Goal: Information Seeking & Learning: Check status

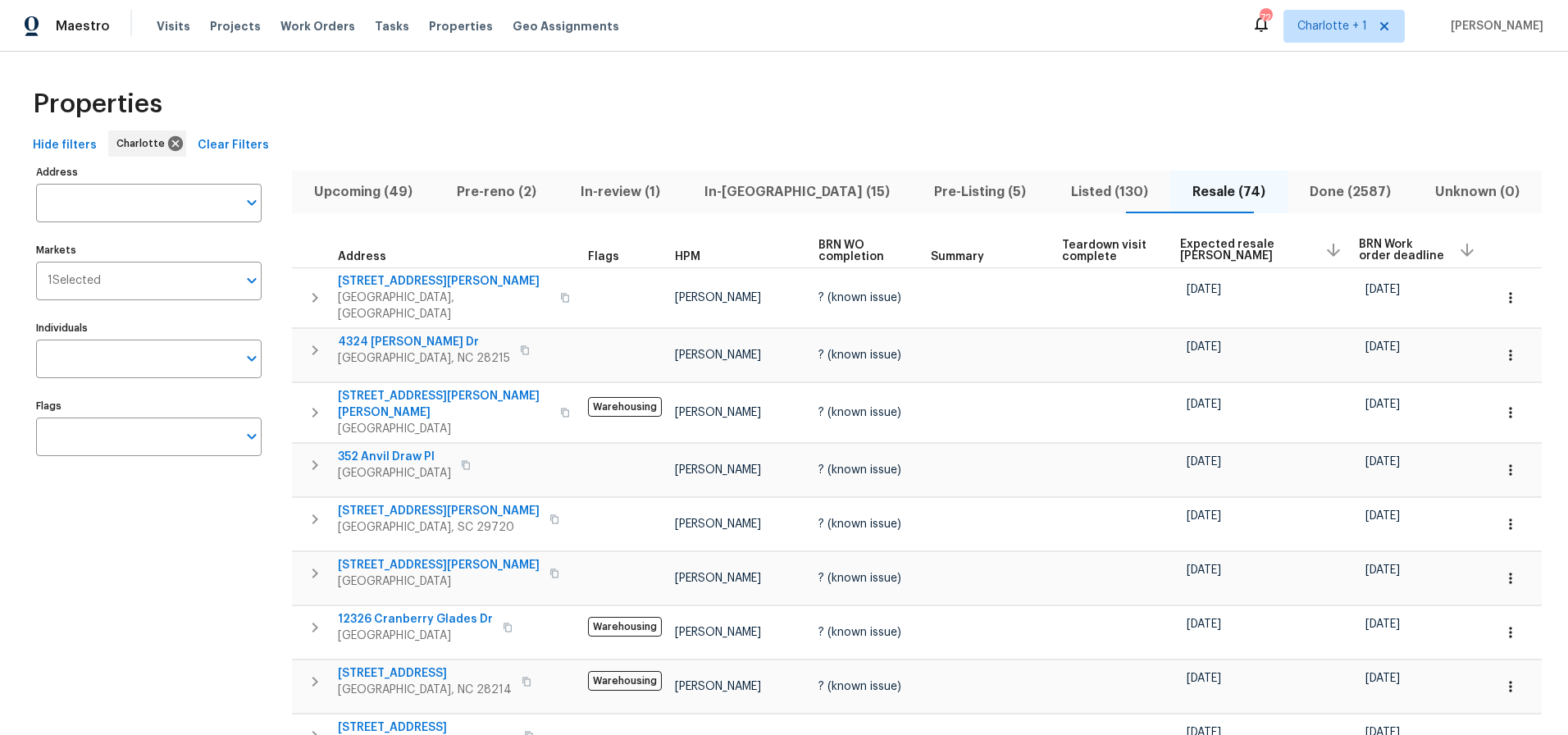
scroll to position [54, 0]
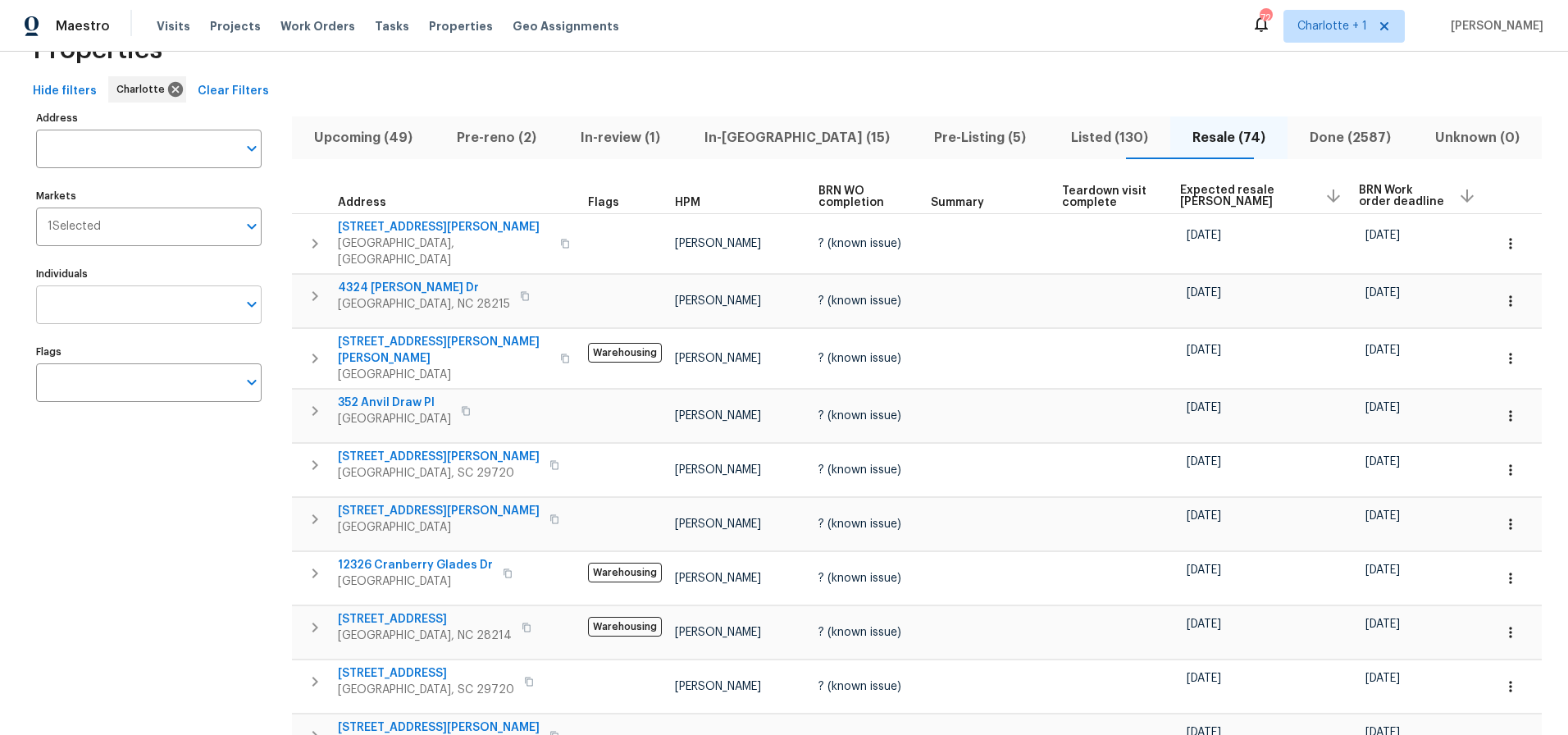
click at [139, 320] on input "Individuals" at bounding box center [136, 305] width 201 height 39
type input "matthew barnhart"
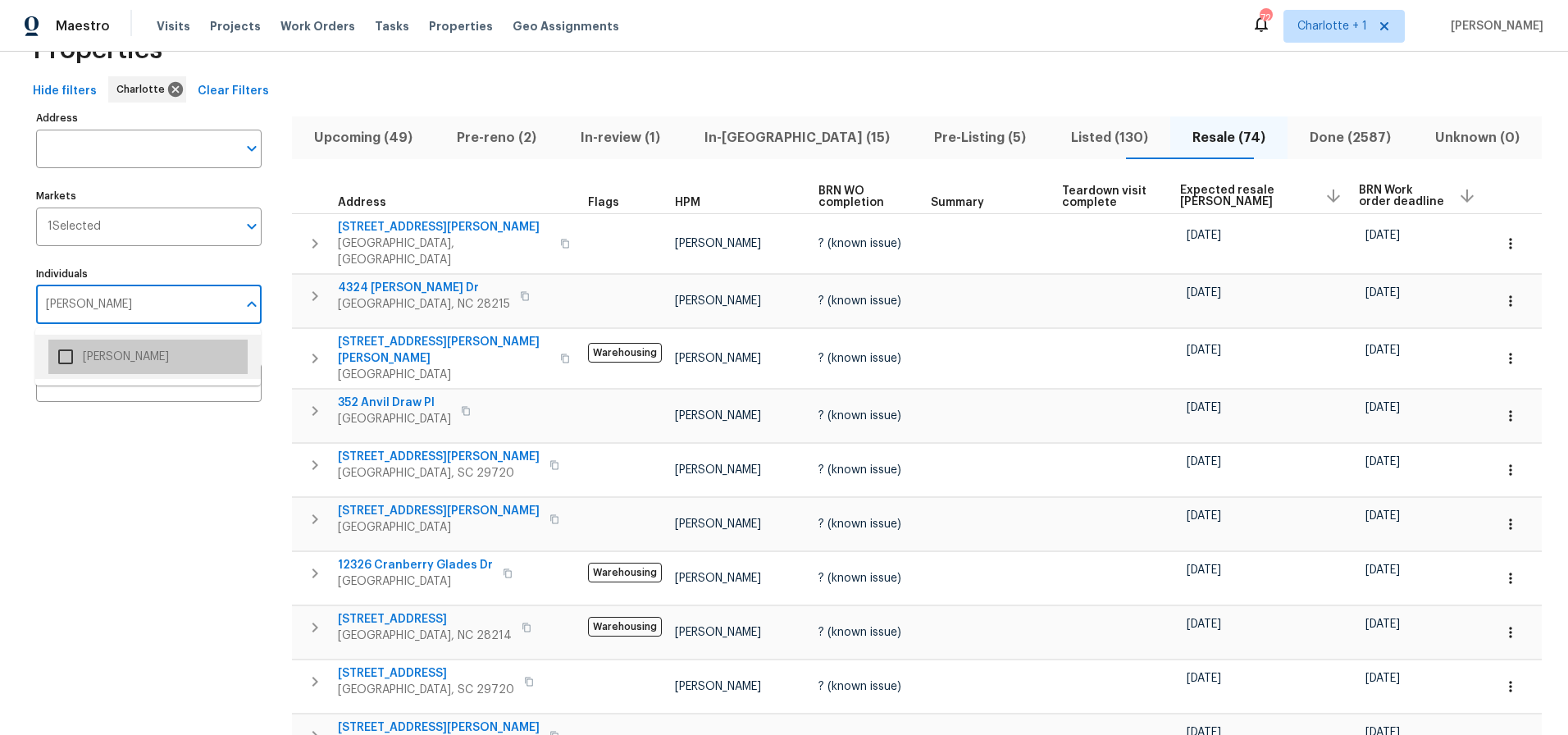
click at [138, 358] on li "Matthew Barnhart" at bounding box center [147, 356] width 199 height 35
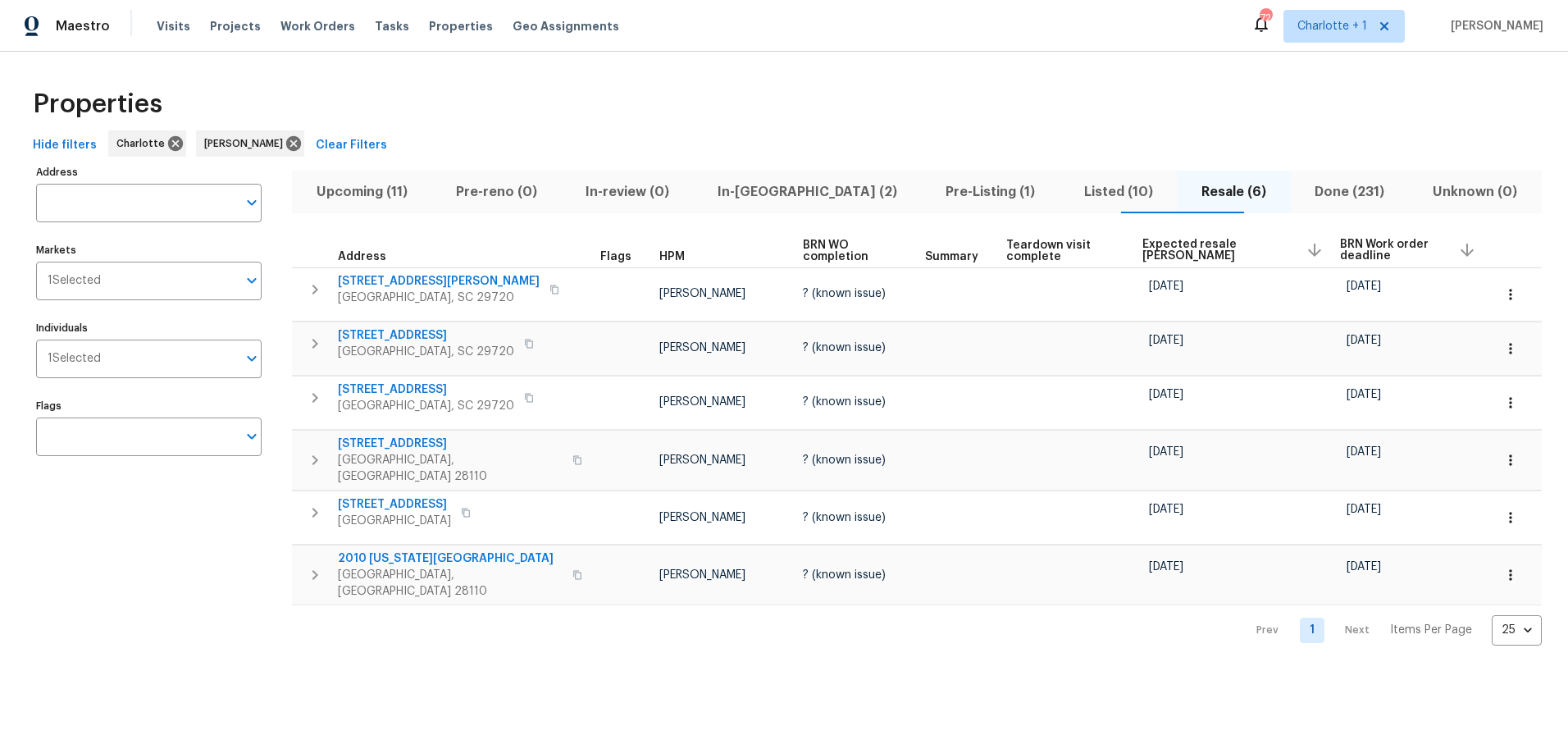
click at [793, 191] on span "In-reno (2)" at bounding box center [808, 191] width 208 height 23
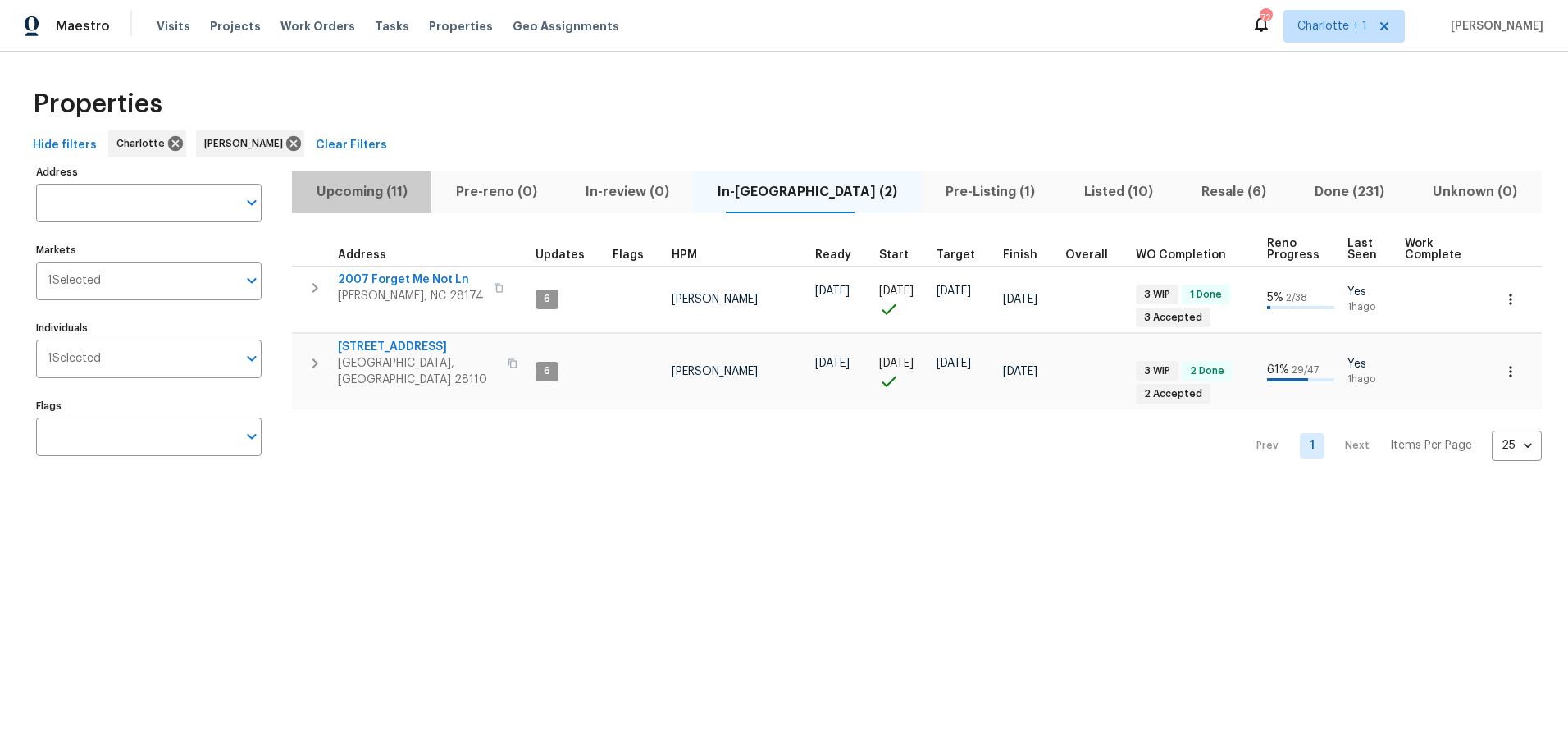
click at [403, 179] on button "Upcoming (11)" at bounding box center [362, 191] width 140 height 42
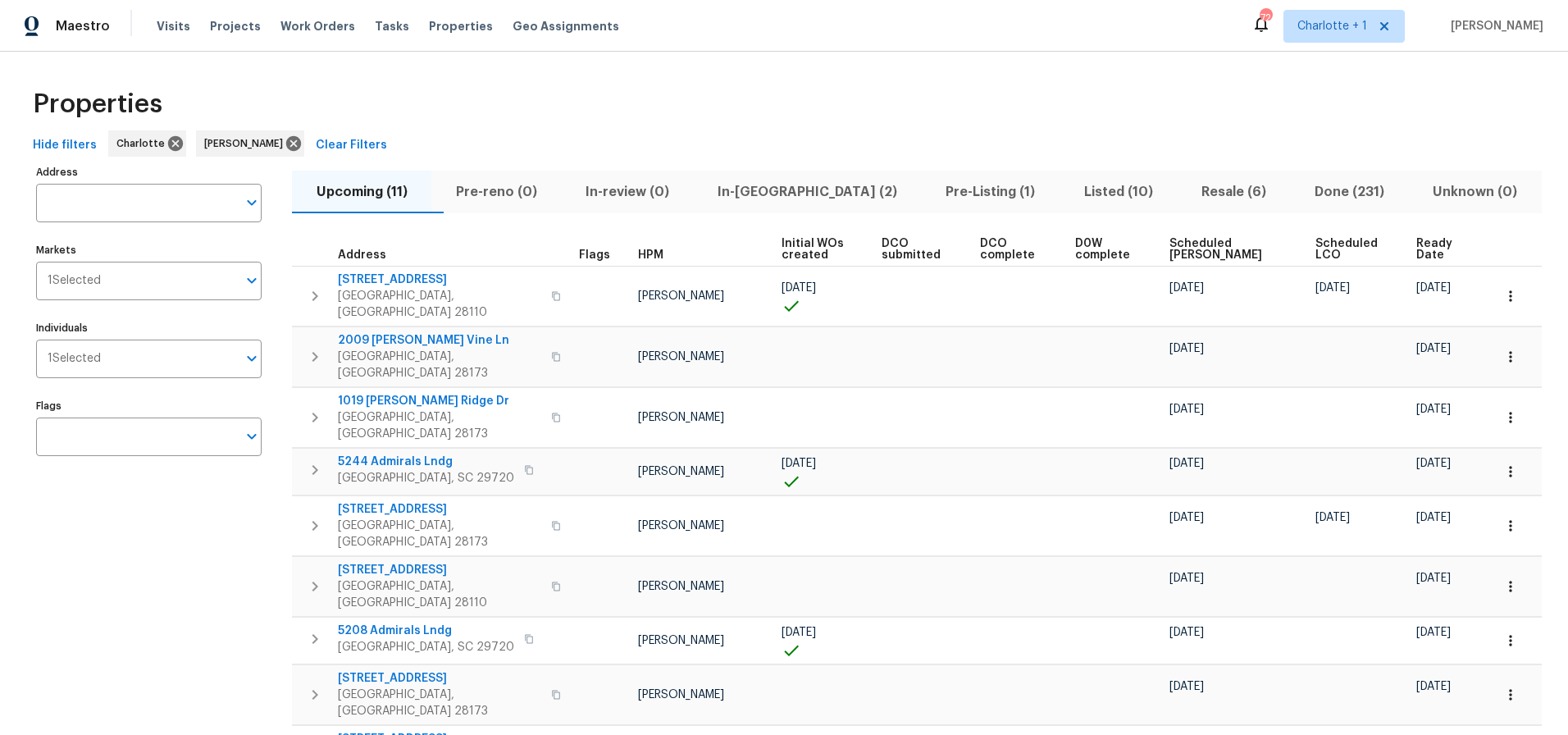
click at [1446, 250] on span "Ready Date" at bounding box center [1440, 249] width 48 height 23
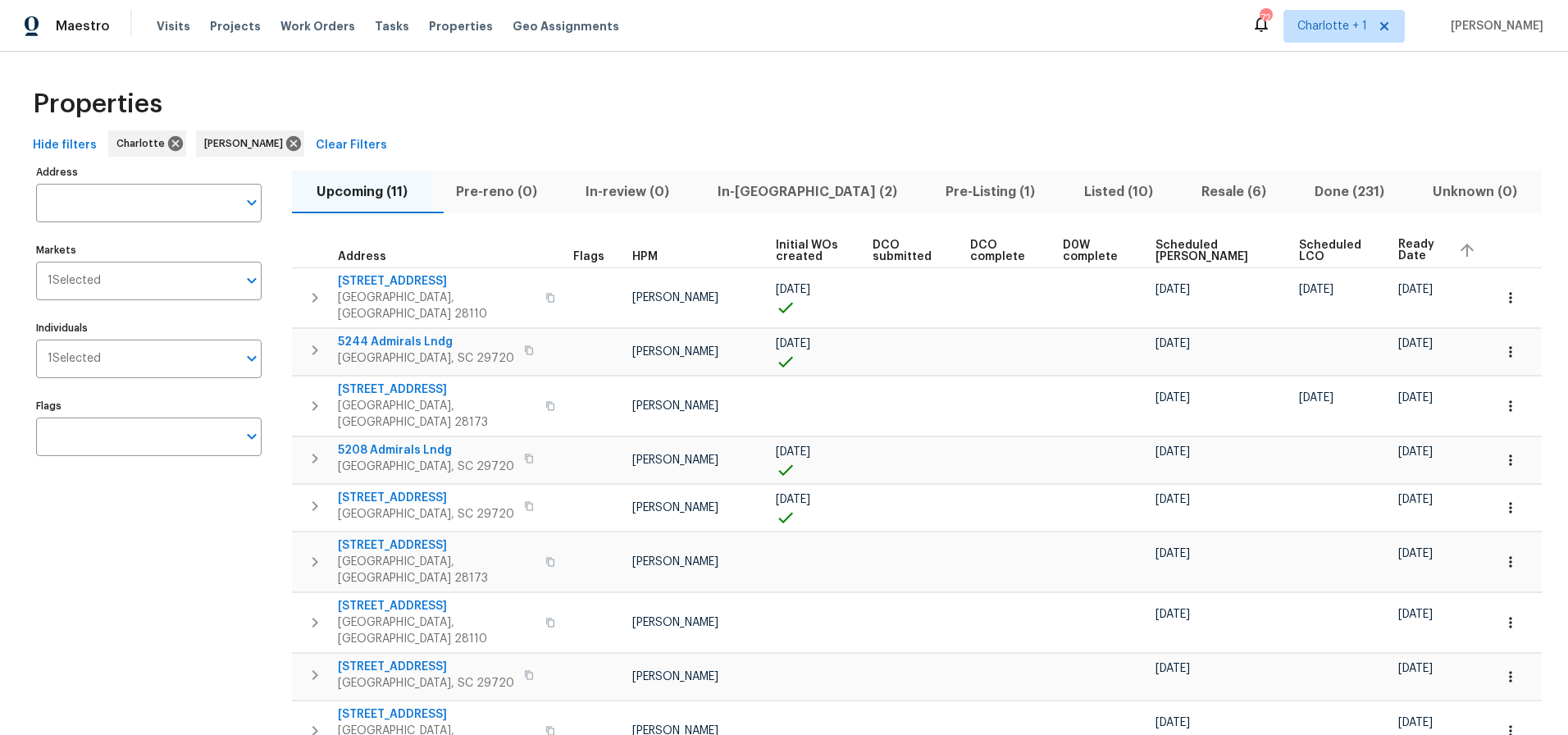
click at [758, 90] on div "Properties" at bounding box center [784, 104] width 1516 height 52
click at [789, 107] on div "Properties" at bounding box center [784, 104] width 1516 height 52
click at [286, 142] on icon at bounding box center [293, 143] width 14 height 14
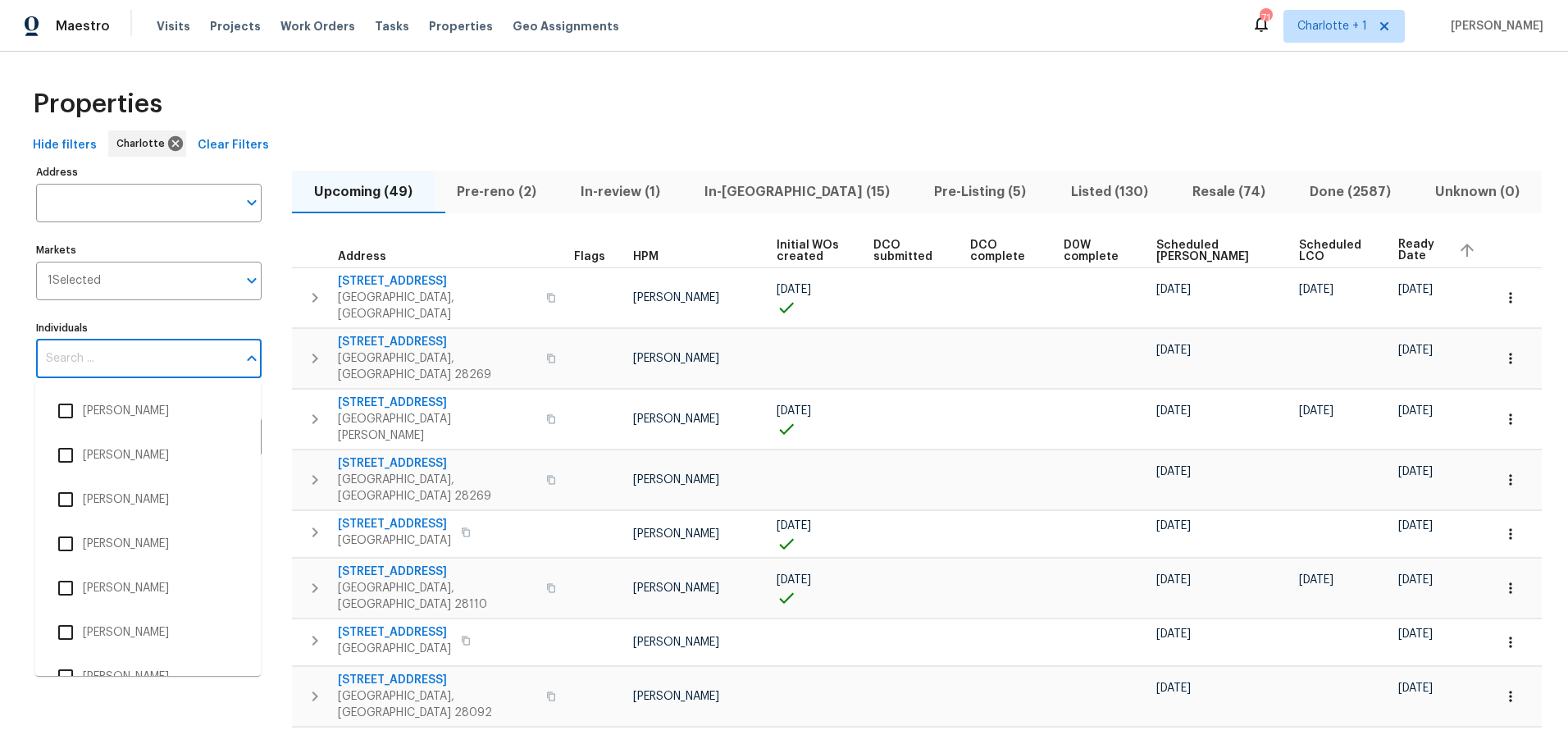
click at [148, 370] on input "Individuals" at bounding box center [136, 359] width 201 height 39
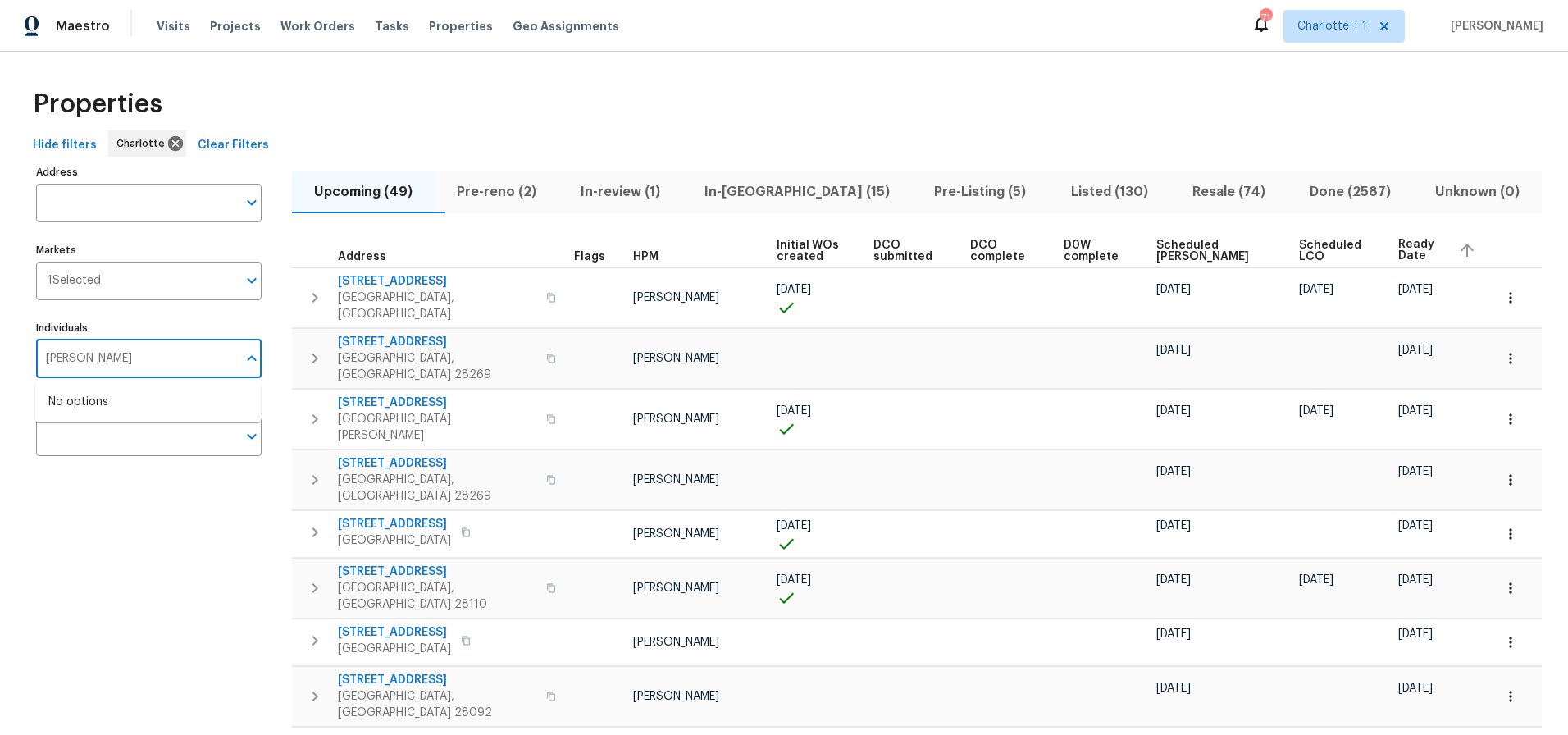
type input "jason bouque"
click at [88, 408] on li "Jason Bouque" at bounding box center [147, 411] width 199 height 35
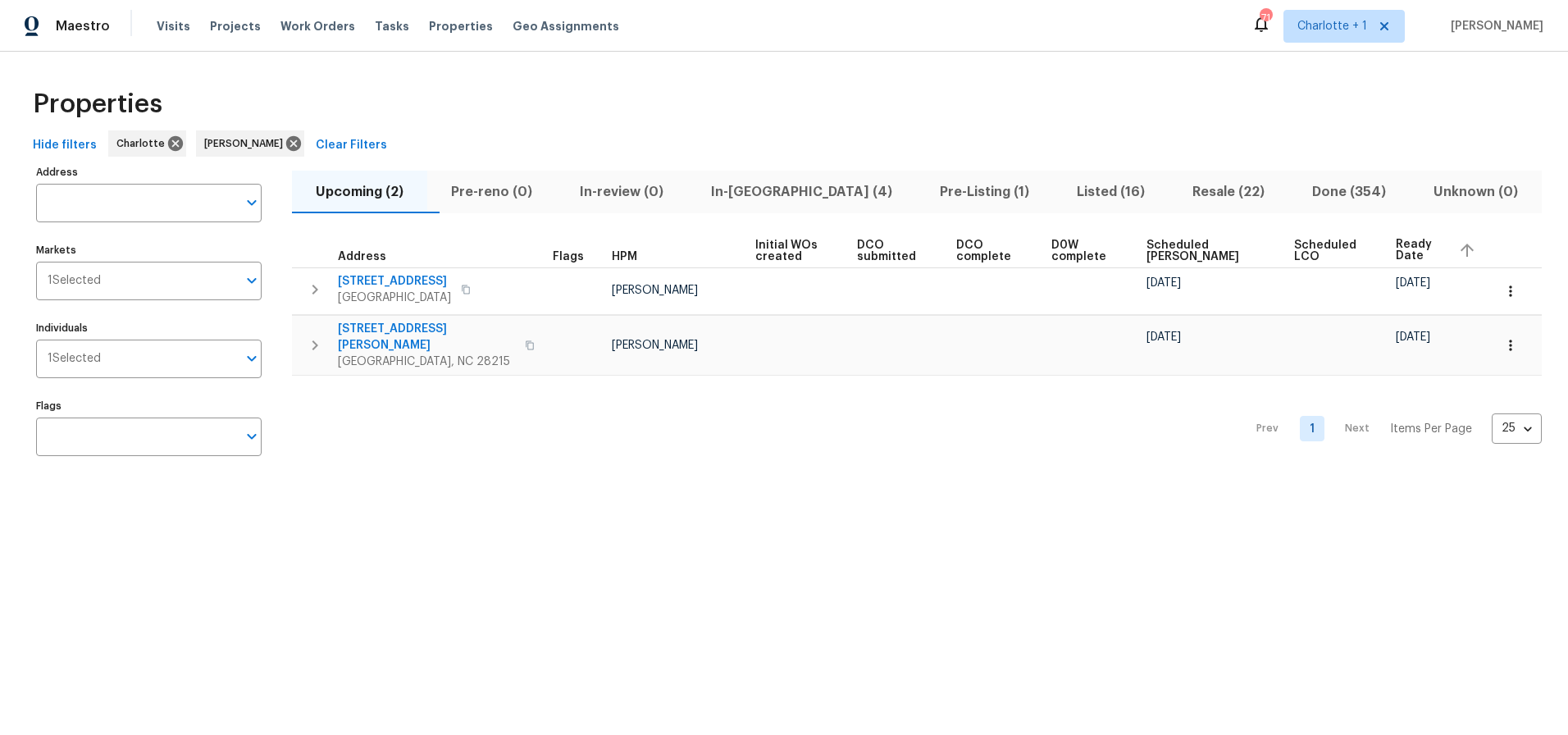
click at [633, 75] on div "Properties Hide filters Charlotte Jason Bouque Clear Filters Address Address Ma…" at bounding box center [784, 275] width 1568 height 447
click at [743, 172] on button "In-reno (4)" at bounding box center [802, 191] width 229 height 42
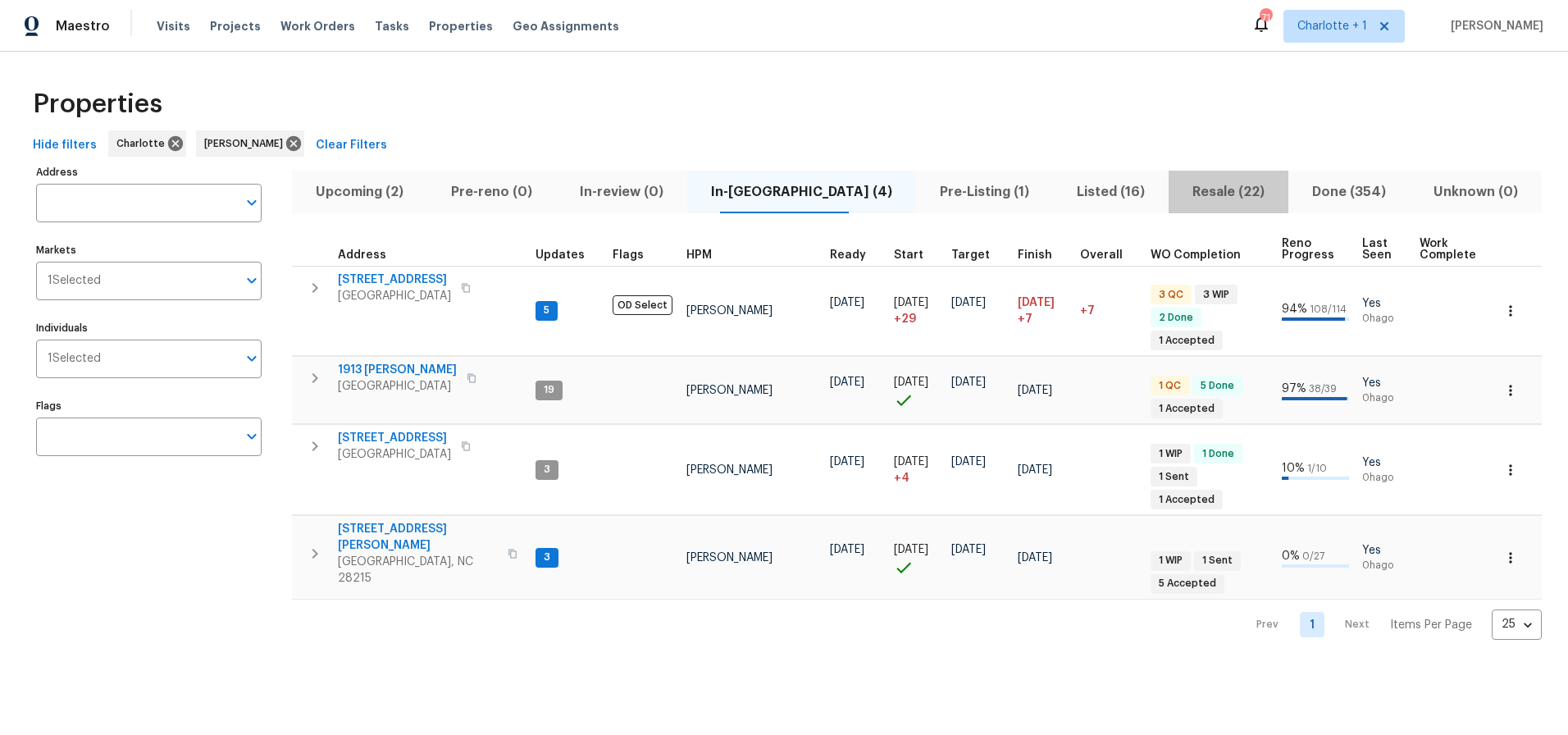
click at [1218, 191] on span "Resale (22)" at bounding box center [1228, 191] width 100 height 23
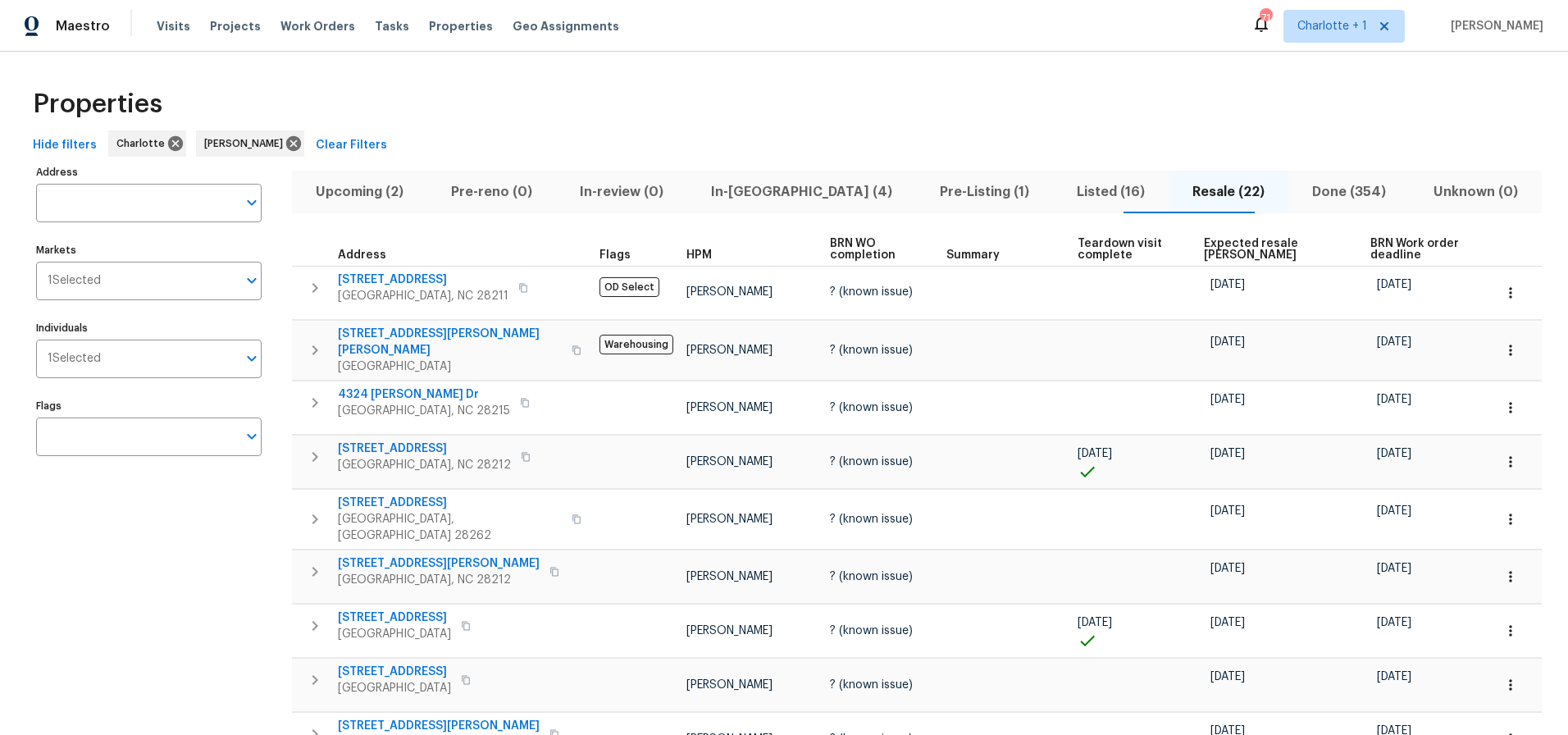
click at [1104, 85] on div "Properties" at bounding box center [784, 104] width 1516 height 52
click at [1168, 82] on div "Properties" at bounding box center [784, 104] width 1516 height 52
click at [1204, 247] on span "Expected resale COE" at bounding box center [1273, 249] width 139 height 23
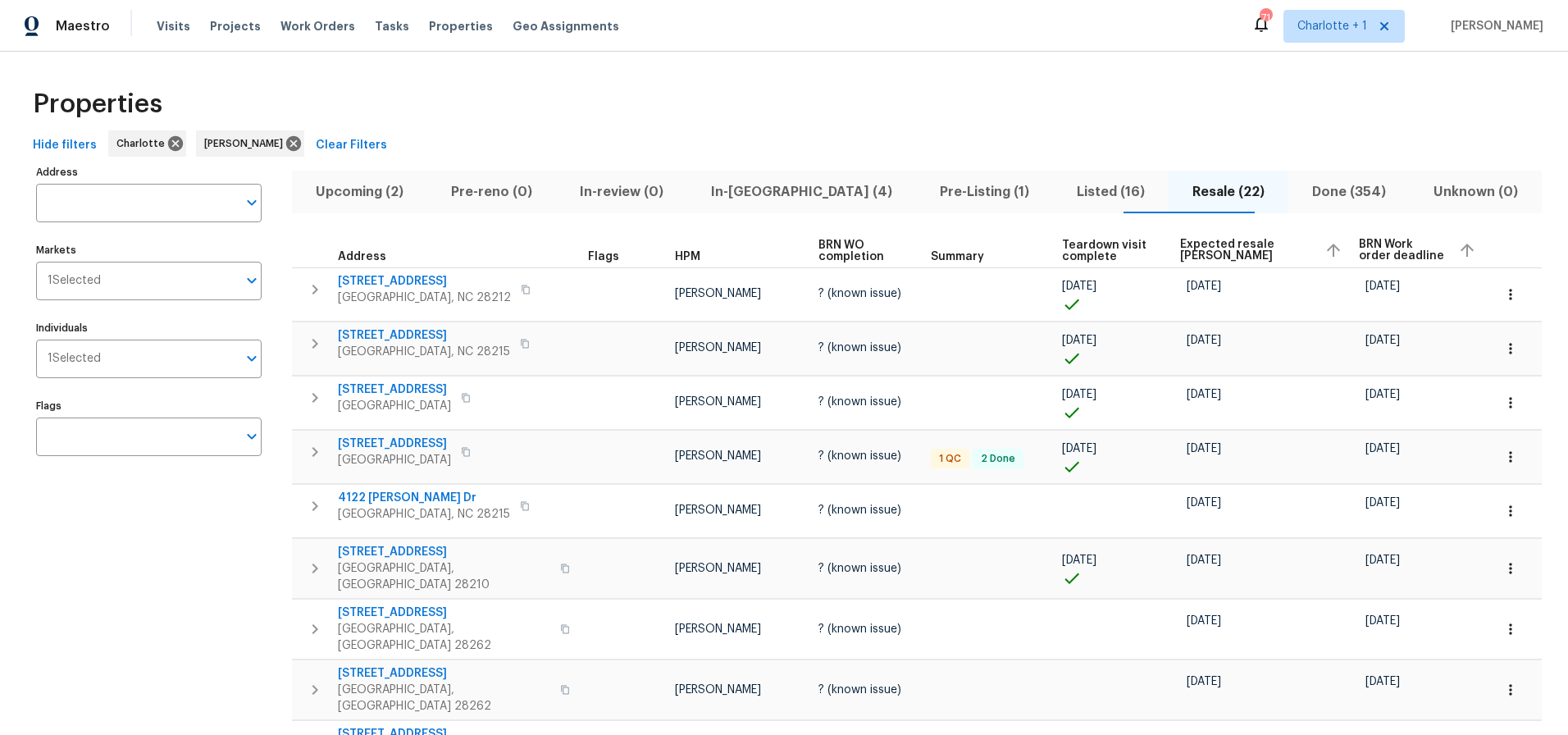
click at [1201, 247] on span "Expected resale COE" at bounding box center [1245, 250] width 130 height 23
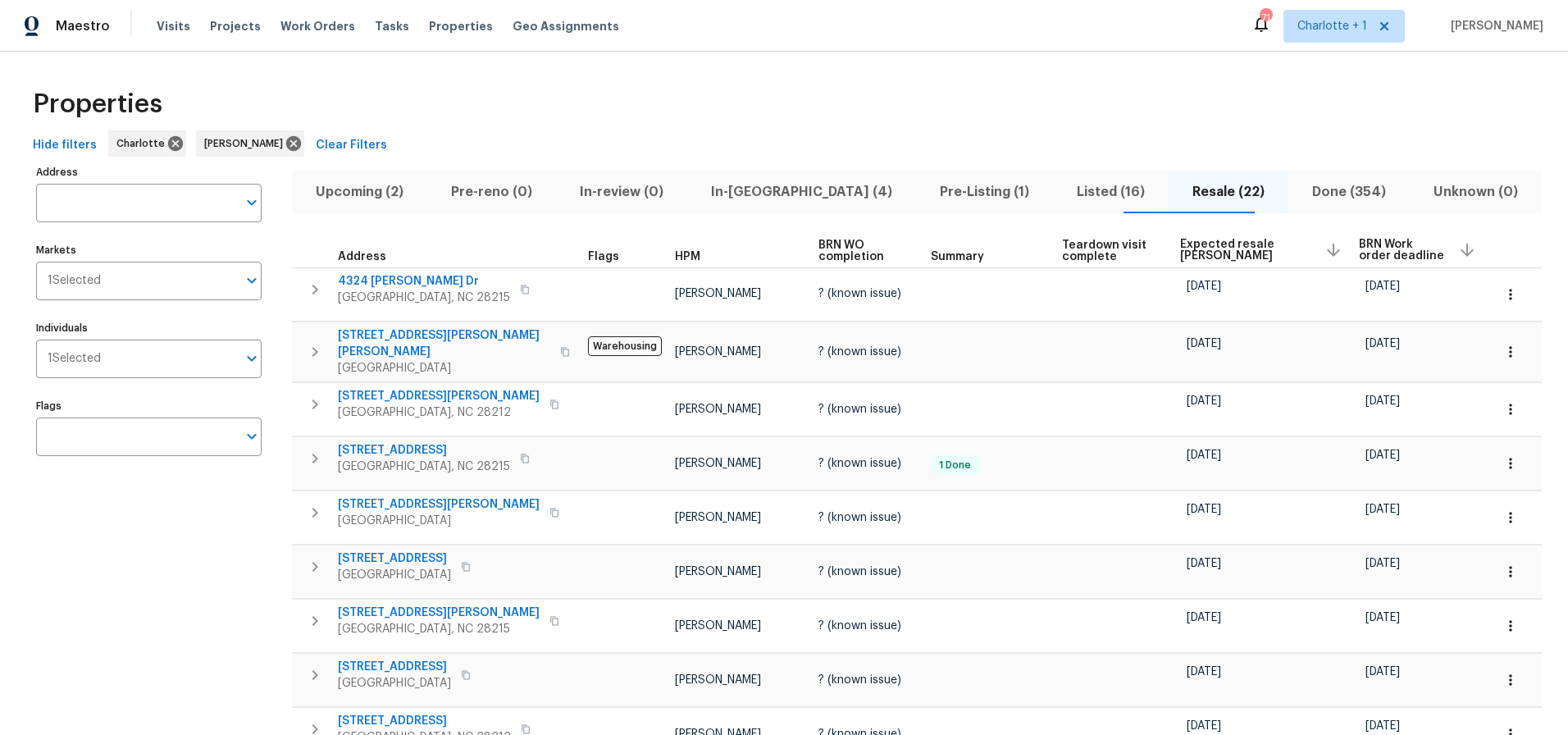
click at [769, 115] on div "Properties" at bounding box center [784, 104] width 1516 height 52
click at [837, 88] on div "Properties" at bounding box center [784, 104] width 1516 height 52
click at [845, 87] on div "Properties" at bounding box center [784, 104] width 1516 height 52
click at [844, 107] on div "Properties" at bounding box center [784, 104] width 1516 height 52
click at [1083, 191] on span "Listed (16)" at bounding box center [1110, 191] width 96 height 23
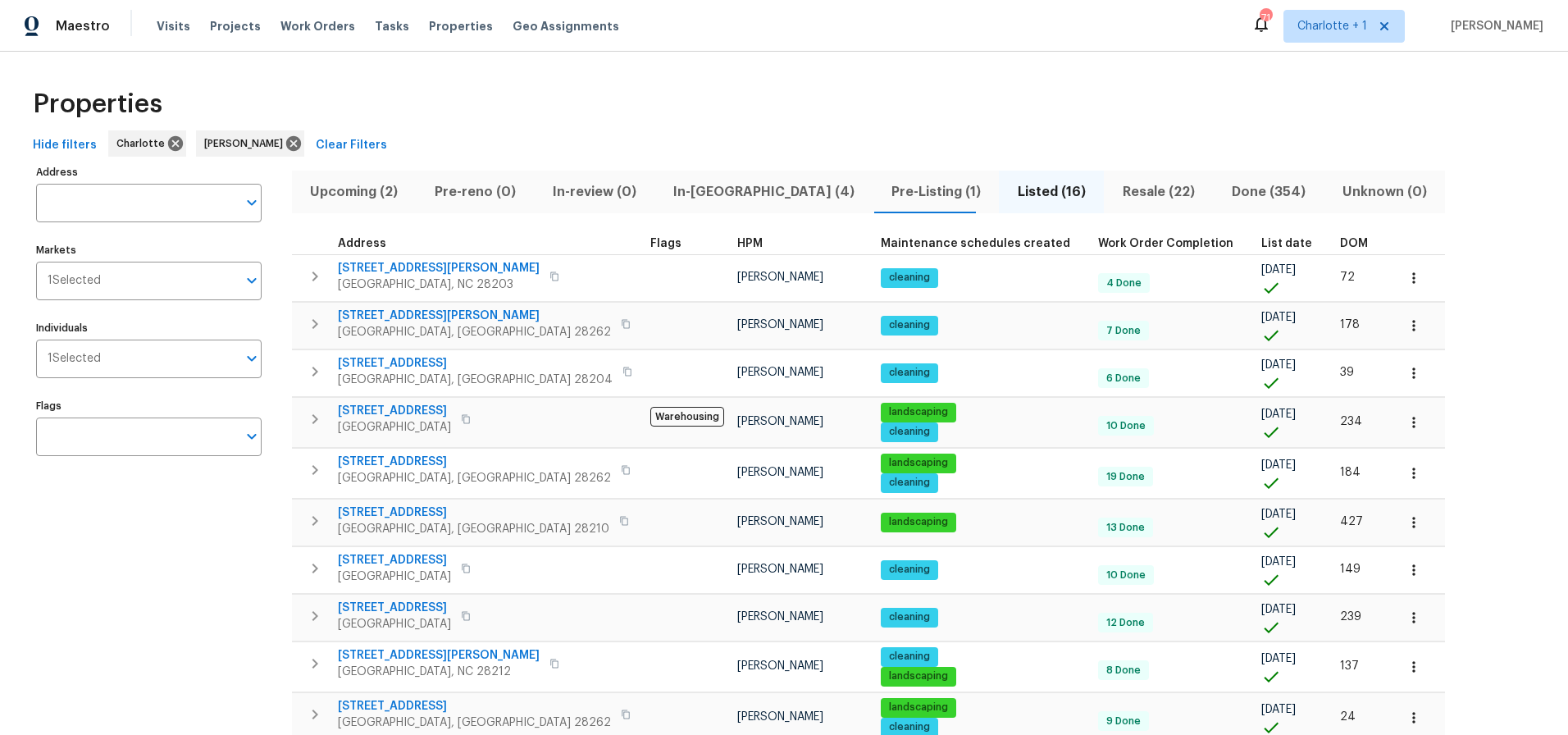
click at [1340, 240] on span "DOM" at bounding box center [1354, 244] width 28 height 12
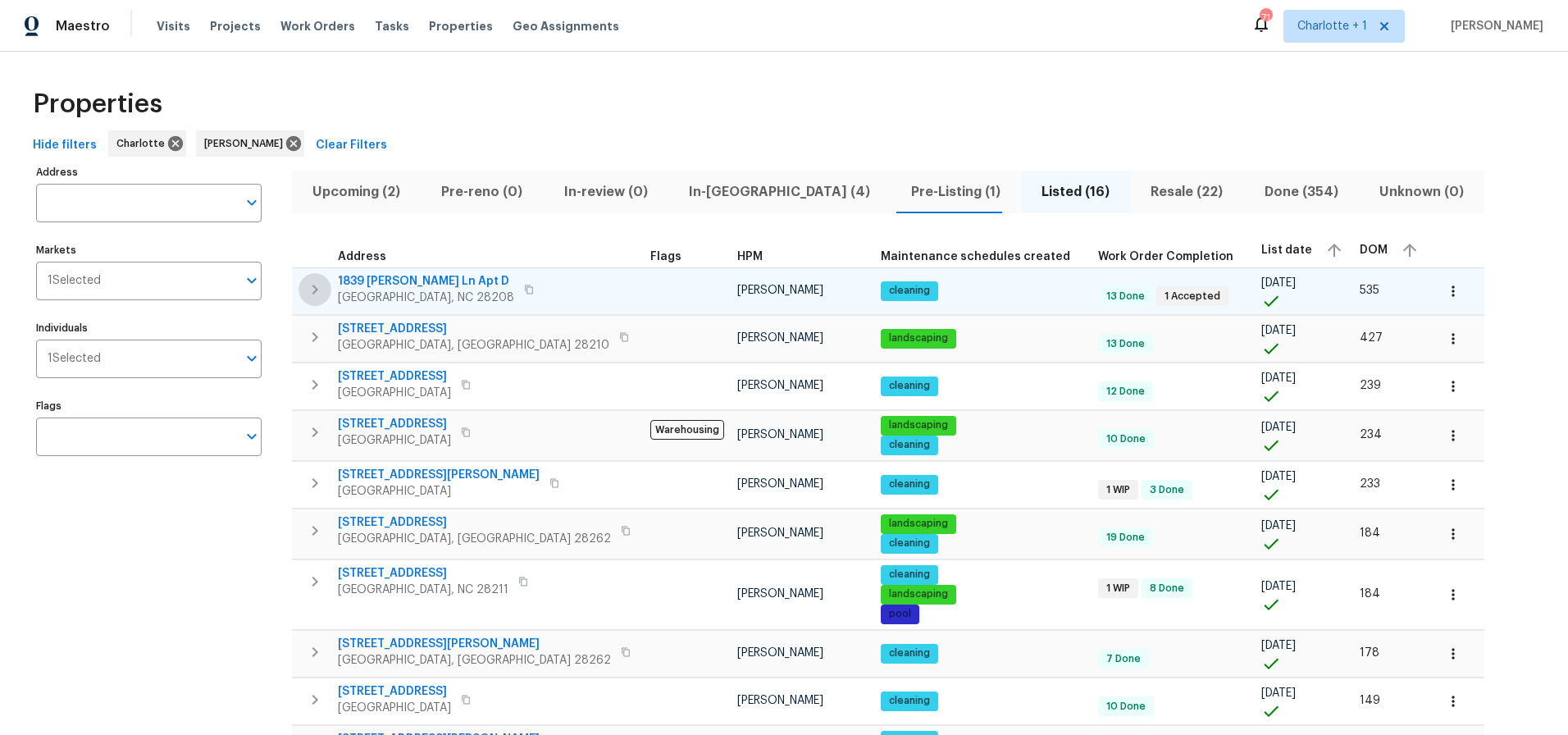
click at [315, 287] on icon "button" at bounding box center [315, 290] width 6 height 10
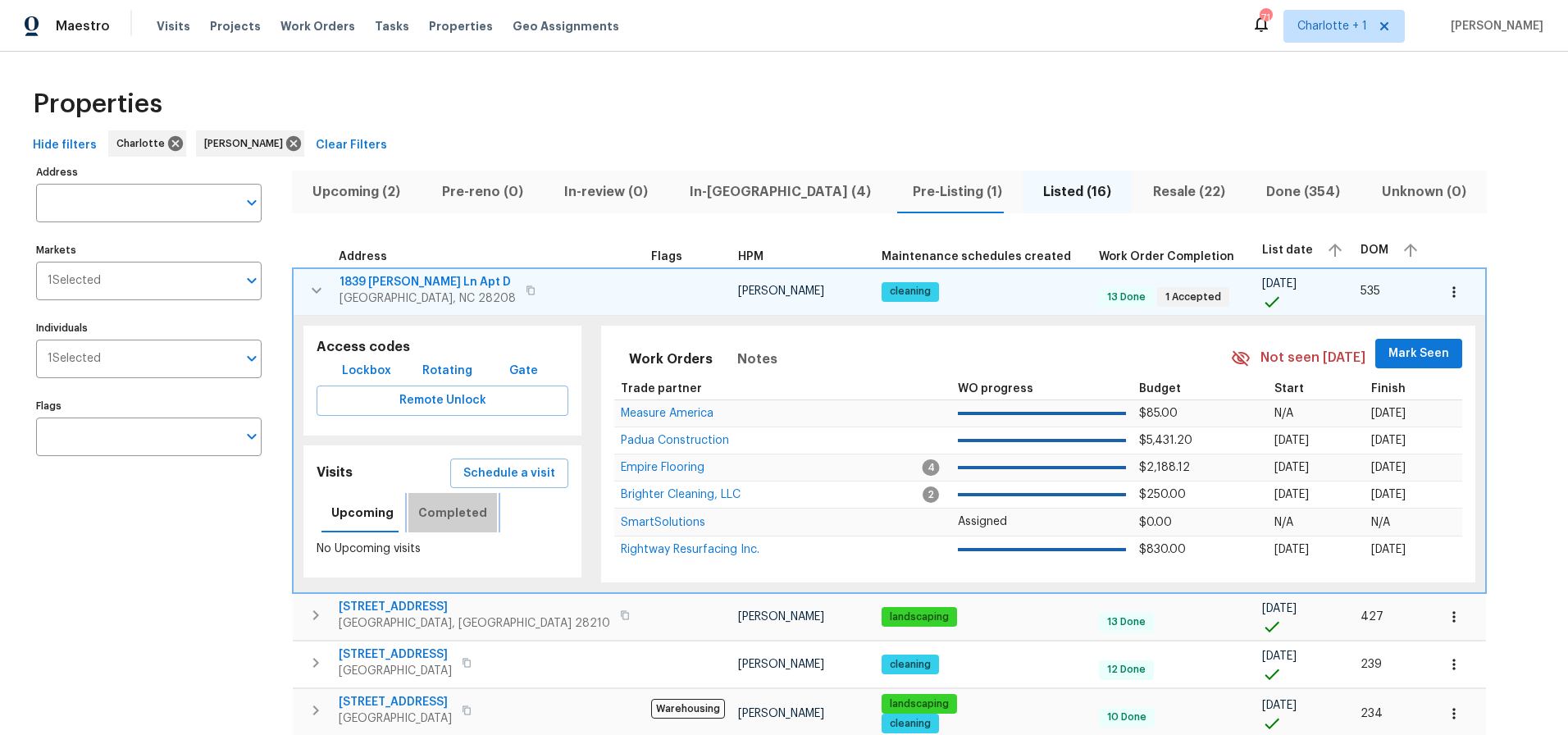
click at [468, 522] on span "Completed" at bounding box center [452, 513] width 69 height 20
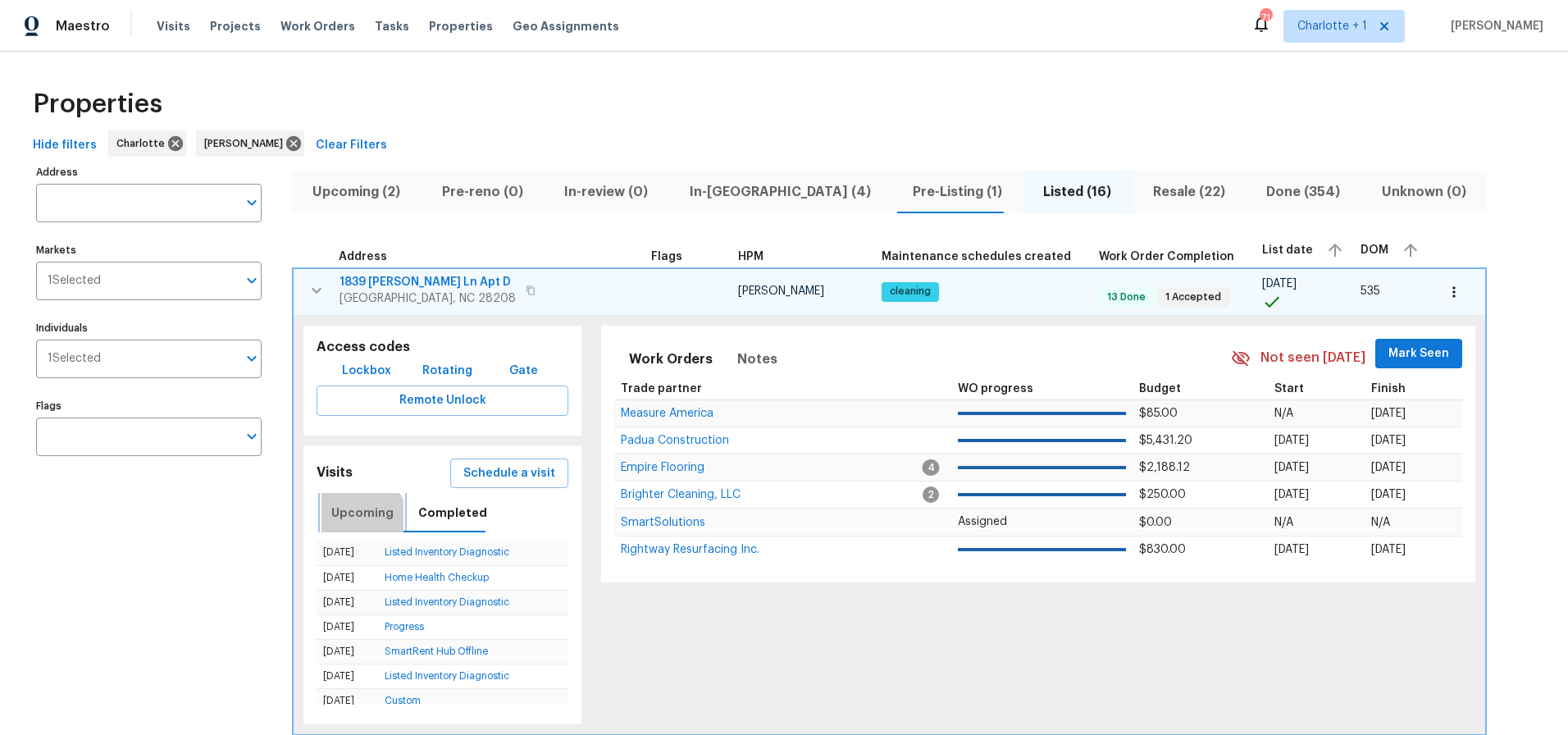
click at [345, 522] on span "Upcoming" at bounding box center [362, 513] width 63 height 20
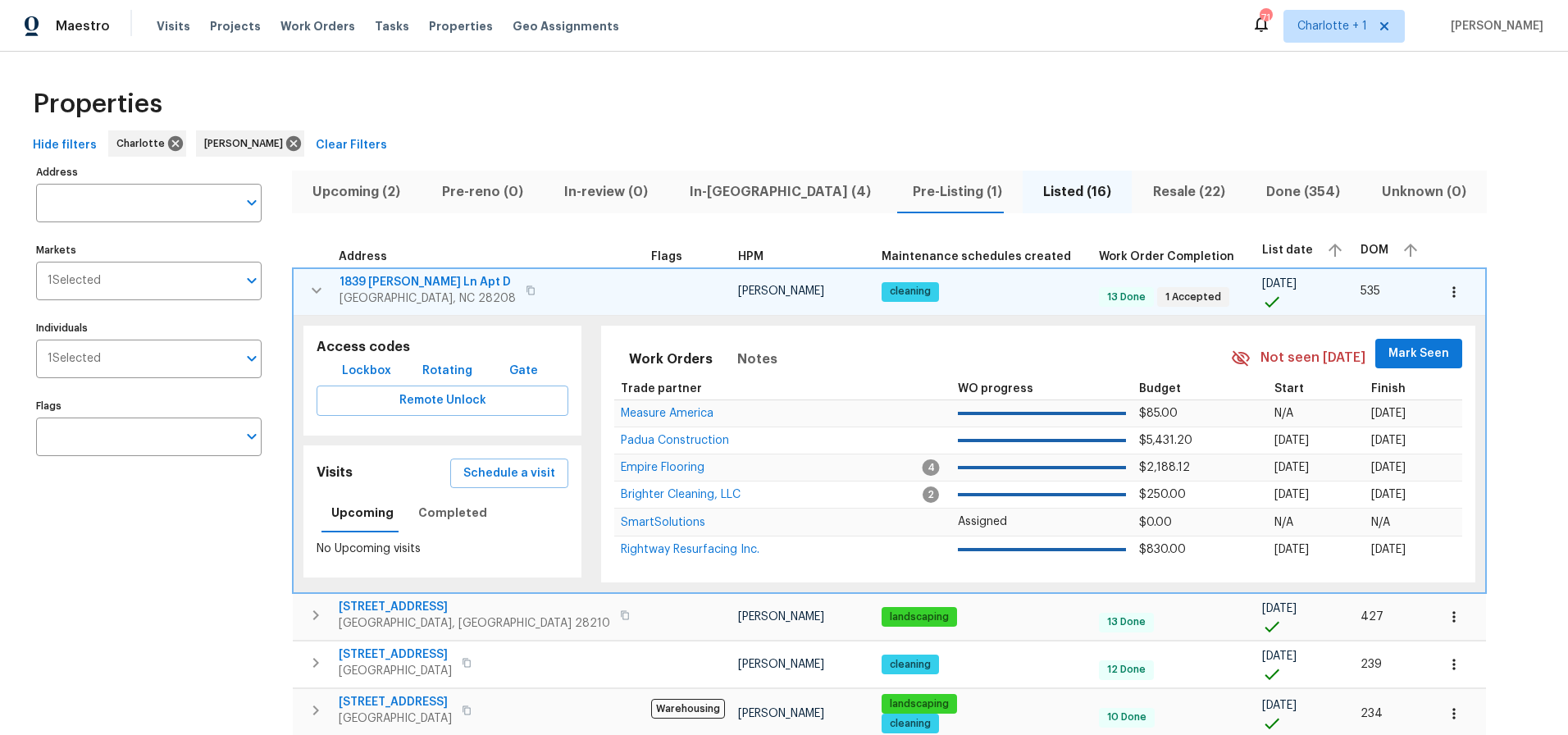
click at [322, 289] on icon "button" at bounding box center [316, 290] width 19 height 19
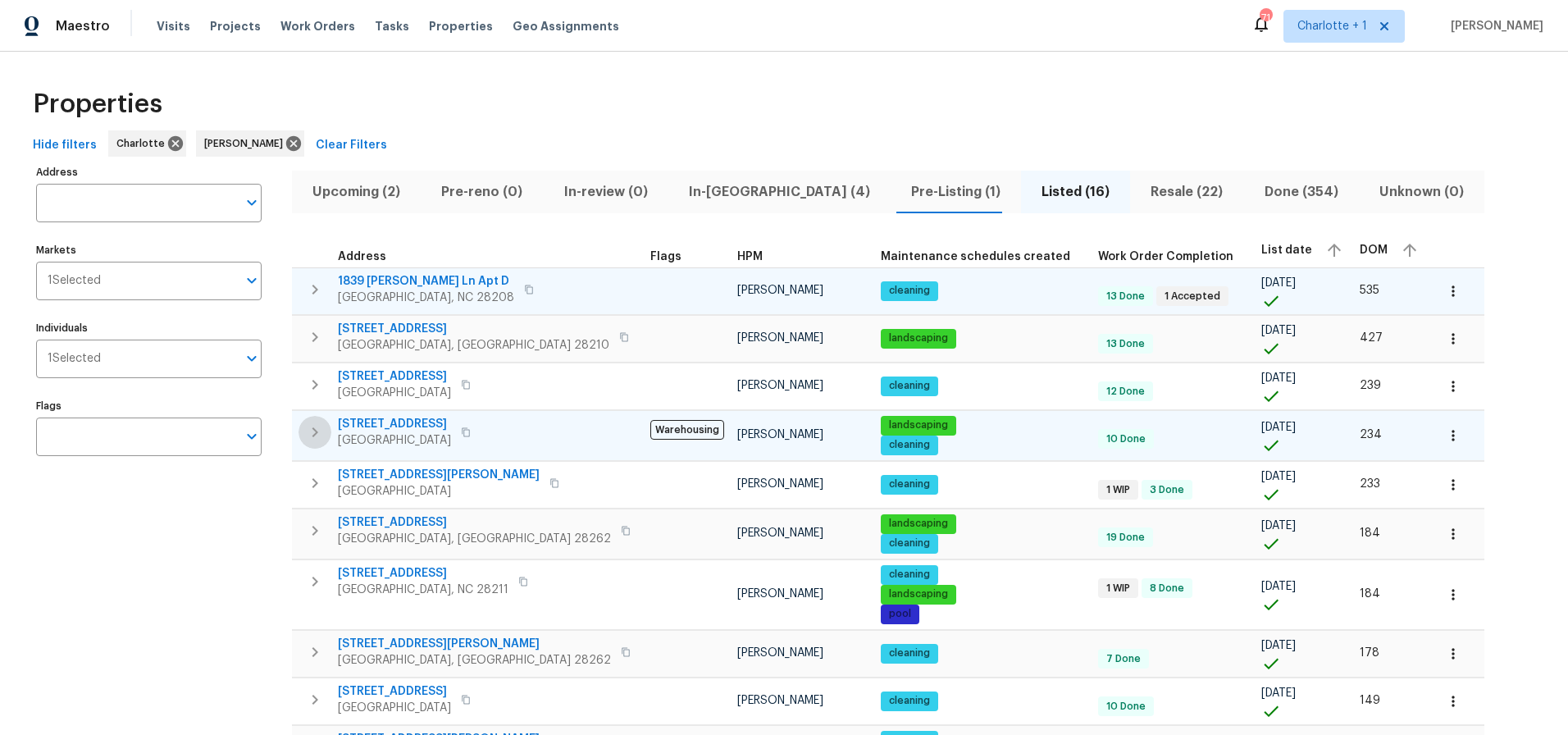
click at [317, 428] on icon "button" at bounding box center [314, 432] width 19 height 19
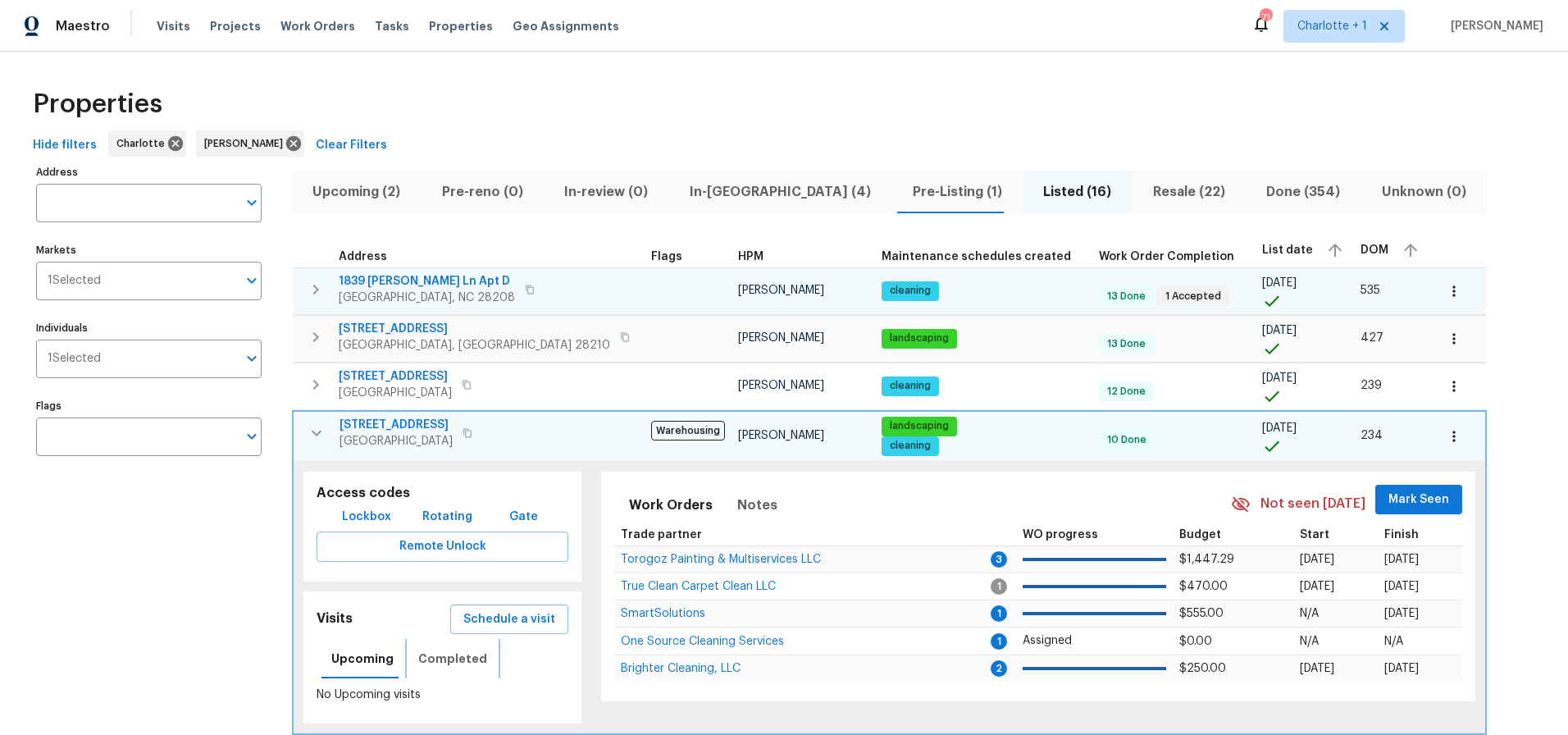
click at [434, 664] on span "Completed" at bounding box center [452, 659] width 69 height 20
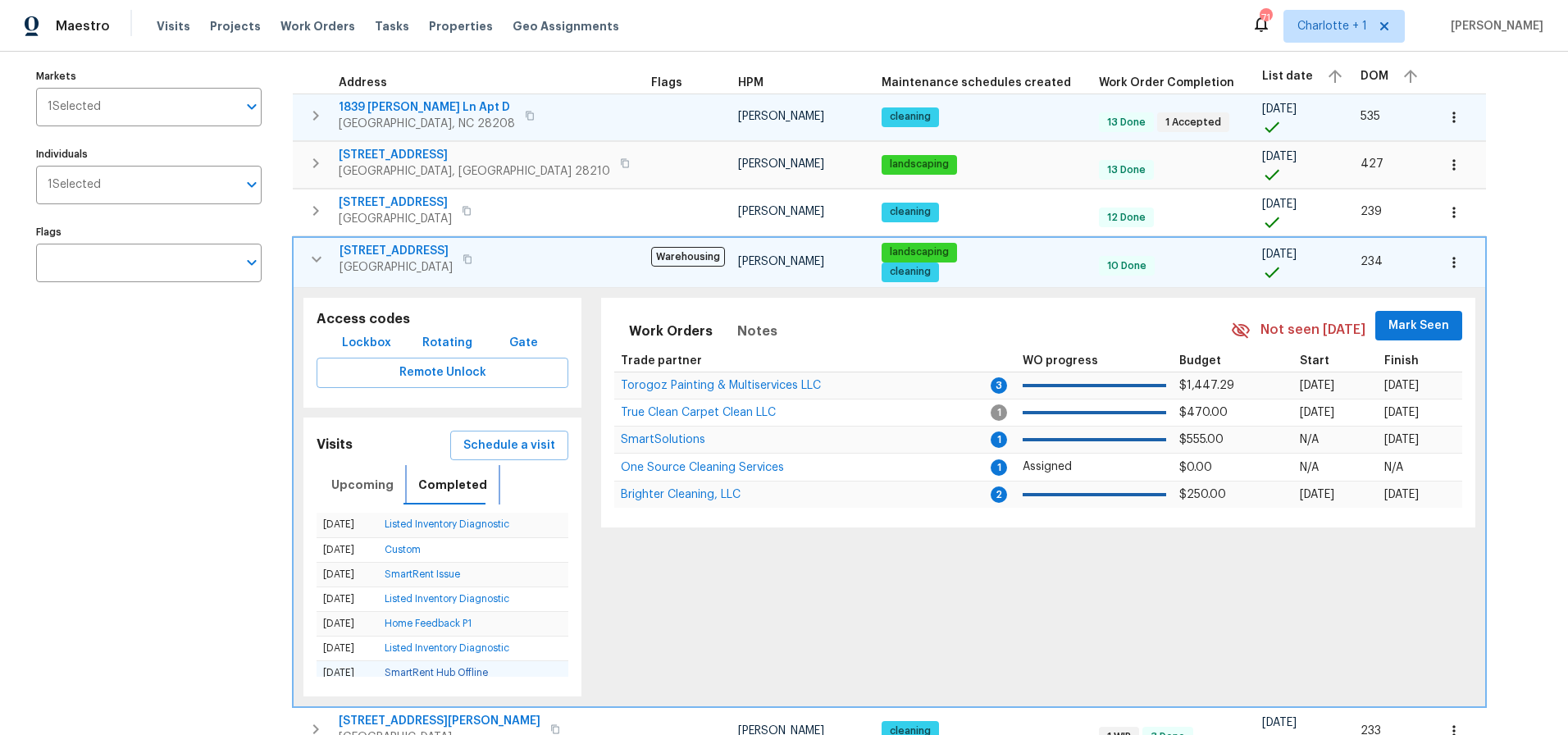
scroll to position [206, 0]
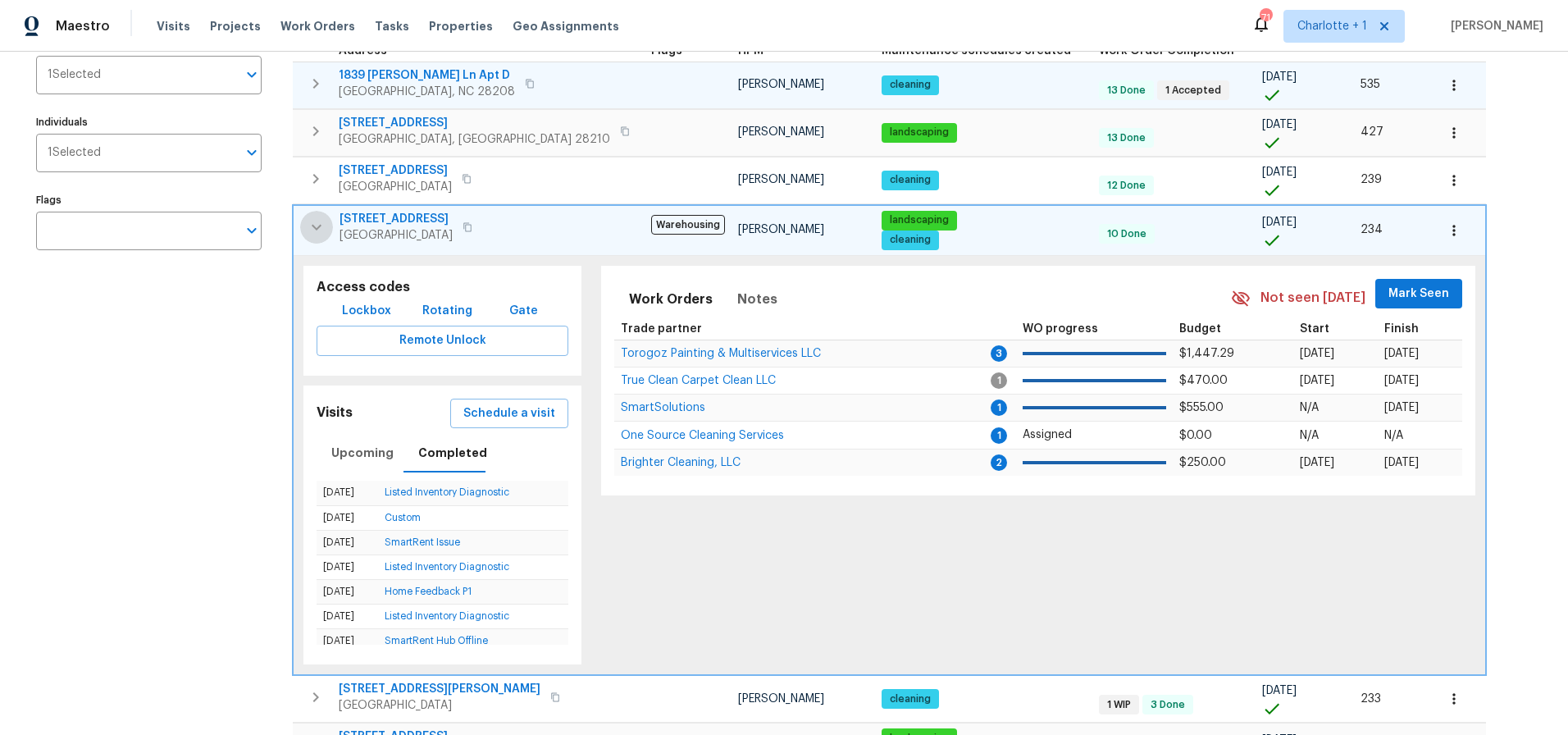
click at [318, 232] on icon "button" at bounding box center [316, 227] width 19 height 19
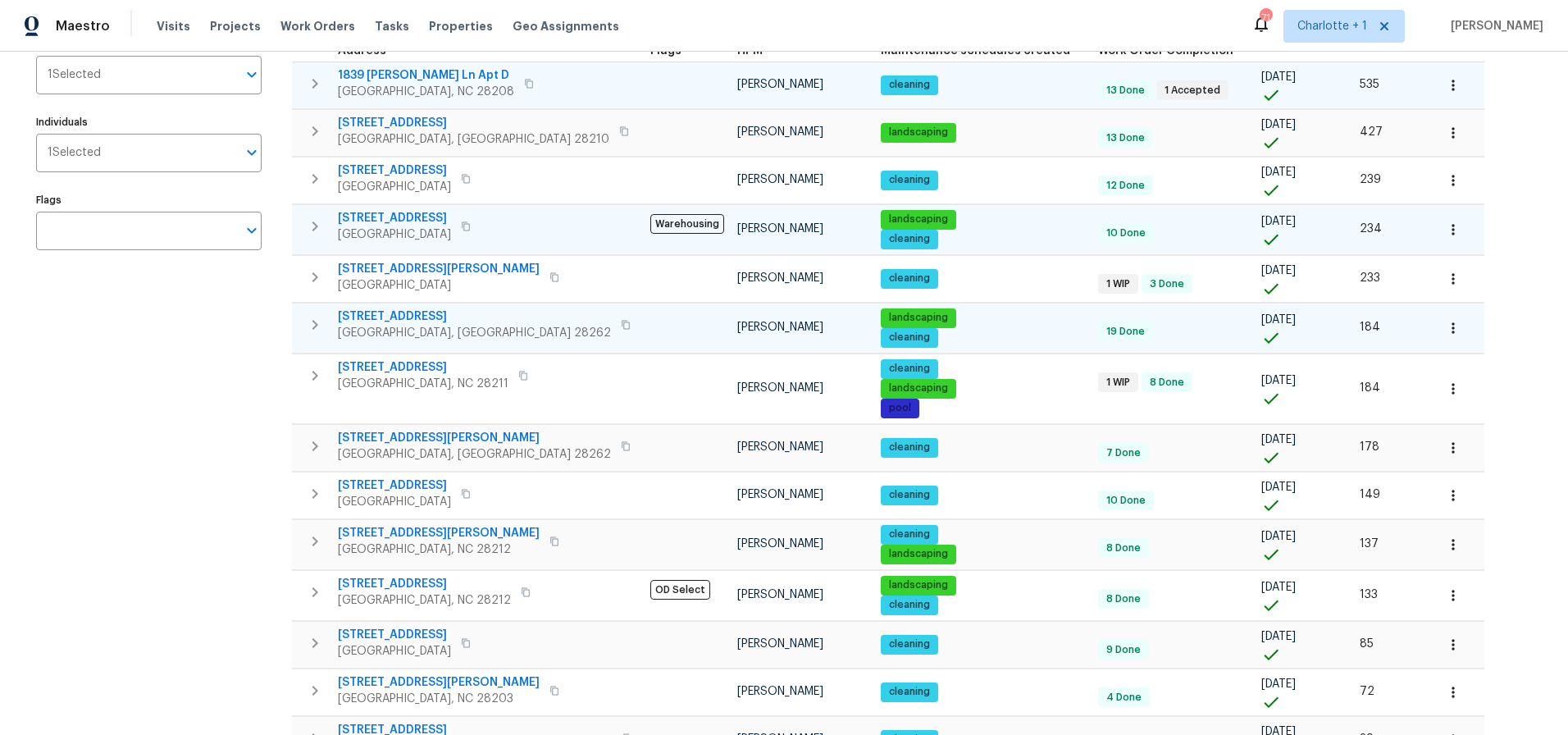
scroll to position [294, 0]
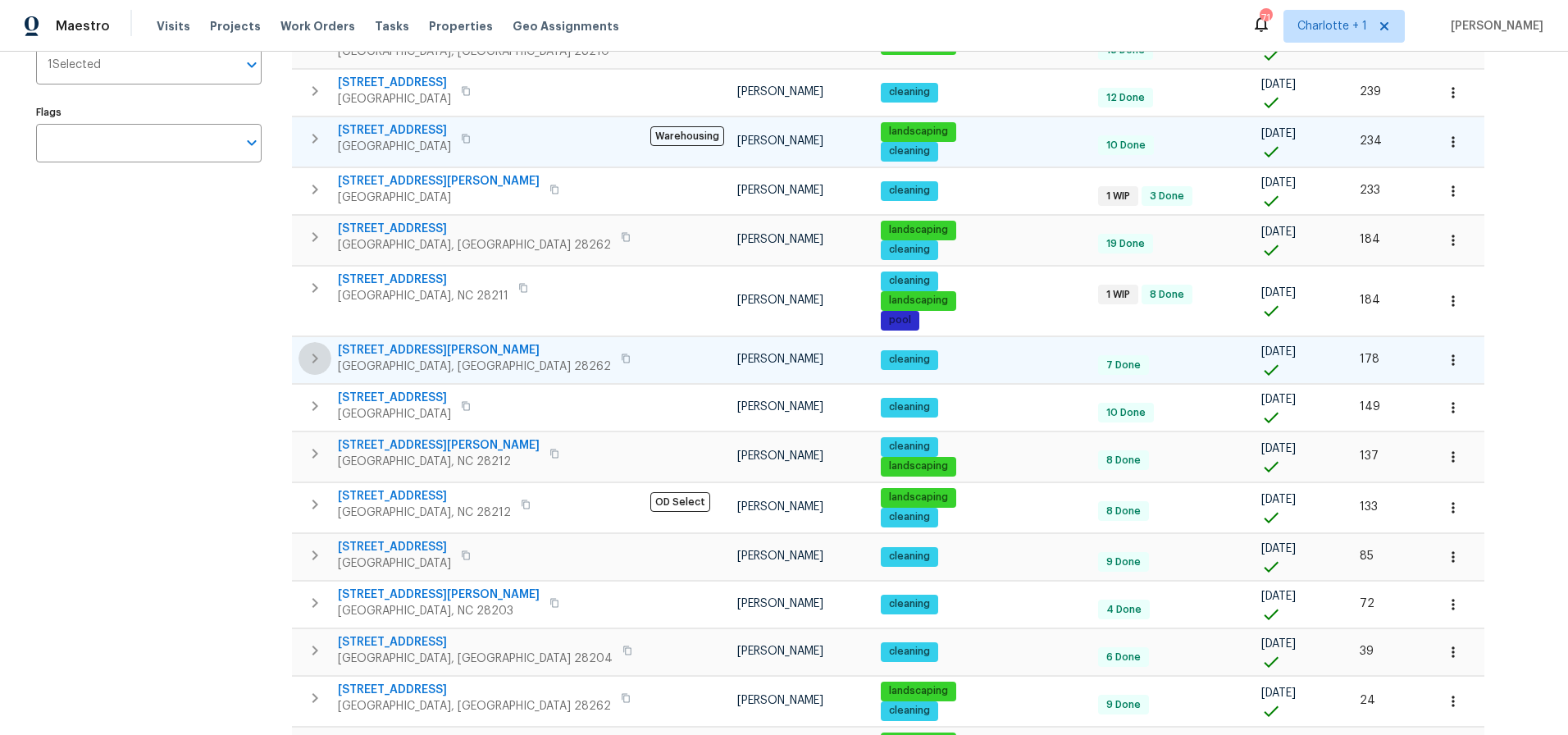
click at [323, 350] on icon "button" at bounding box center [314, 358] width 19 height 19
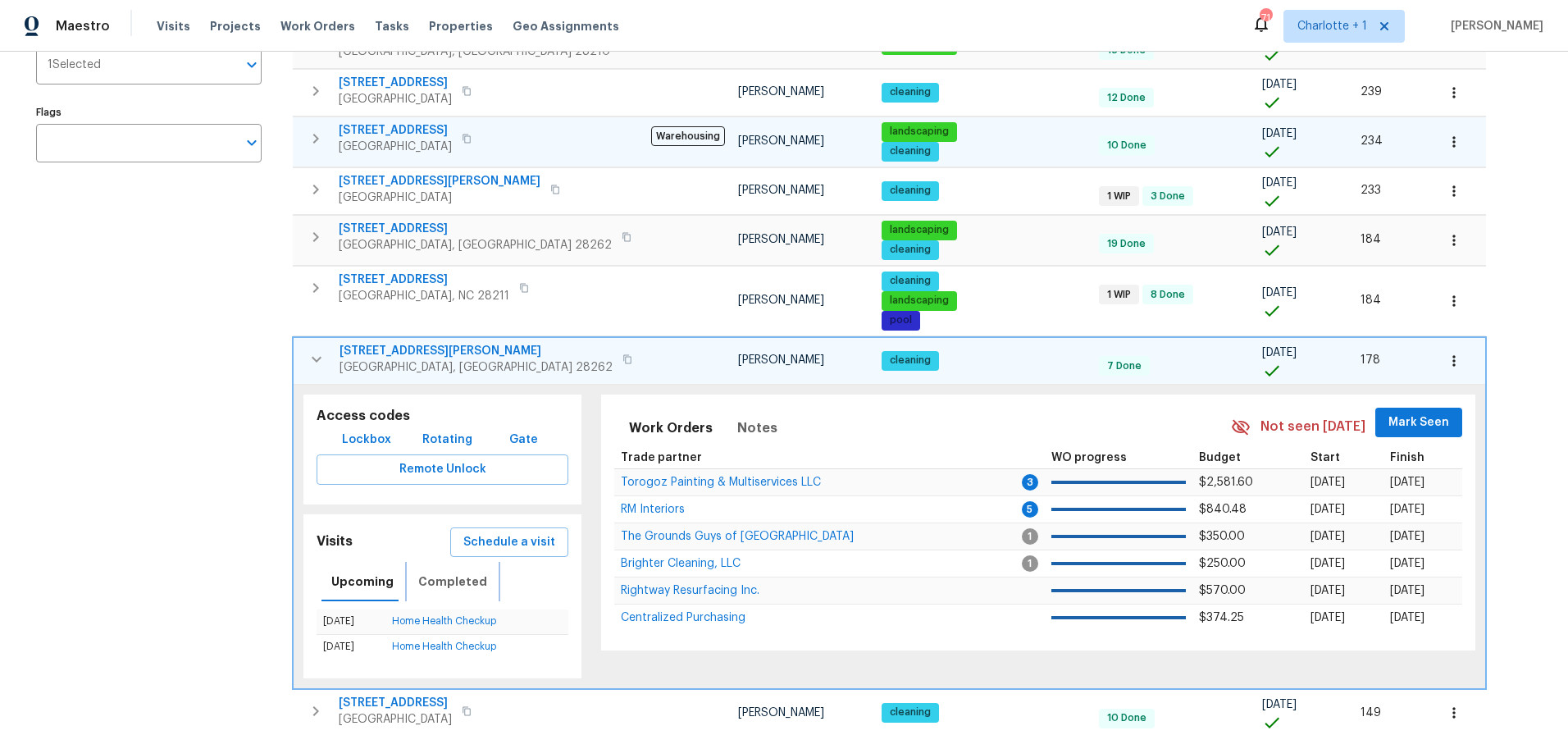
click at [439, 590] on span "Completed" at bounding box center [452, 582] width 69 height 20
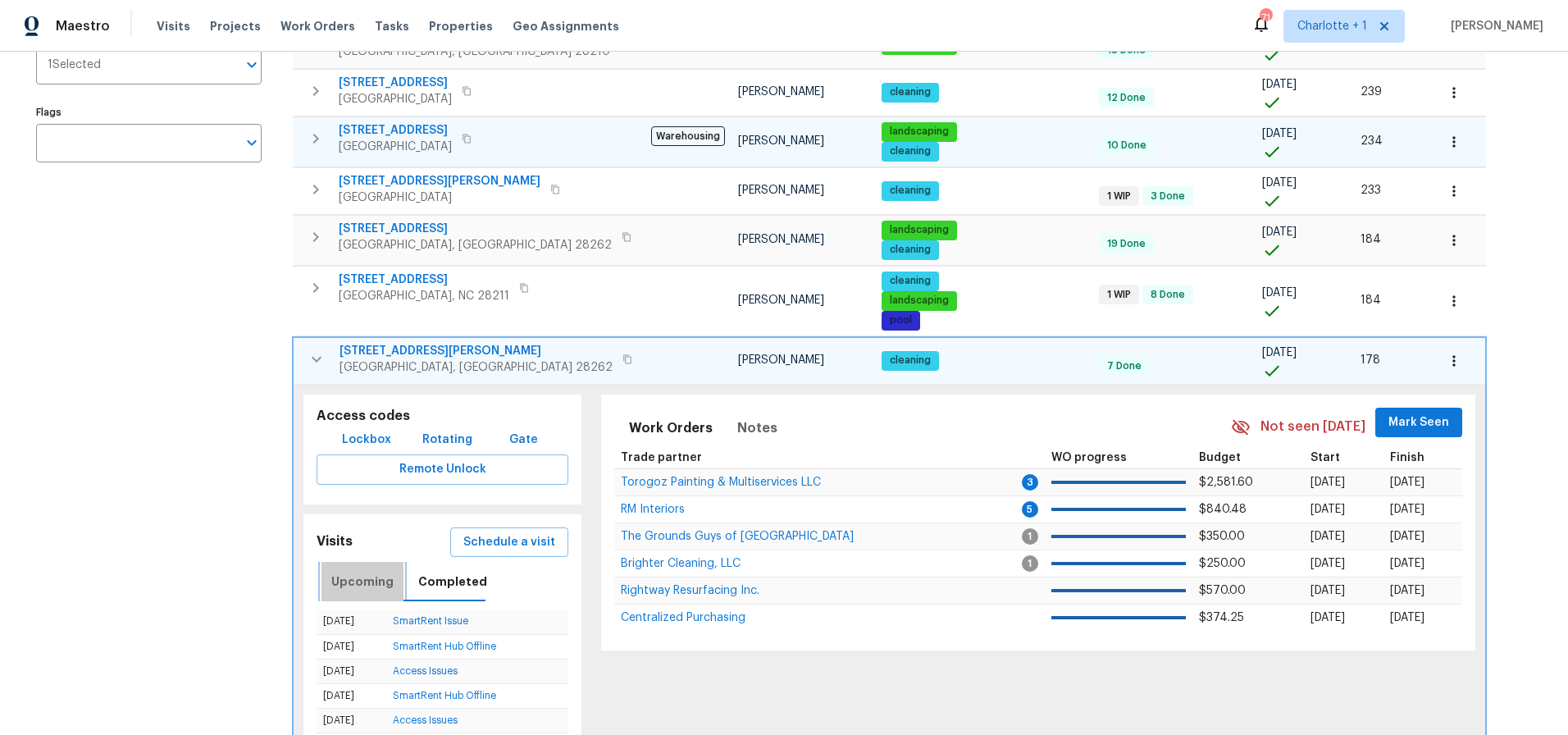
click at [364, 586] on span "Upcoming" at bounding box center [362, 582] width 63 height 20
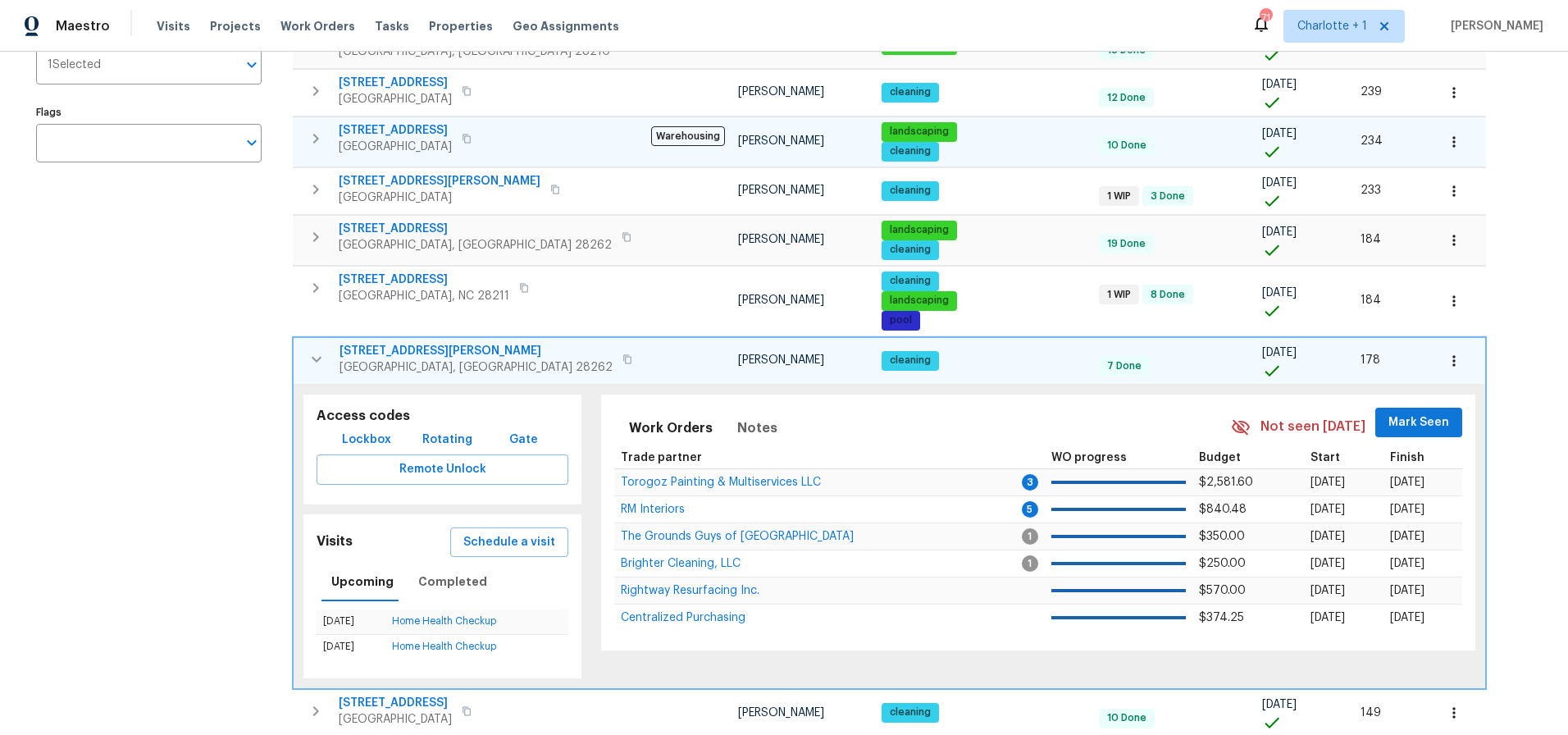
click at [326, 365] on button "button" at bounding box center [316, 359] width 33 height 33
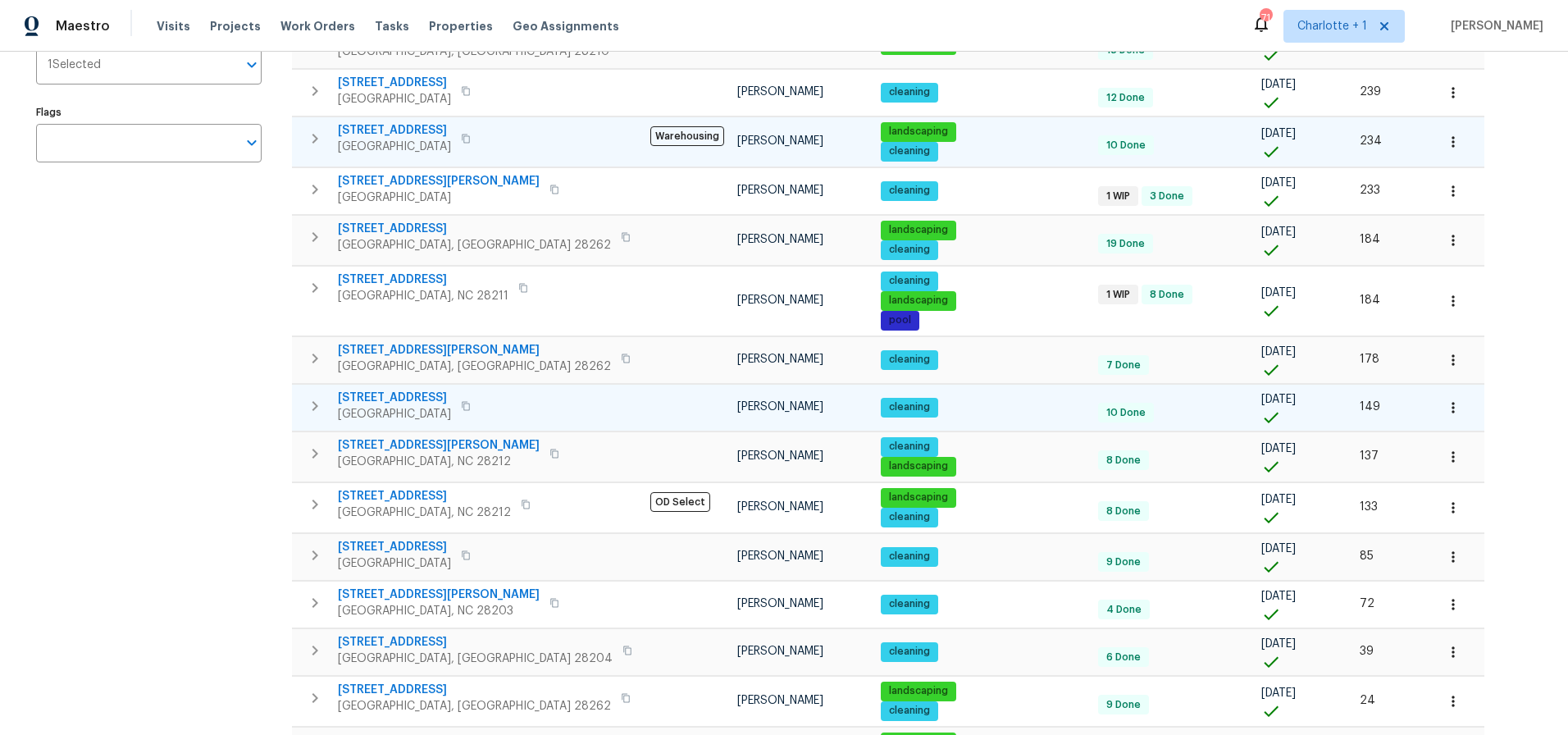
click at [300, 412] on button "button" at bounding box center [315, 406] width 33 height 33
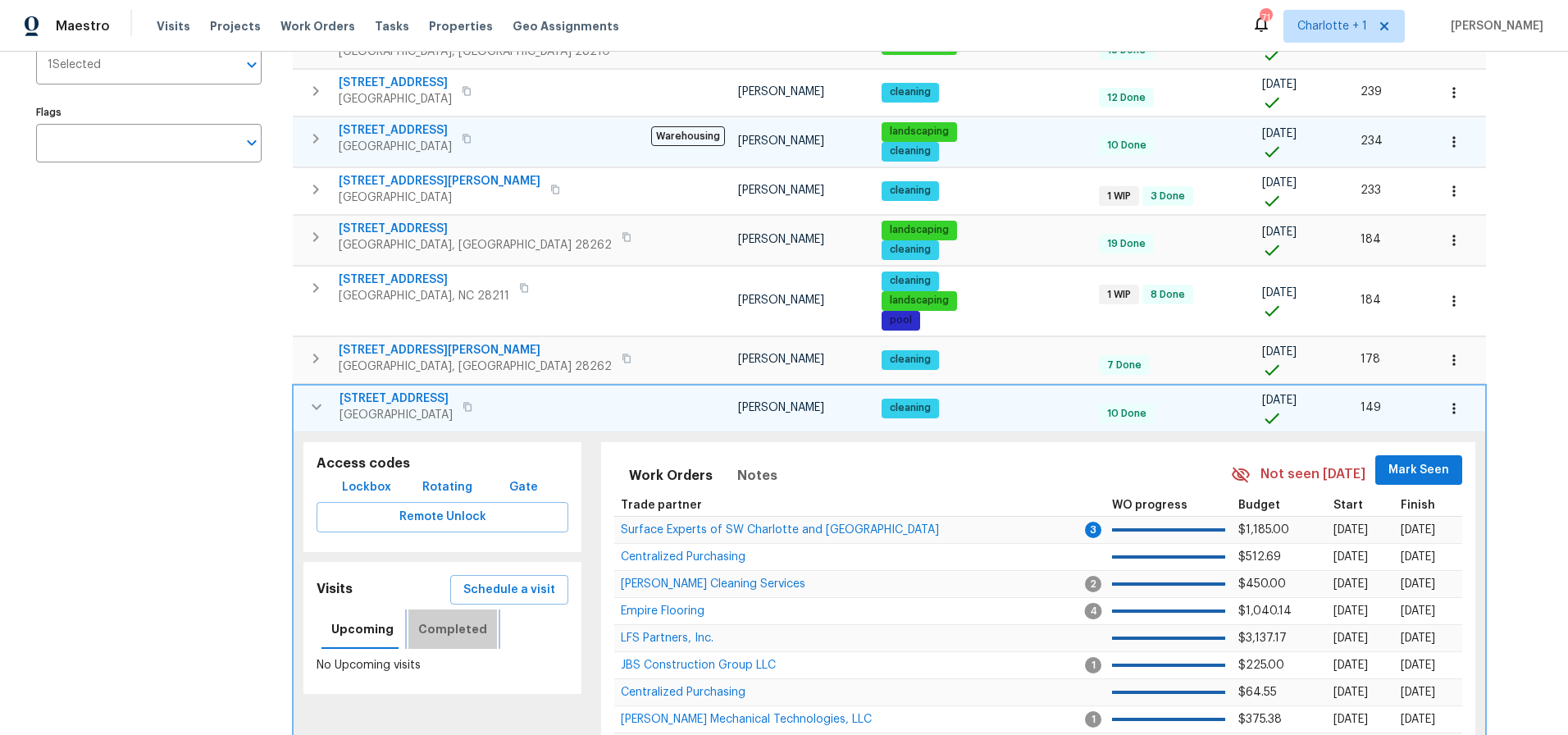
click at [468, 630] on span "Completed" at bounding box center [452, 629] width 69 height 20
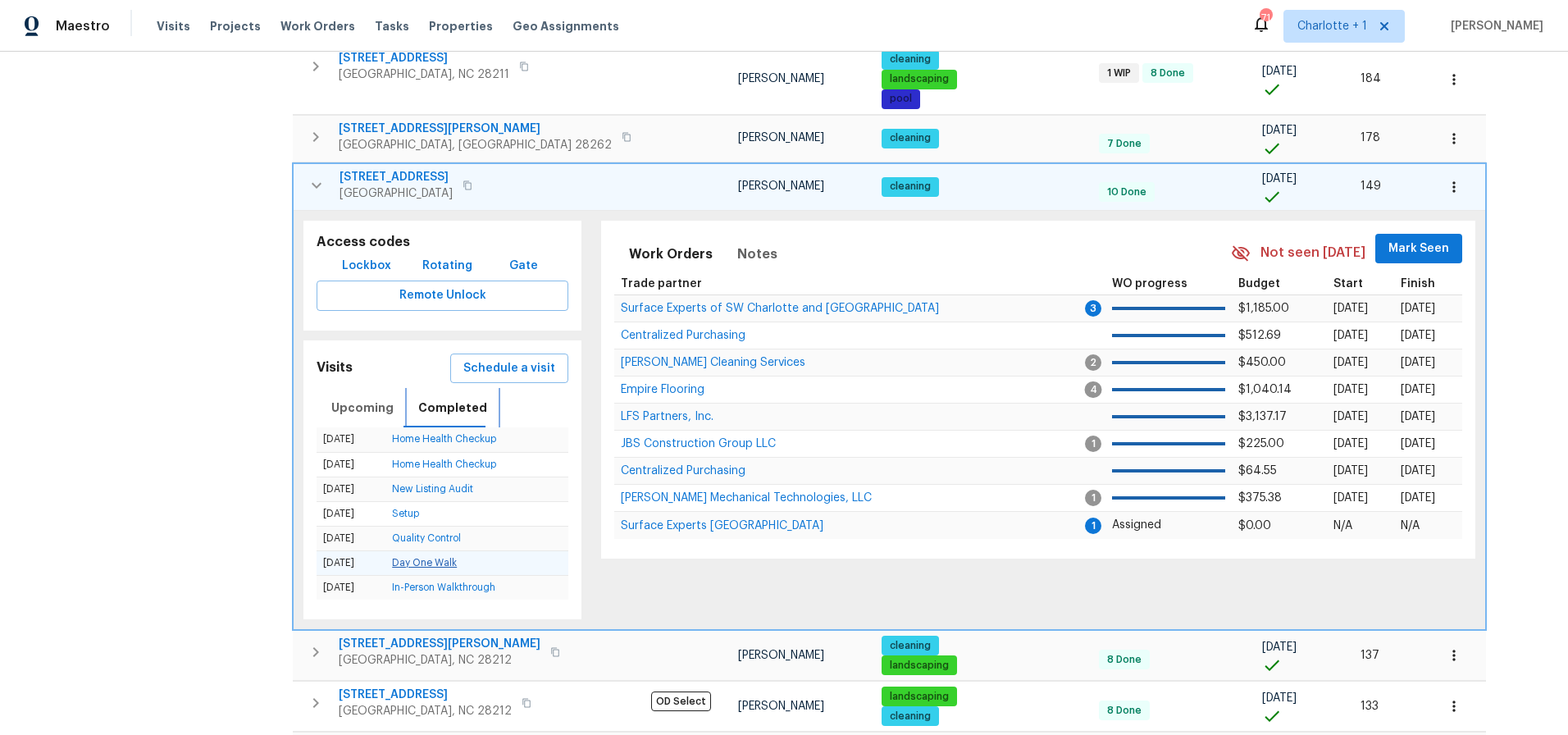
scroll to position [0, 0]
click at [312, 187] on icon "button" at bounding box center [316, 185] width 19 height 19
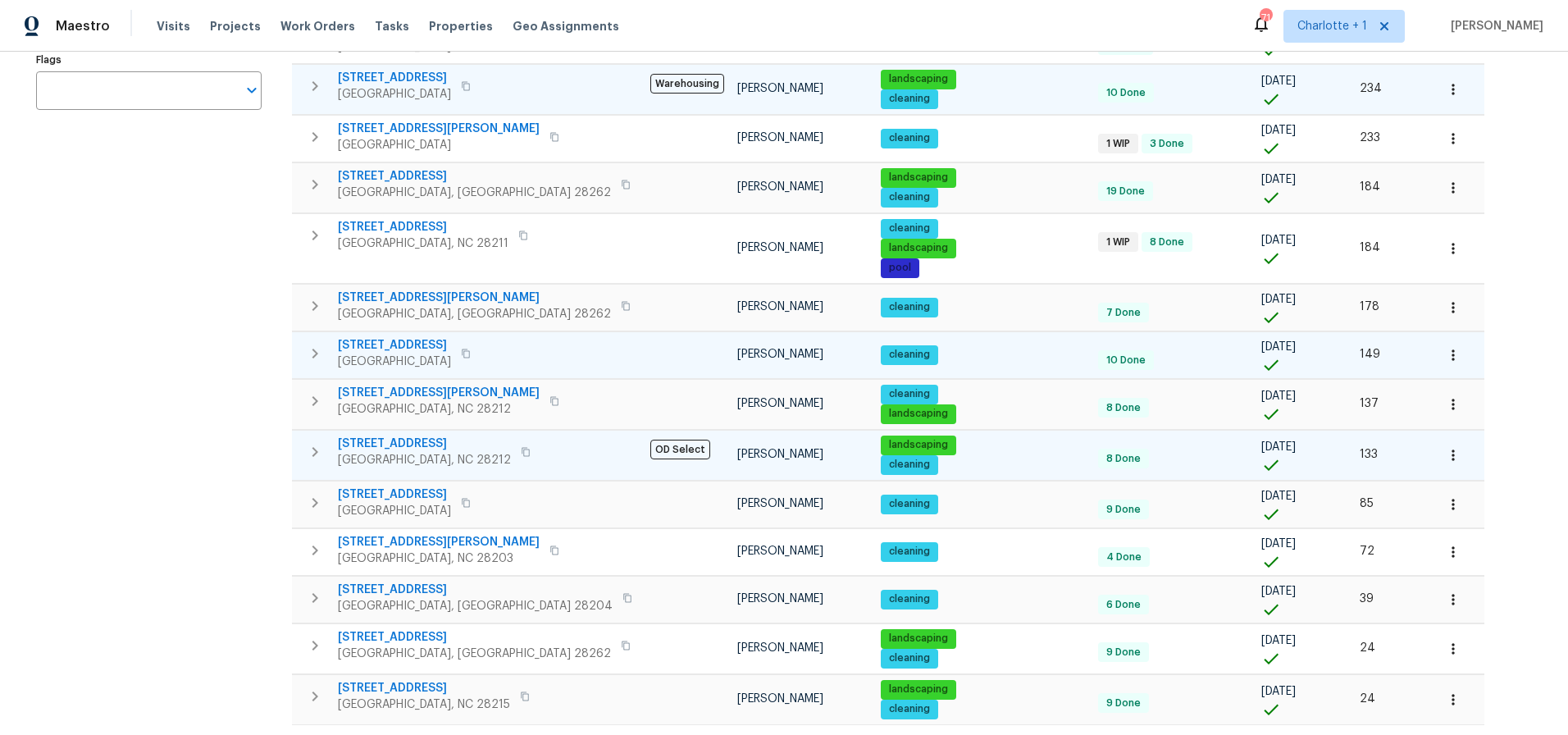
scroll to position [347, 0]
click at [1444, 452] on icon "button" at bounding box center [1452, 454] width 16 height 16
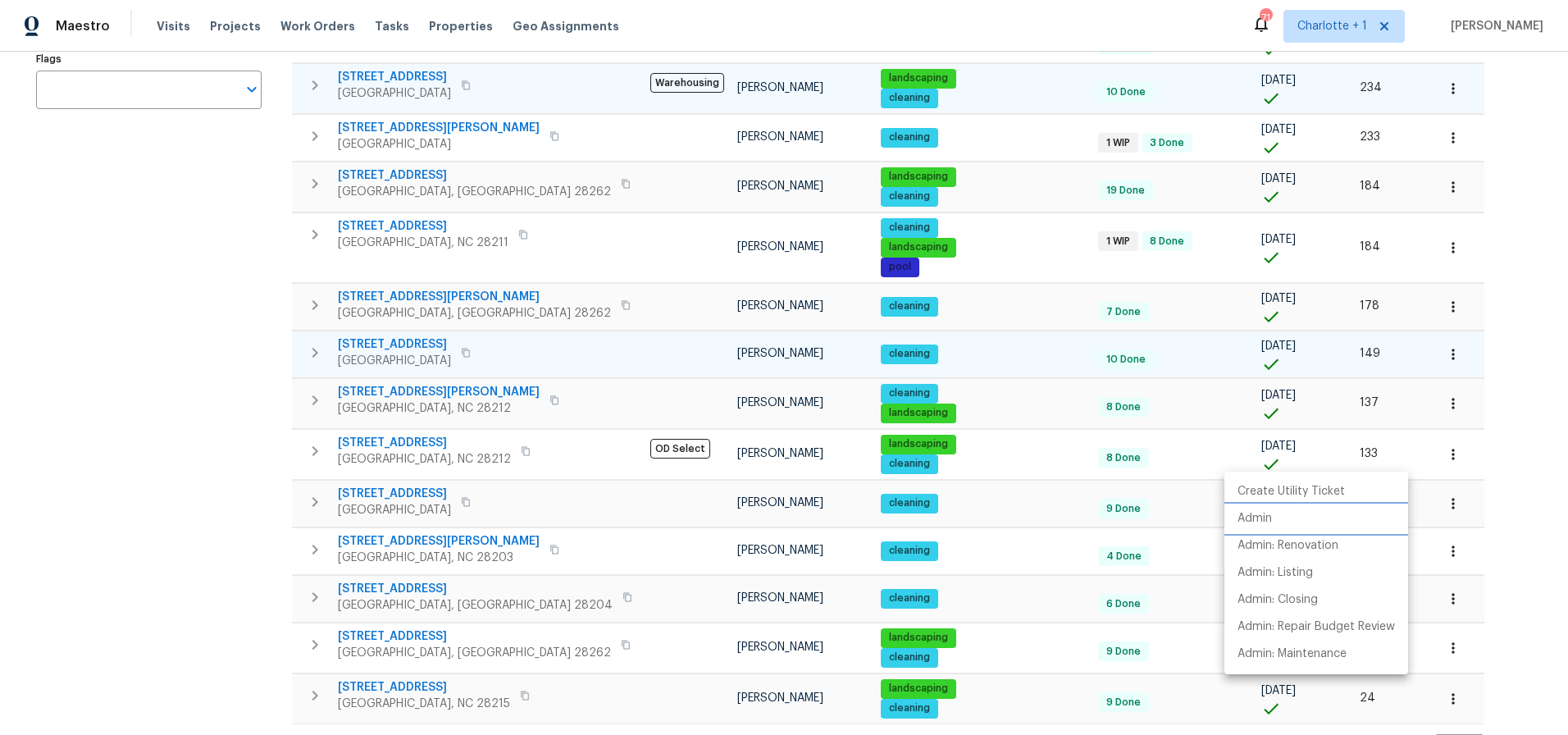
click at [1279, 506] on li "Admin" at bounding box center [1316, 519] width 184 height 27
click at [118, 411] on div at bounding box center [784, 368] width 1568 height 735
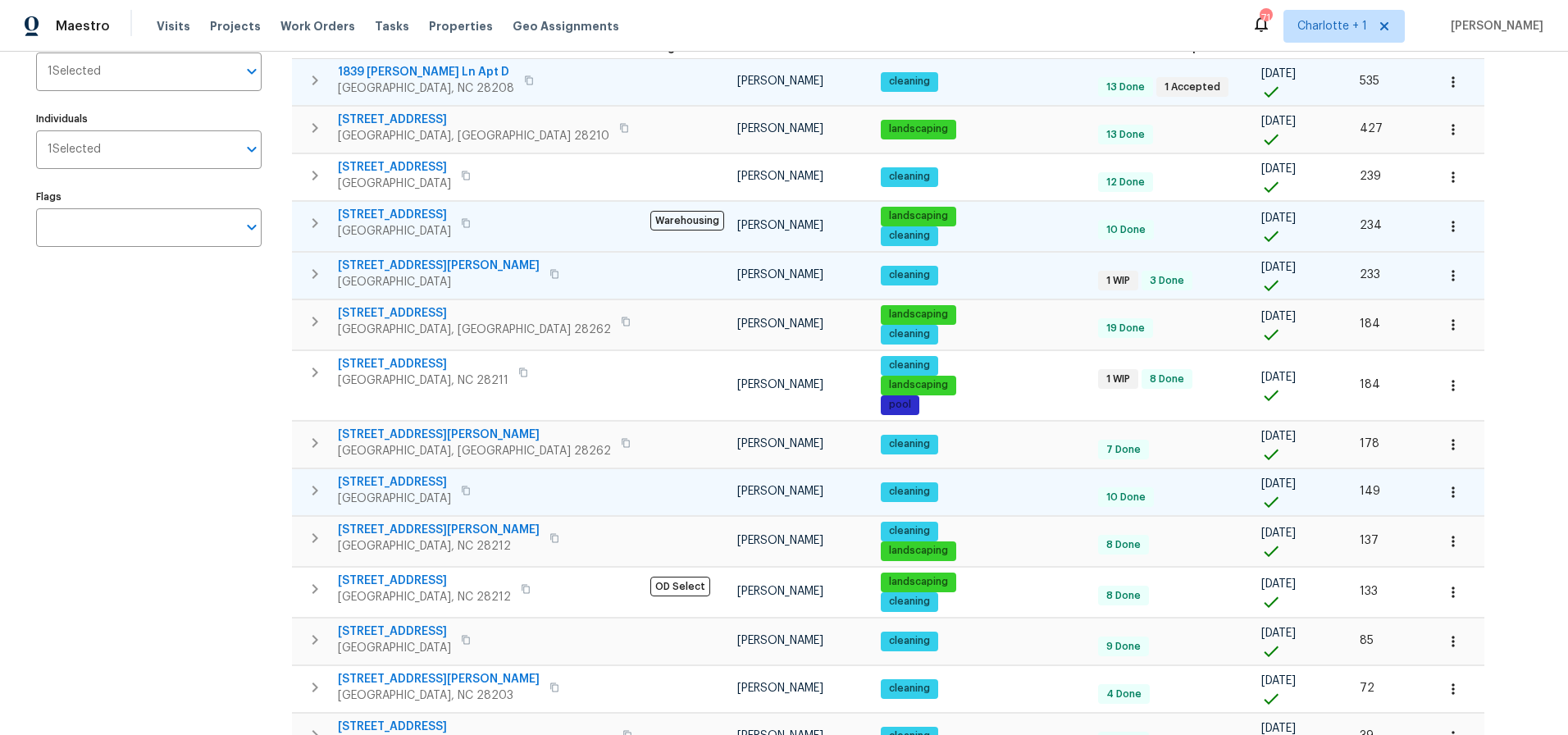
scroll to position [0, 0]
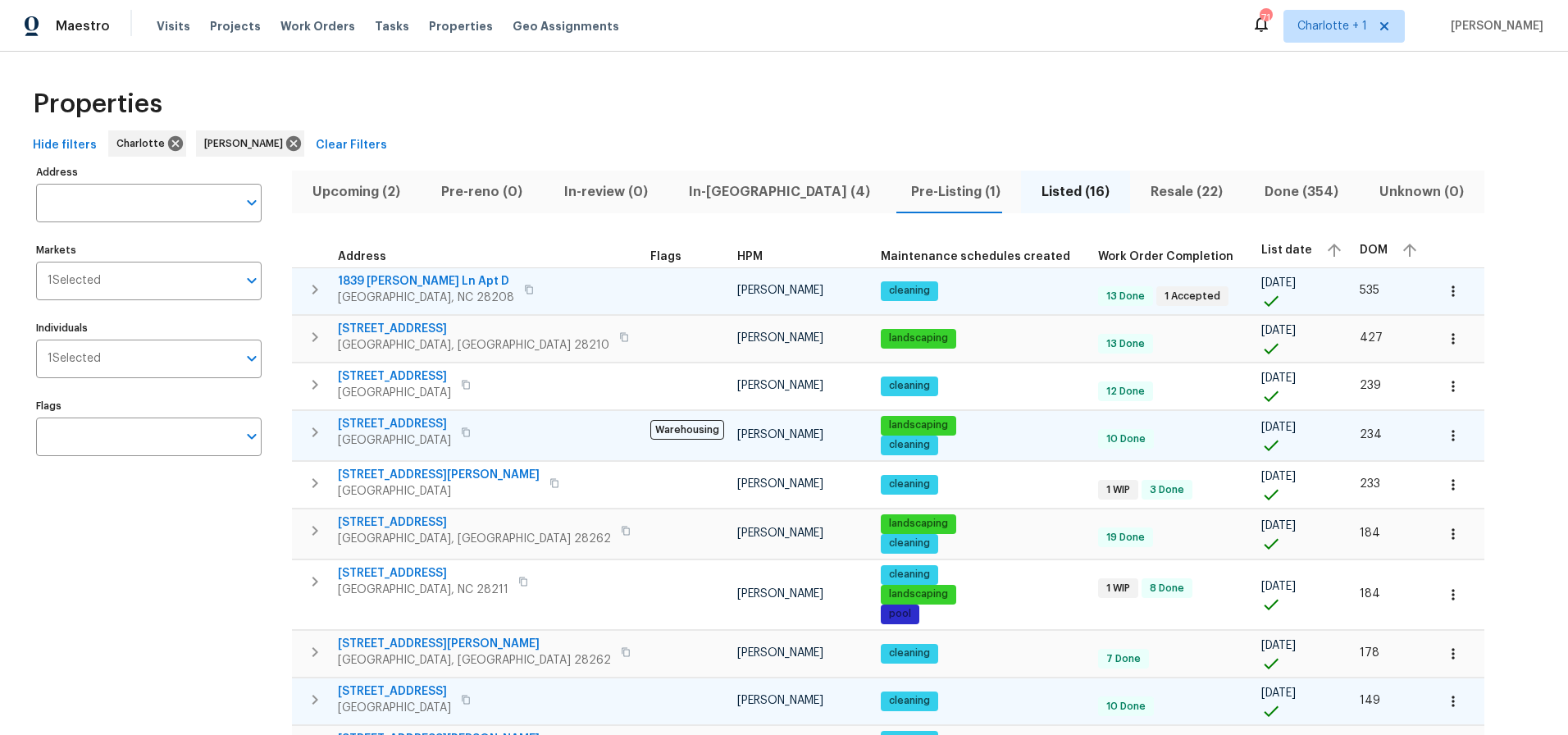
click at [900, 189] on span "Pre-Listing (1)" at bounding box center [955, 191] width 111 height 23
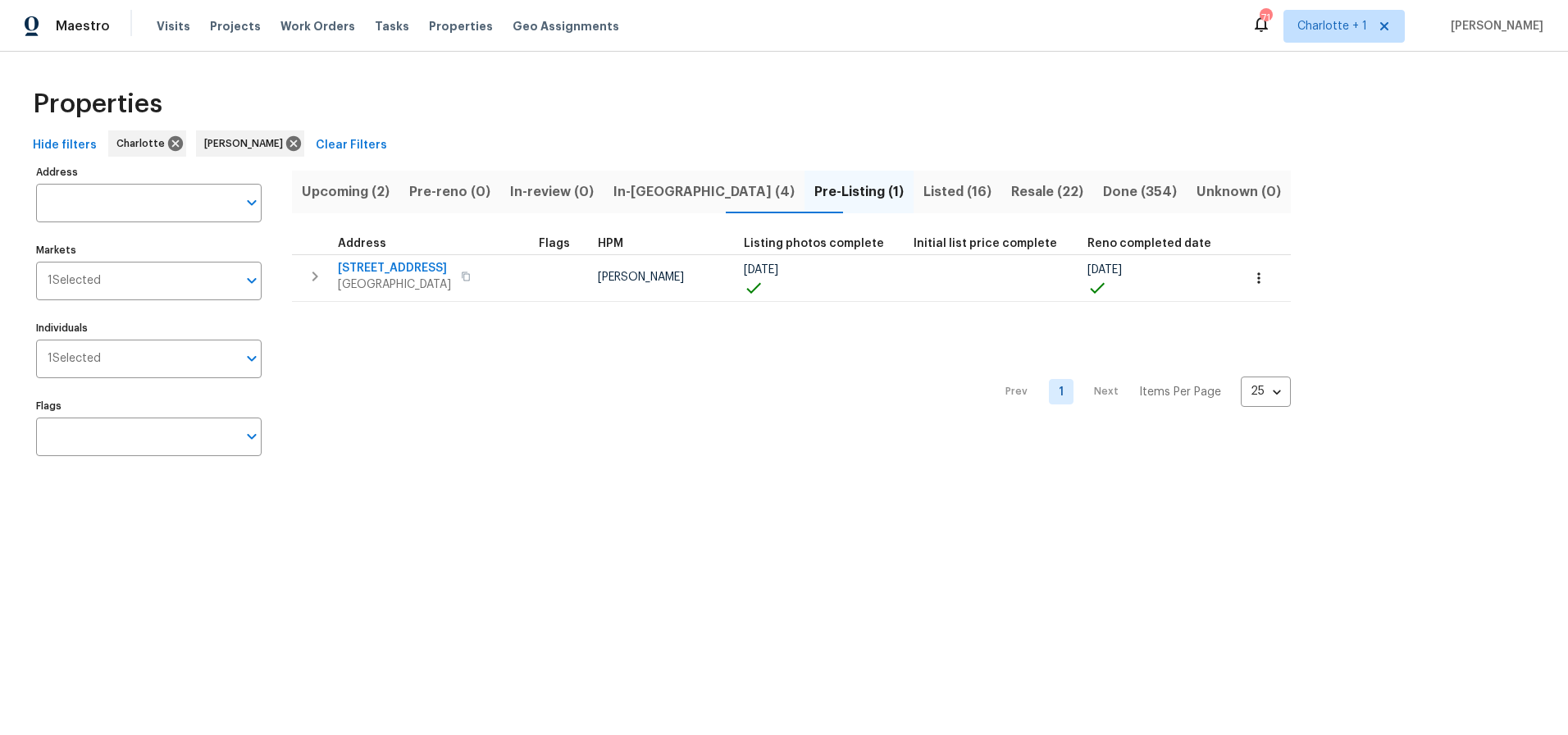
drag, startPoint x: 616, startPoint y: 356, endPoint x: 683, endPoint y: 248, distance: 127.1
click at [625, 344] on div "Prev 1 Next Items Per Page 25 25 ​" at bounding box center [792, 386] width 999 height 170
click at [681, 199] on span "In-reno (4)" at bounding box center [704, 191] width 181 height 23
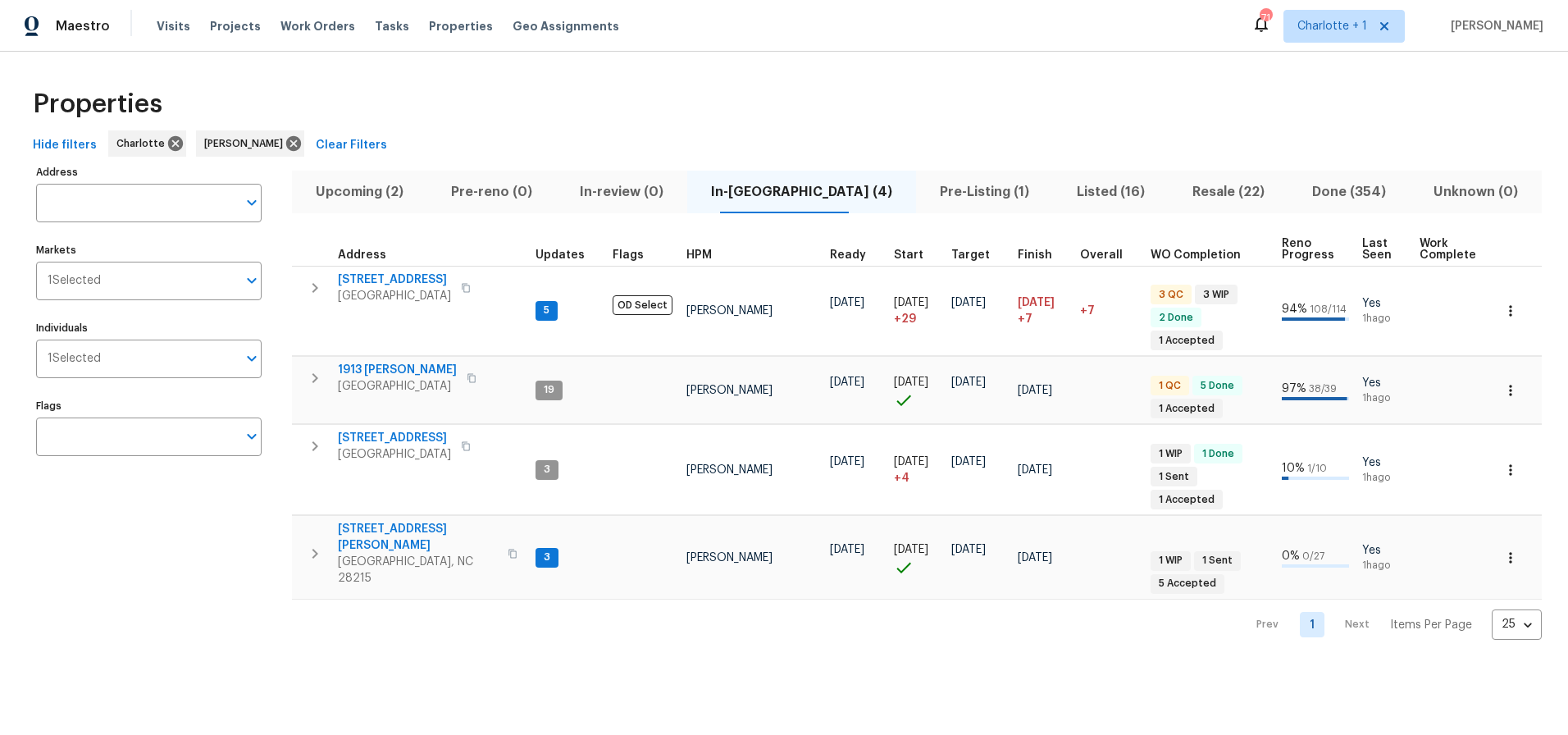
click at [996, 102] on div "Properties" at bounding box center [784, 104] width 1516 height 52
click at [762, 109] on div "Properties" at bounding box center [784, 104] width 1516 height 52
click at [382, 370] on span "1913 Nigel Ct" at bounding box center [397, 369] width 119 height 16
click at [1502, 389] on icon "button" at bounding box center [1510, 390] width 16 height 16
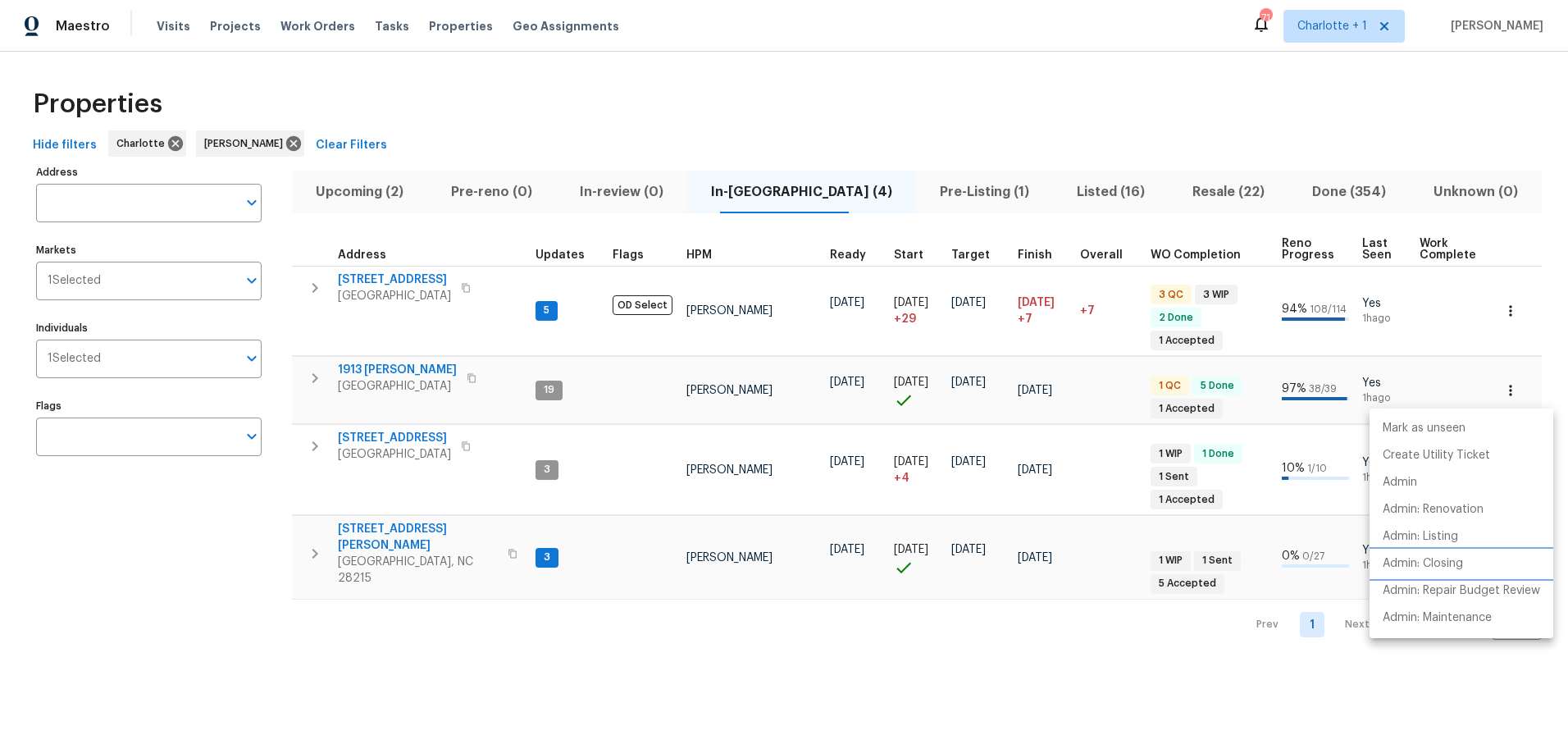
click at [1422, 559] on p "Admin: Closing" at bounding box center [1422, 564] width 80 height 17
drag, startPoint x: 991, startPoint y: 63, endPoint x: 852, endPoint y: 1, distance: 152.2
click at [991, 63] on div at bounding box center [784, 368] width 1568 height 735
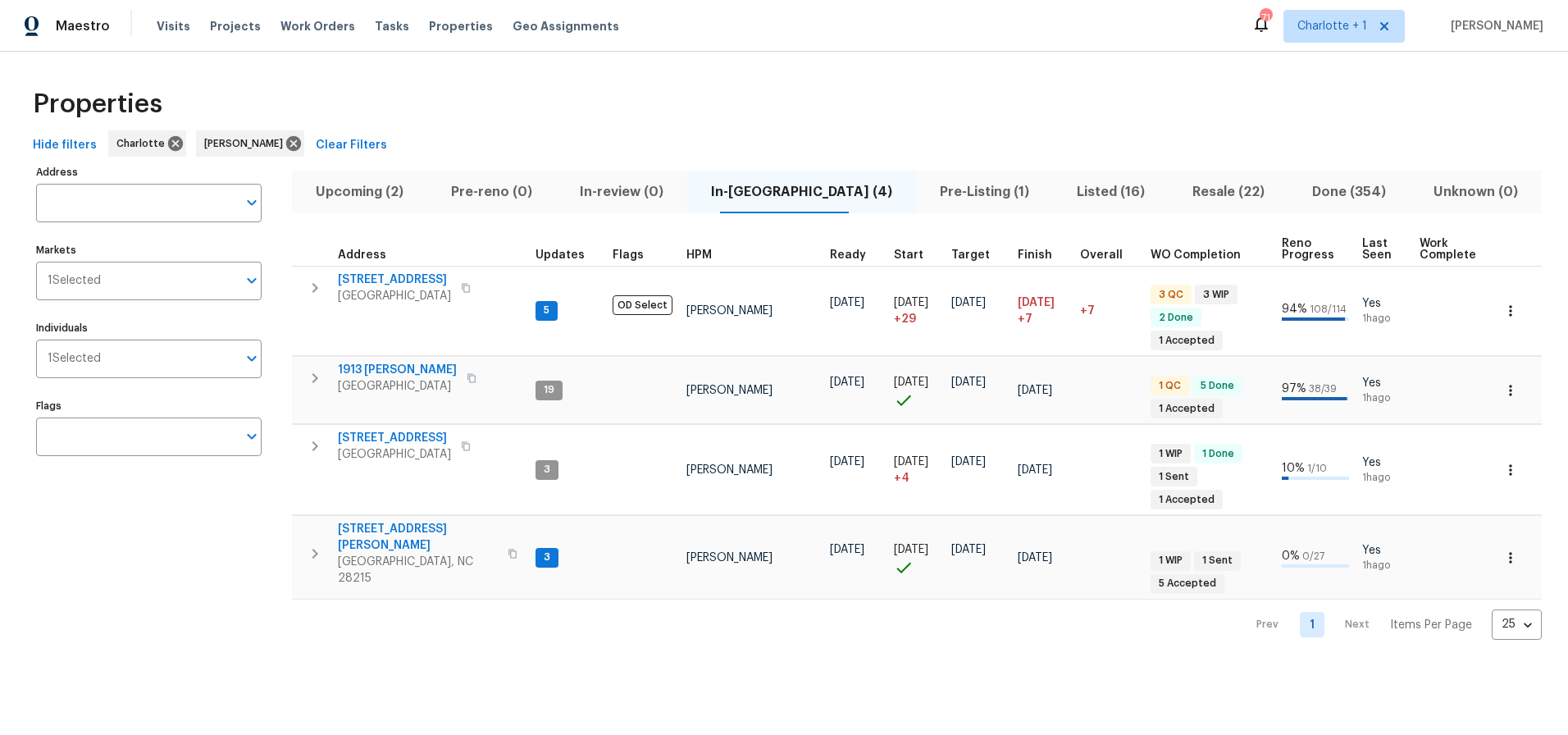
click at [952, 90] on div "Properties" at bounding box center [784, 104] width 1516 height 52
click at [630, 95] on div "Properties" at bounding box center [784, 104] width 1516 height 52
click at [654, 93] on div "Properties" at bounding box center [784, 104] width 1516 height 52
drag, startPoint x: 642, startPoint y: 189, endPoint x: 613, endPoint y: 189, distance: 29.0
click at [642, 189] on span "In-review (0)" at bounding box center [621, 191] width 112 height 23
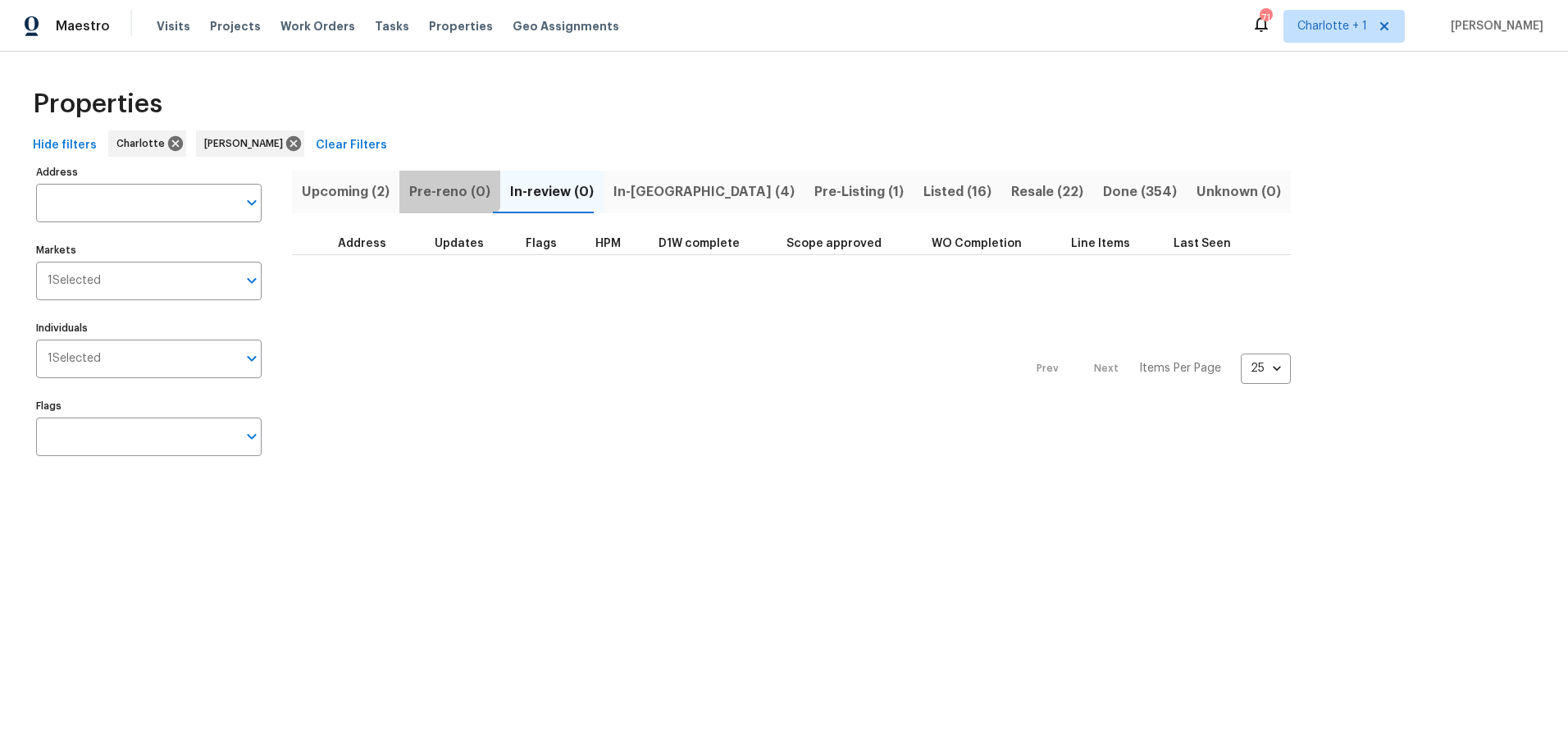
click at [444, 174] on button "Pre-reno (0)" at bounding box center [450, 191] width 101 height 42
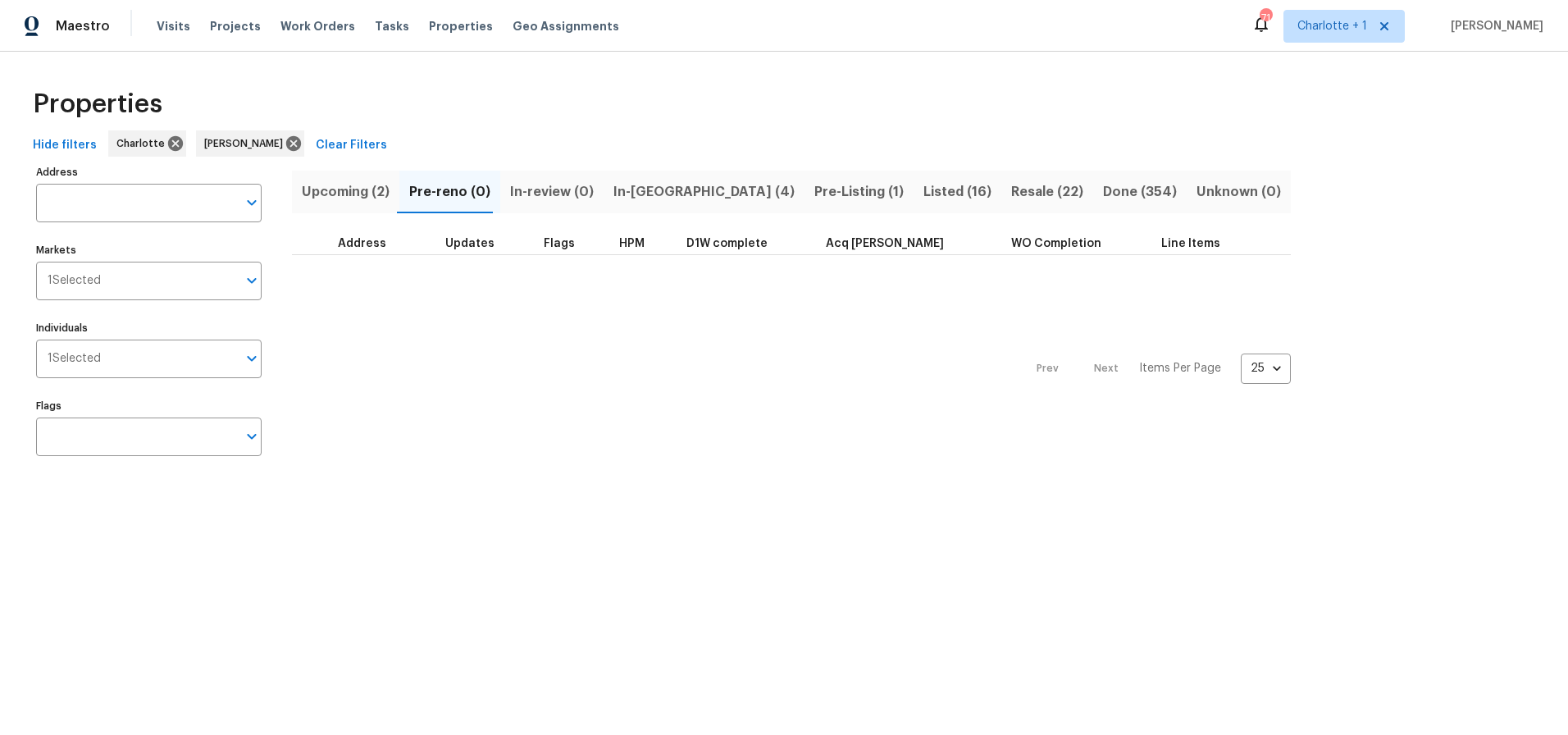
click at [541, 101] on div "Properties" at bounding box center [784, 104] width 1516 height 52
click at [872, 113] on div "Properties" at bounding box center [784, 104] width 1516 height 52
click at [373, 184] on span "Upcoming (2)" at bounding box center [345, 191] width 88 height 23
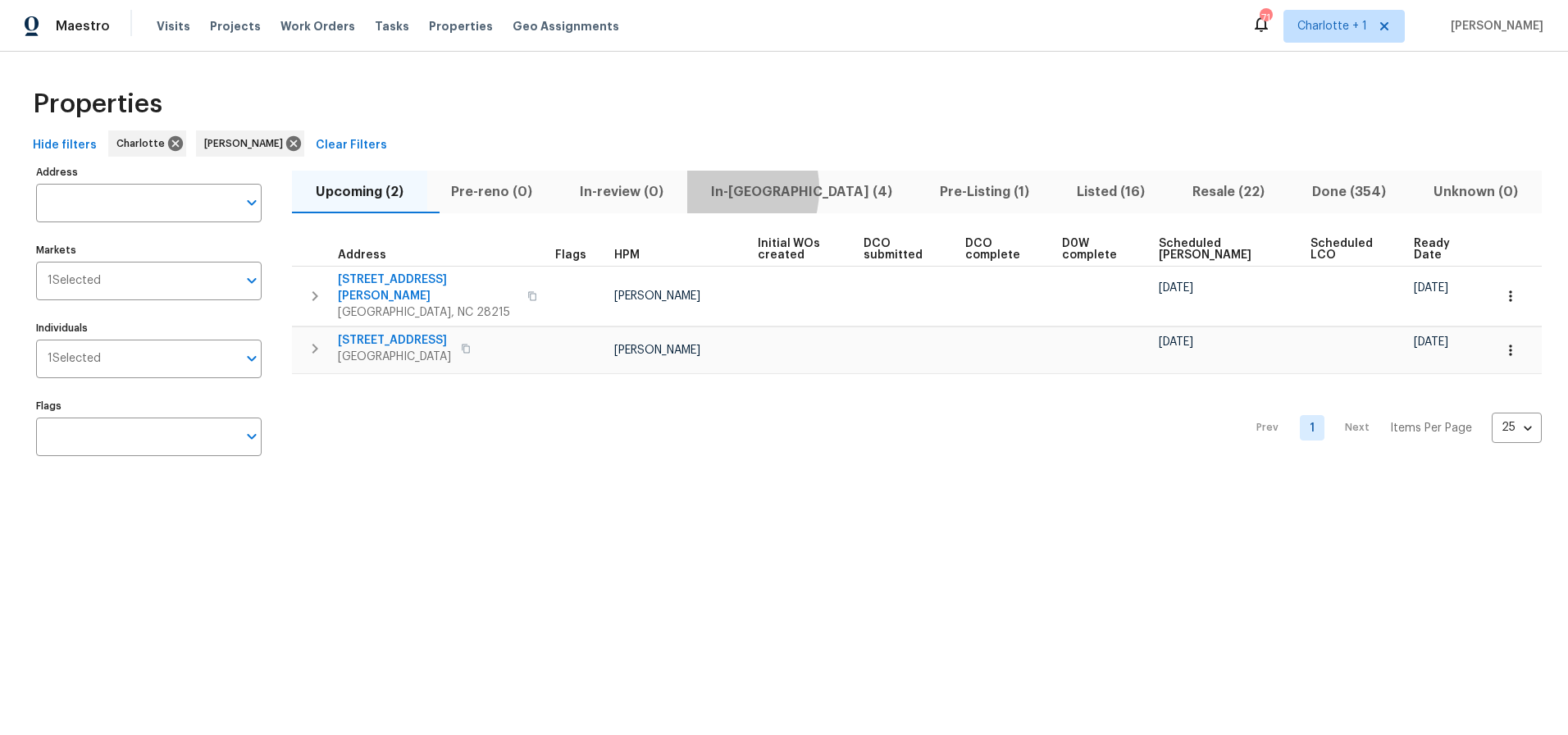
click at [744, 189] on span "In-reno (4)" at bounding box center [801, 191] width 209 height 23
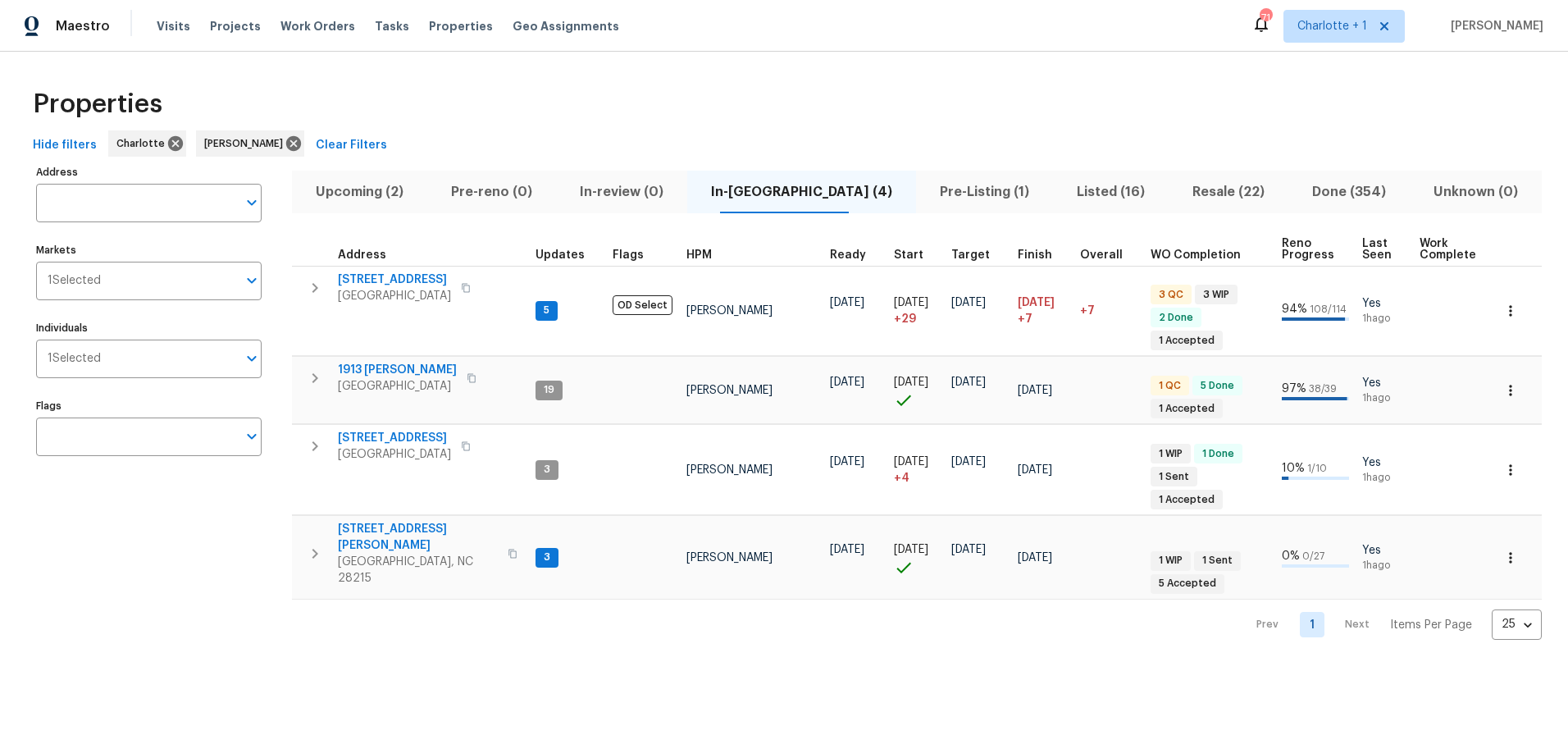
click at [818, 101] on div "Properties" at bounding box center [784, 104] width 1516 height 52
click at [1129, 119] on div "Properties" at bounding box center [784, 104] width 1516 height 52
click at [638, 98] on div "Properties" at bounding box center [784, 104] width 1516 height 52
click at [286, 146] on icon at bounding box center [293, 143] width 14 height 14
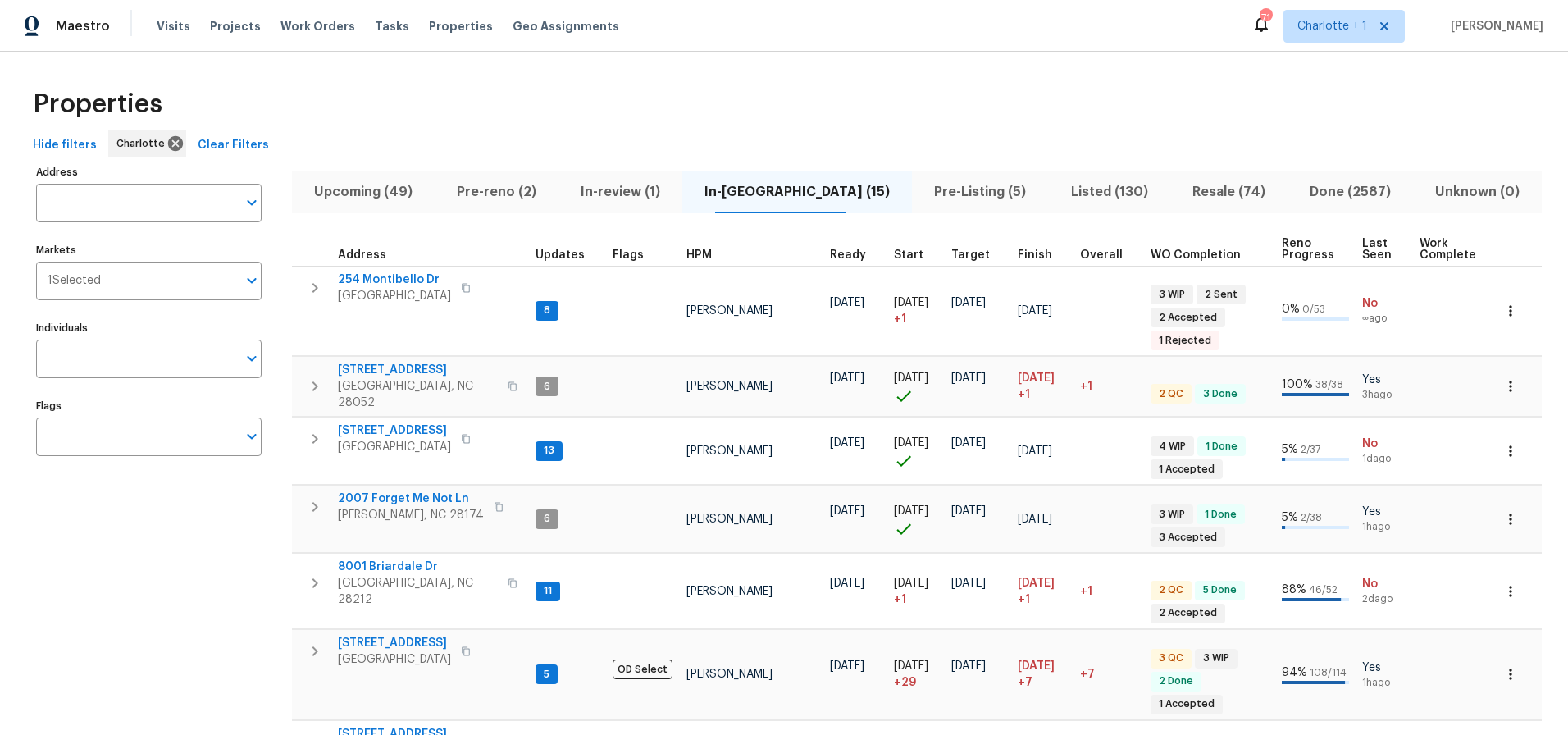
click at [729, 85] on div "Properties" at bounding box center [784, 104] width 1516 height 52
drag, startPoint x: 837, startPoint y: 75, endPoint x: 807, endPoint y: 47, distance: 41.0
click at [572, 95] on div "Properties" at bounding box center [784, 104] width 1516 height 52
click at [678, 179] on button "In-review (1)" at bounding box center [621, 191] width 124 height 42
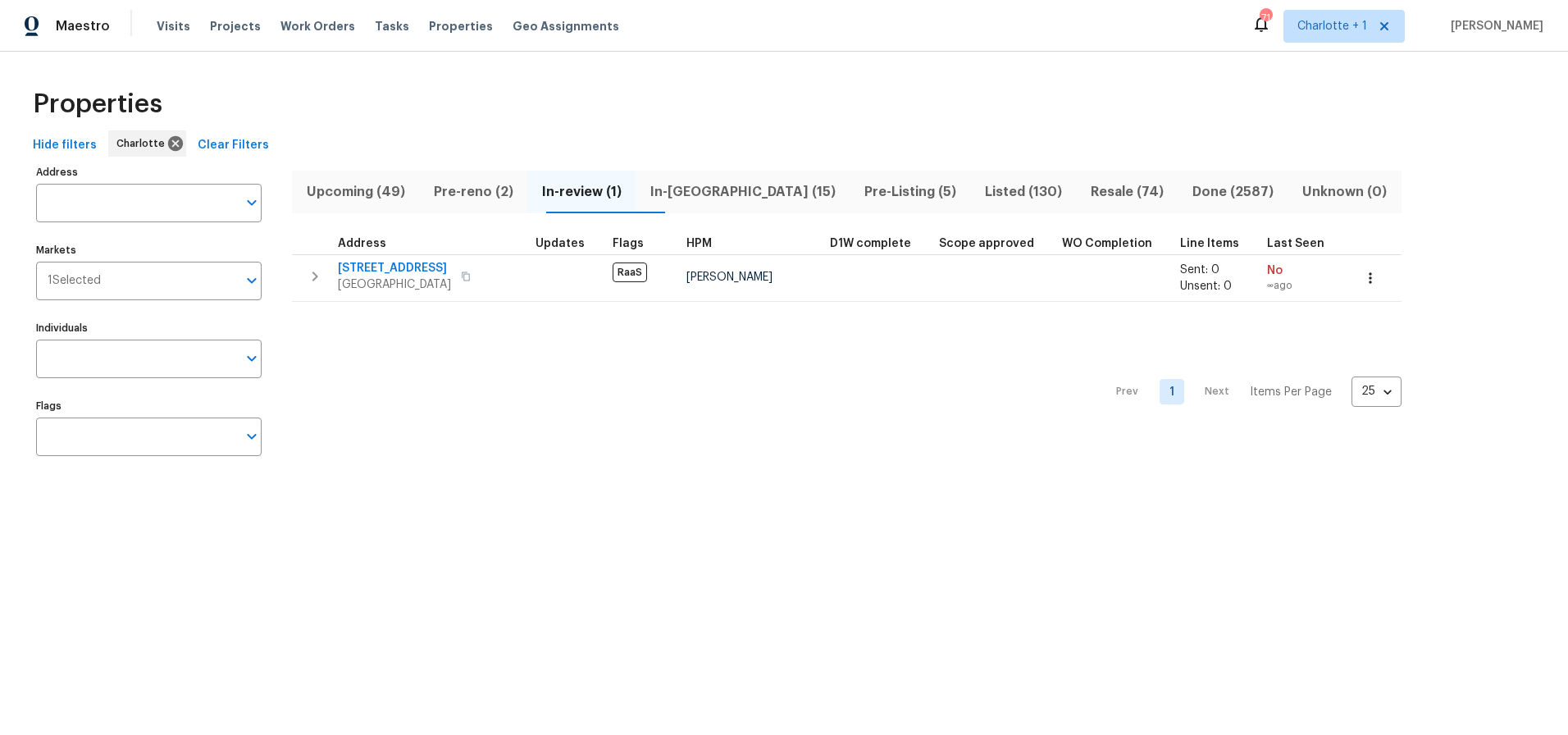
click at [721, 109] on div "Properties" at bounding box center [784, 104] width 1516 height 52
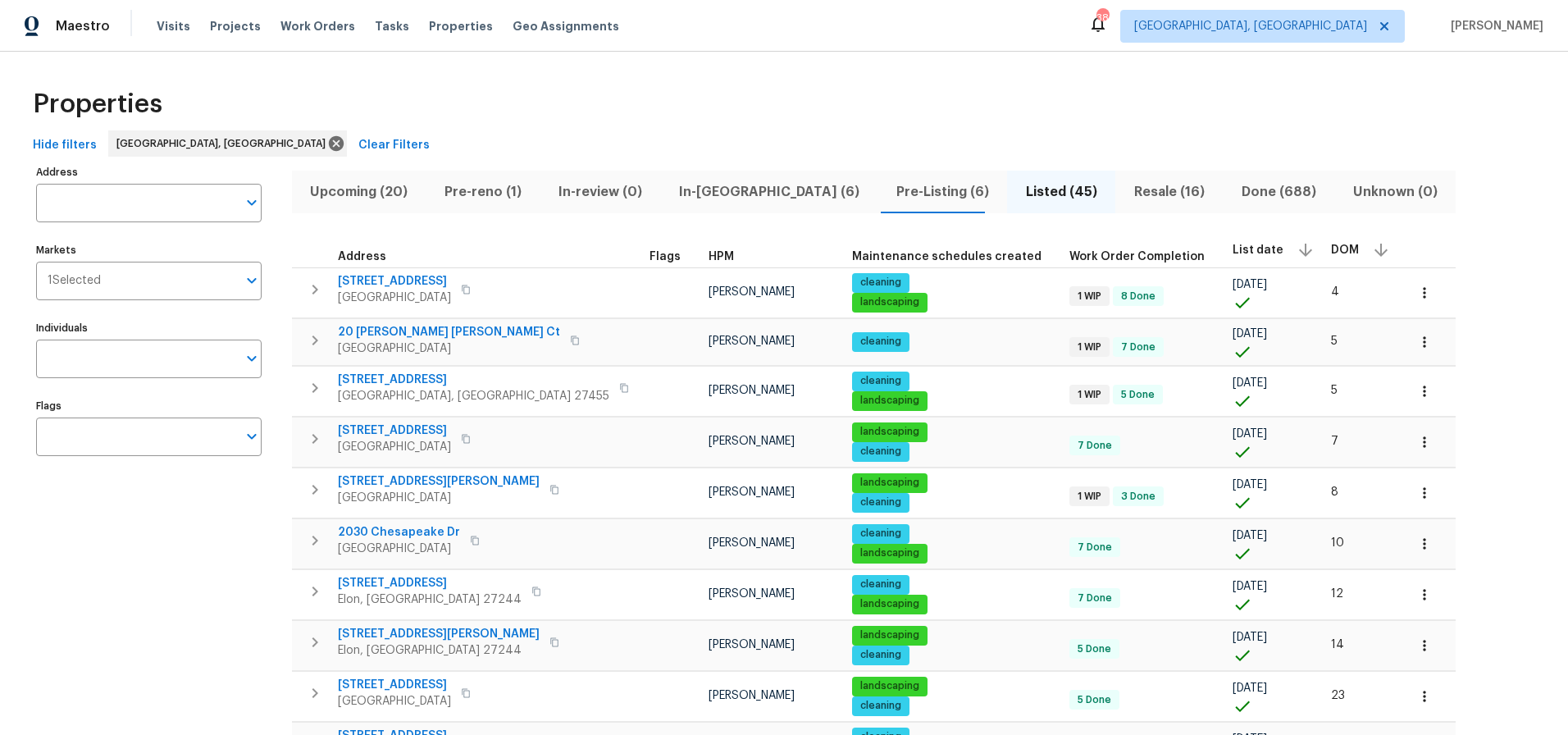
drag, startPoint x: 516, startPoint y: 90, endPoint x: 389, endPoint y: 64, distance: 129.6
click at [508, 90] on div "Properties" at bounding box center [784, 104] width 1516 height 52
click at [185, 31] on div "Visits Projects Work Orders Tasks Properties Geo Assignments" at bounding box center [397, 26] width 482 height 33
click at [172, 27] on span "Visits" at bounding box center [174, 25] width 34 height 16
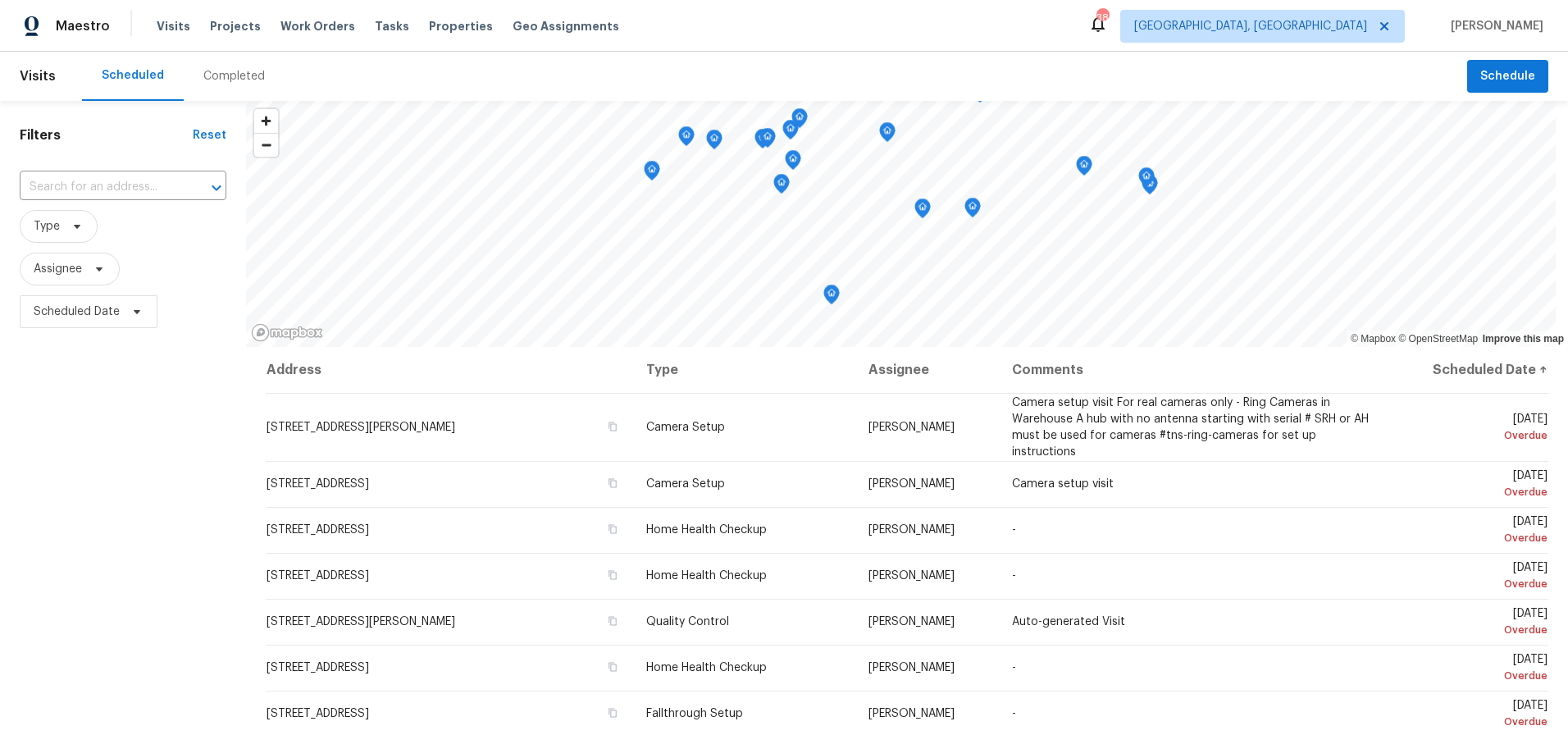
click at [245, 86] on div "Completed" at bounding box center [234, 76] width 101 height 49
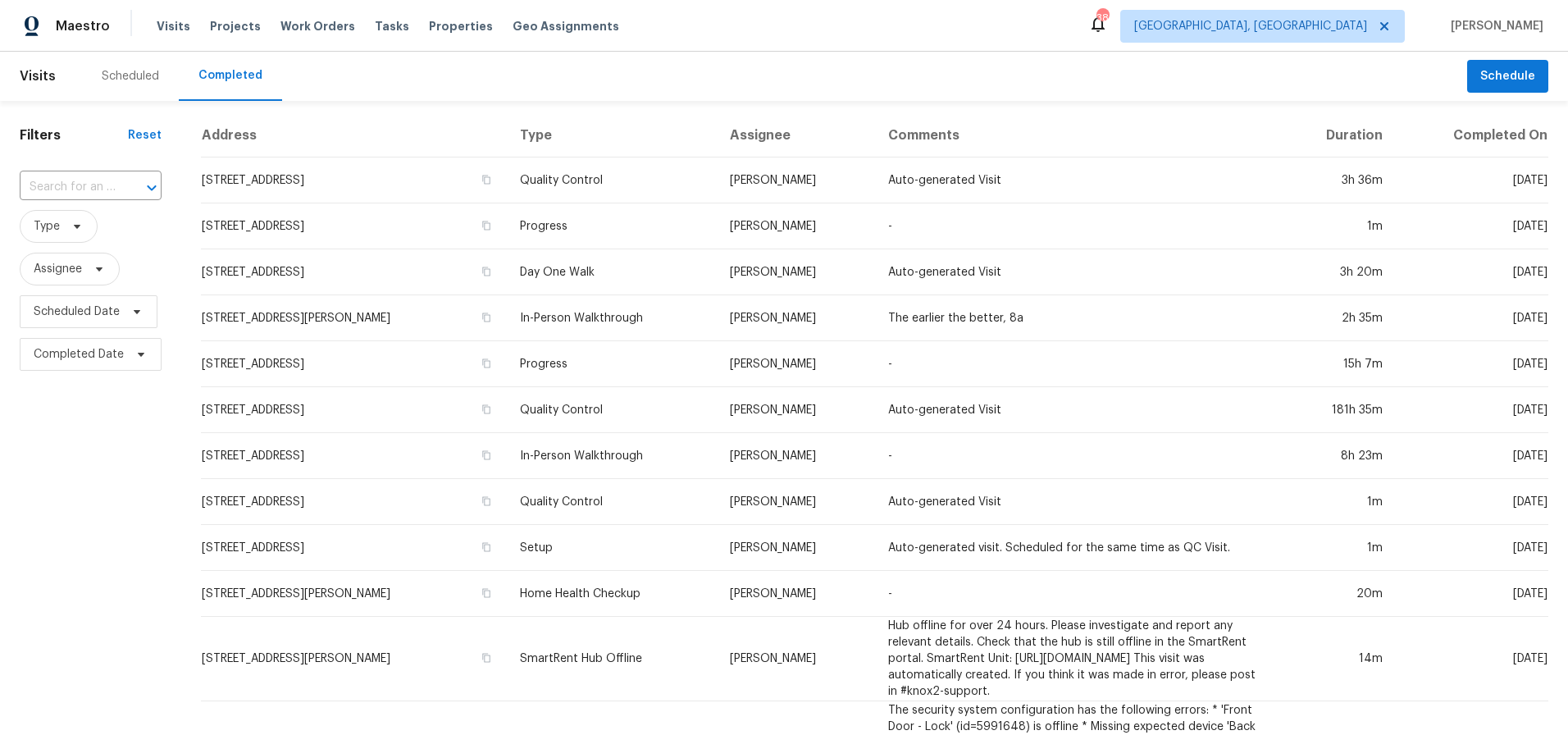
drag, startPoint x: 100, startPoint y: 450, endPoint x: 100, endPoint y: 434, distance: 16.0
drag, startPoint x: 124, startPoint y: 495, endPoint x: 130, endPoint y: 484, distance: 12.5
click at [228, 28] on span "Projects" at bounding box center [235, 25] width 51 height 16
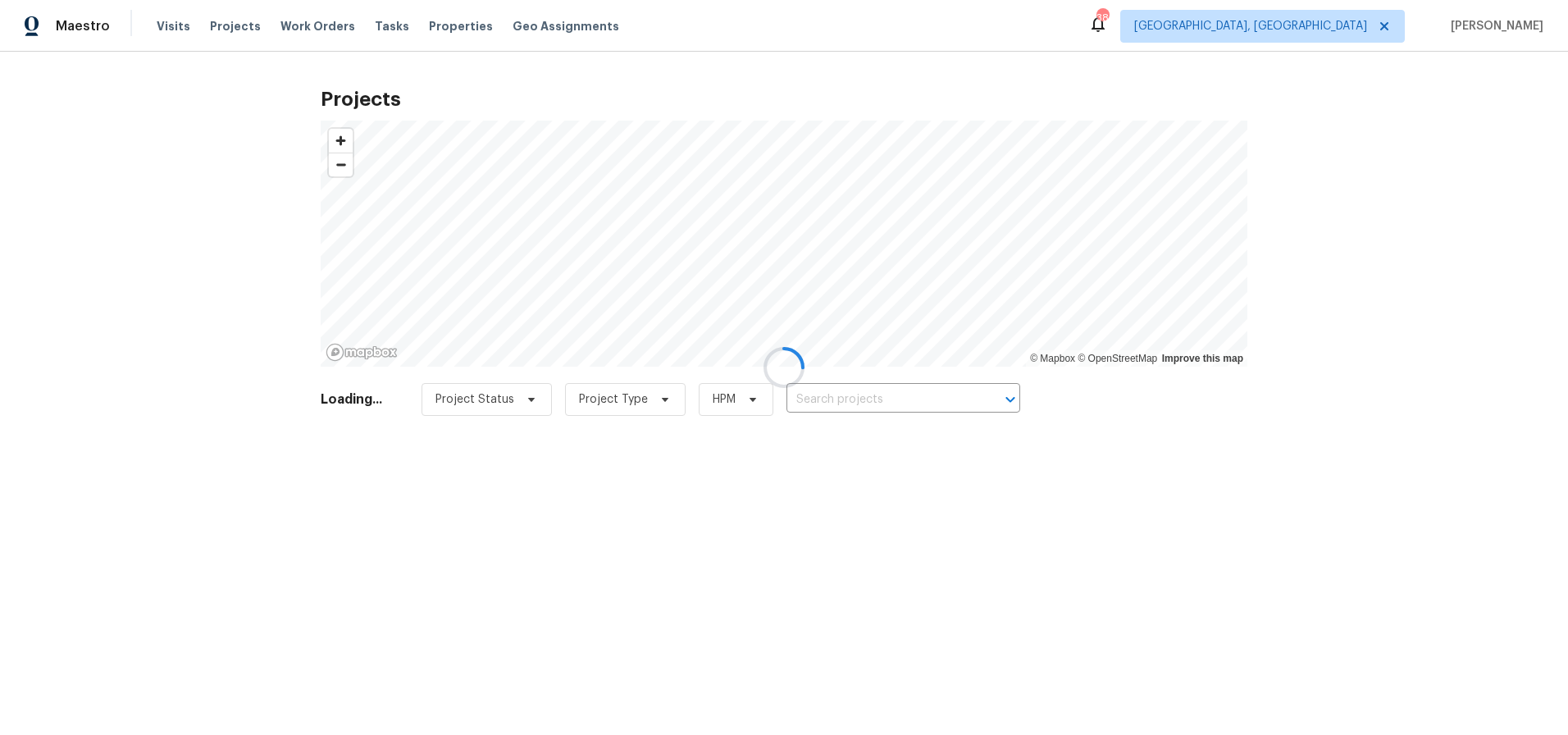
click at [452, 27] on div at bounding box center [784, 368] width 1568 height 735
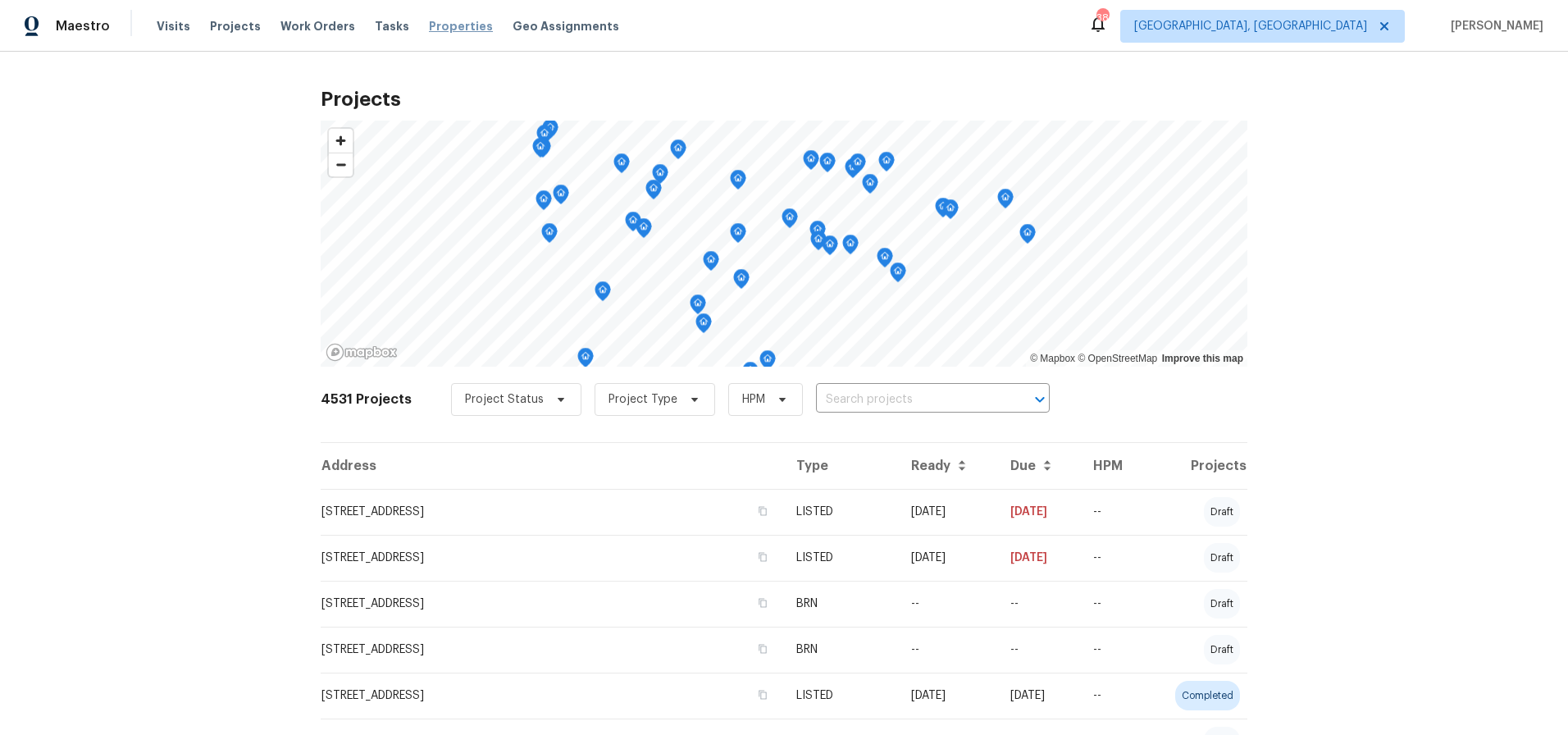
click at [430, 25] on span "Properties" at bounding box center [461, 25] width 64 height 16
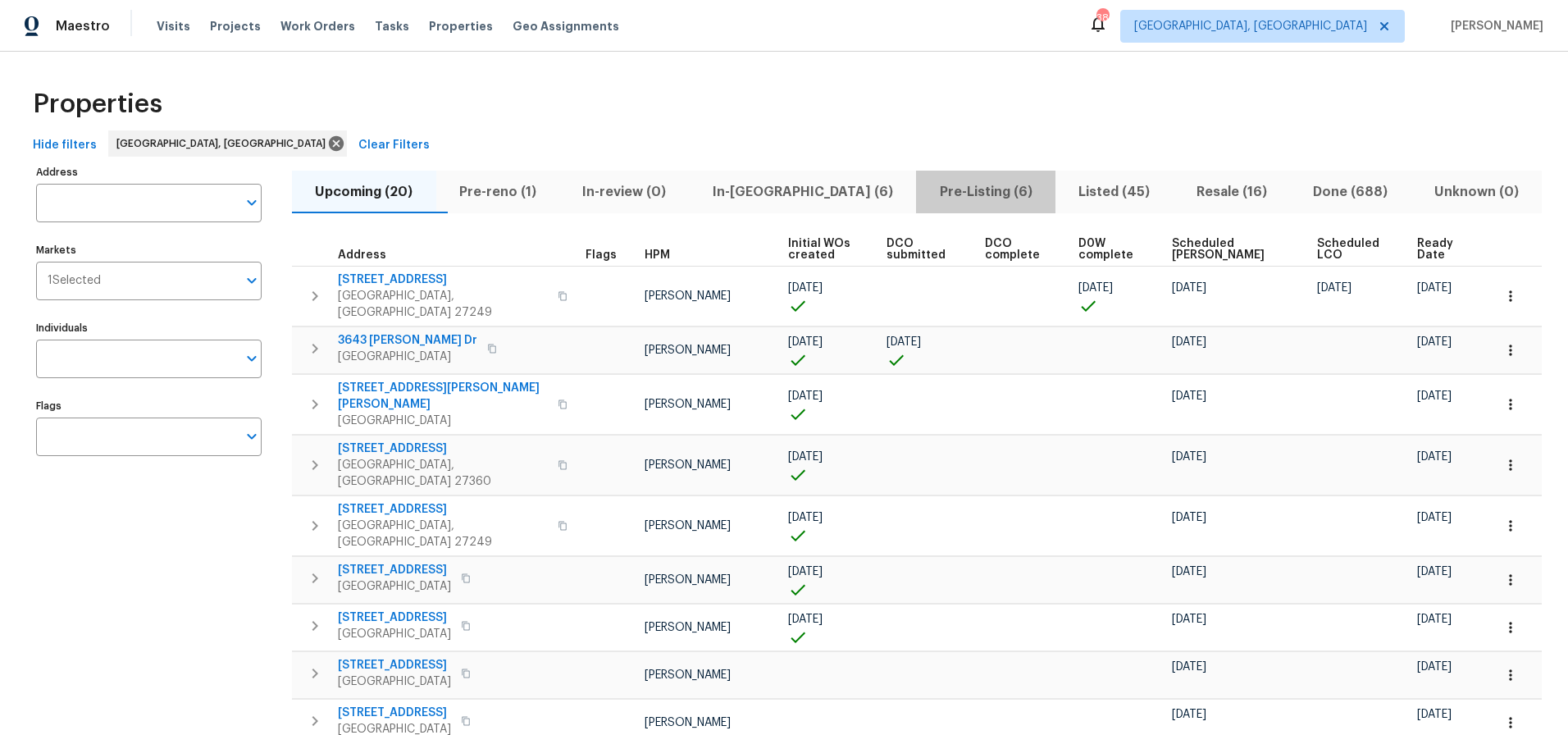
click at [948, 209] on button "Pre-Listing (6)" at bounding box center [986, 191] width 140 height 42
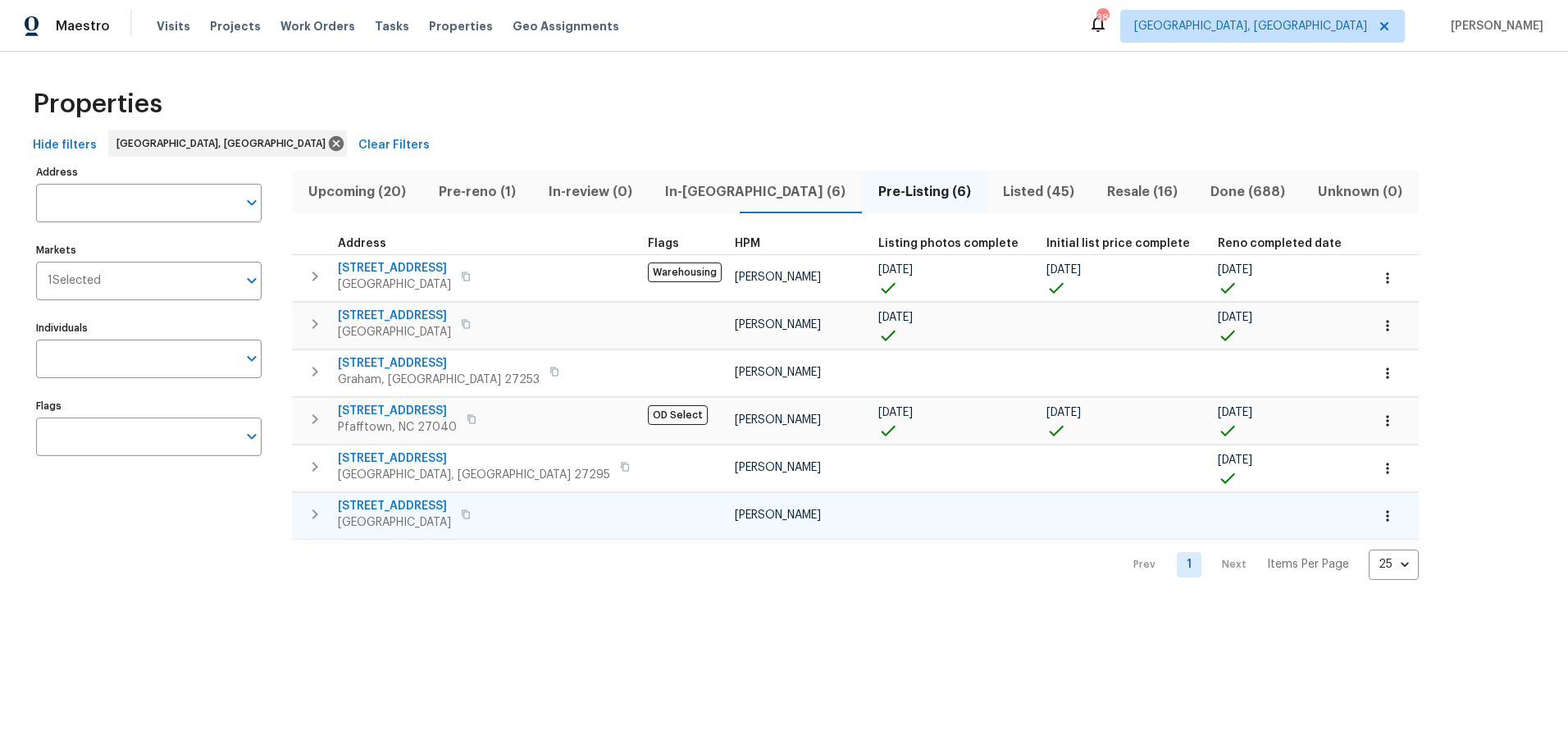
click at [425, 503] on span "4601 Oak Ridge Dr" at bounding box center [395, 506] width 113 height 16
click at [1400, 345] on div "Address Address Markets 1 Selected Markets Individuals Individuals Flags Flags …" at bounding box center [784, 370] width 1516 height 419
click at [185, 528] on div "Address Address Markets 1 Selected Markets Individuals Individuals Flags Flags" at bounding box center [159, 370] width 246 height 419
click at [393, 507] on span "4601 Oak Ridge Dr" at bounding box center [395, 506] width 113 height 16
click at [1335, 336] on div "Address Address Markets 1 Selected Markets Individuals Individuals Flags Flags …" at bounding box center [784, 370] width 1516 height 419
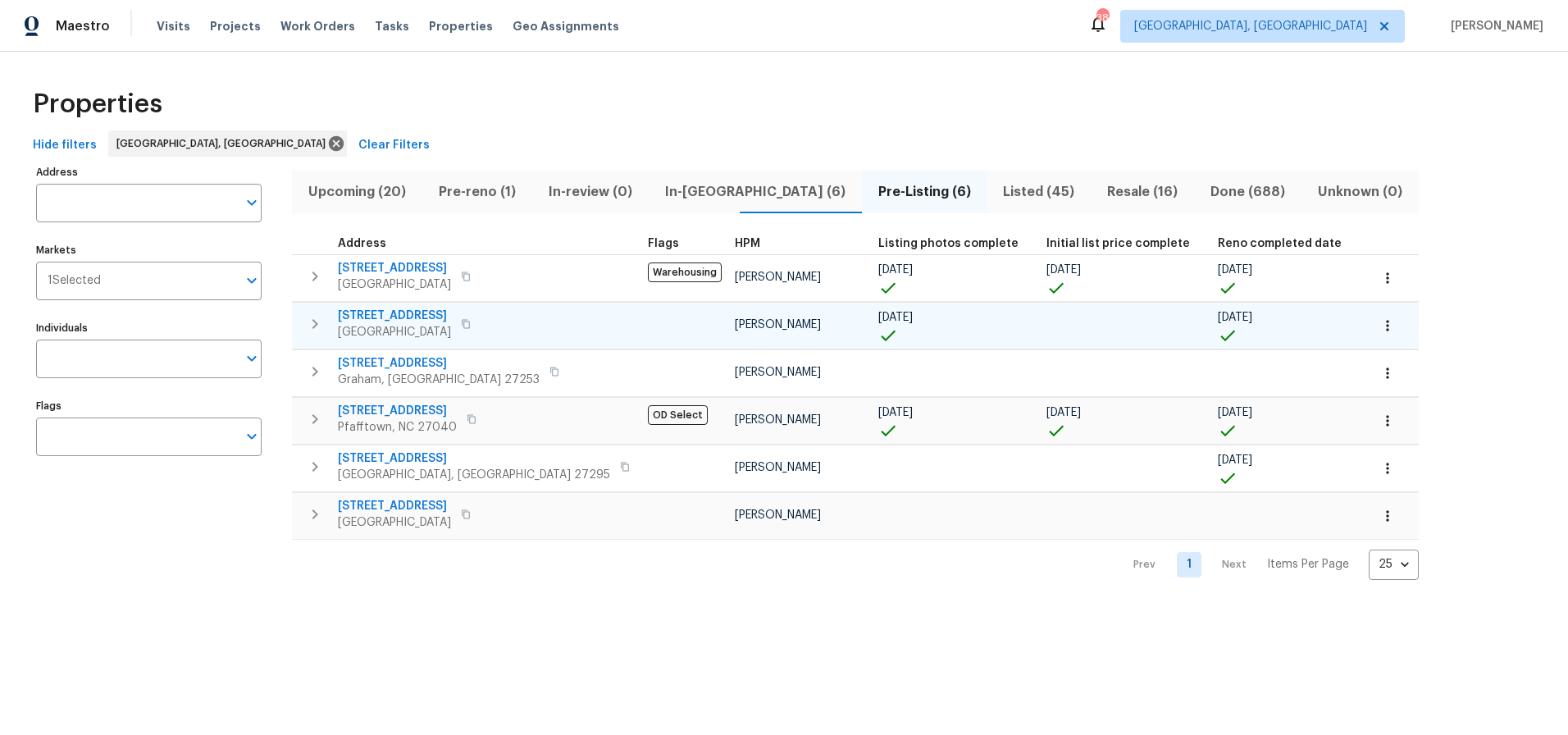
click at [411, 310] on span "2472 Ingleside Dr" at bounding box center [395, 315] width 113 height 16
click at [678, 100] on div "Properties" at bounding box center [784, 104] width 1516 height 52
click at [694, 57] on div "Properties Hide filters Greensboro, NC Clear Filters Address Address Markets 1 …" at bounding box center [784, 329] width 1568 height 555
click at [480, 199] on span "Pre-reno (1)" at bounding box center [477, 191] width 91 height 23
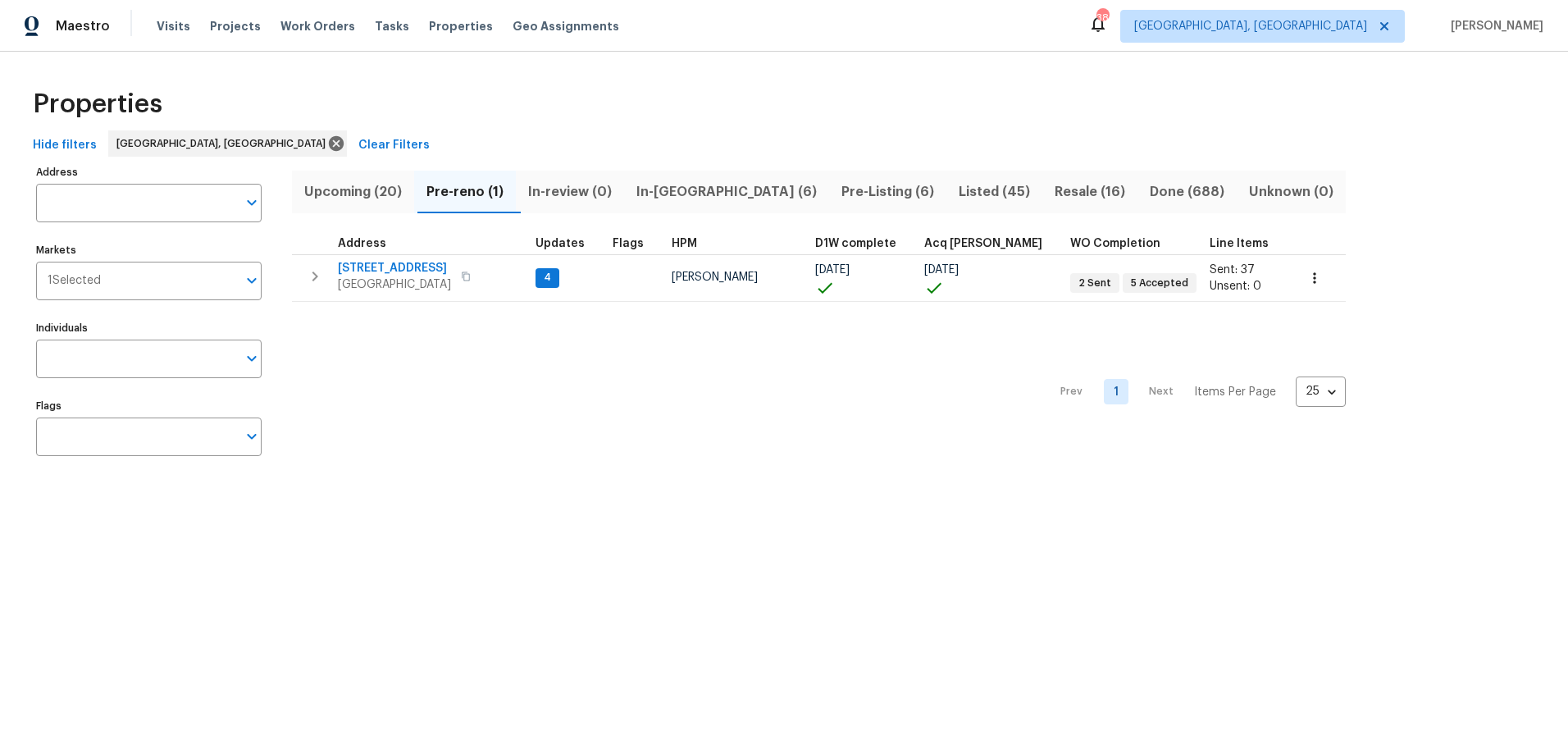
click at [839, 196] on span "Pre-Listing (6)" at bounding box center [887, 191] width 97 height 23
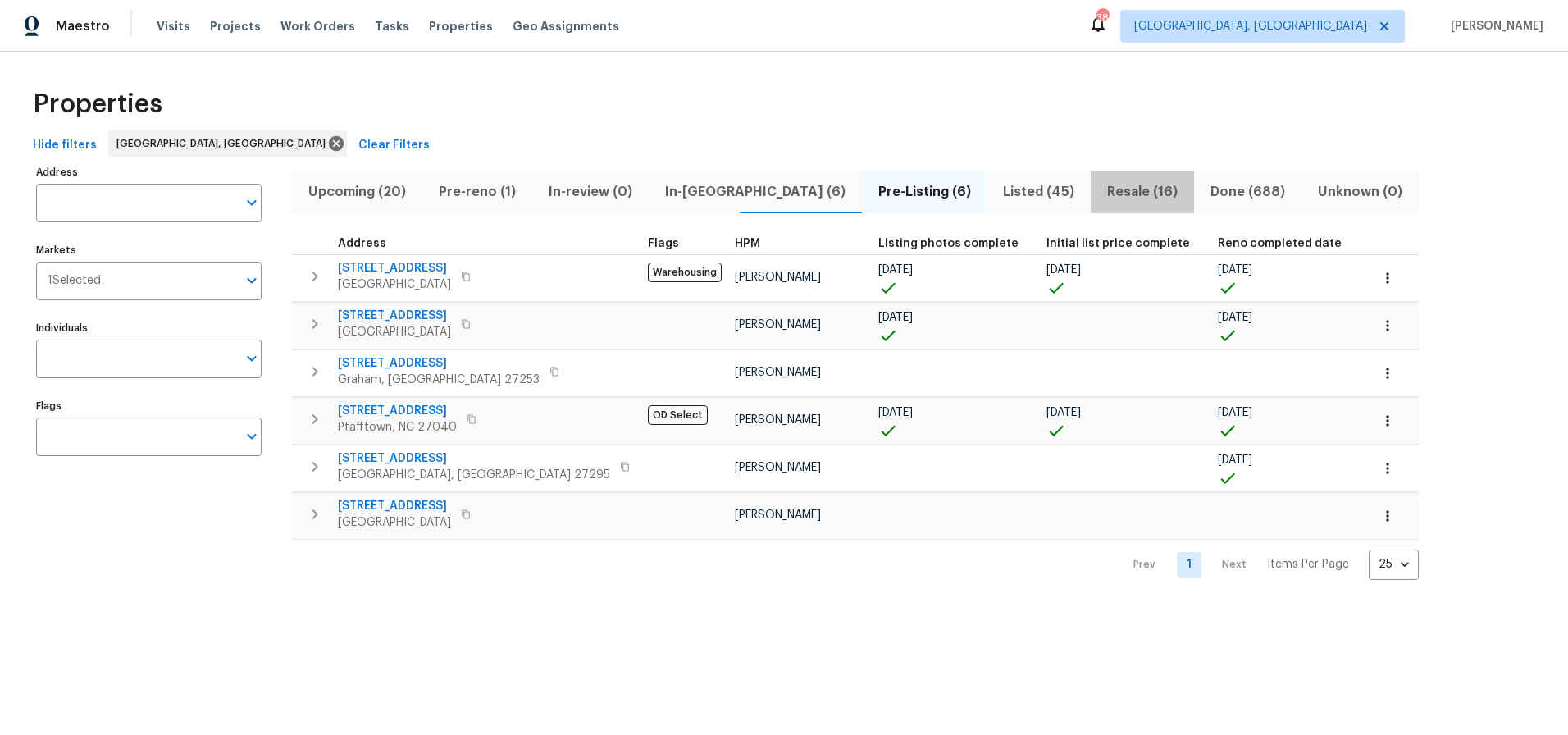
click at [1101, 189] on span "Resale (16)" at bounding box center [1142, 191] width 84 height 23
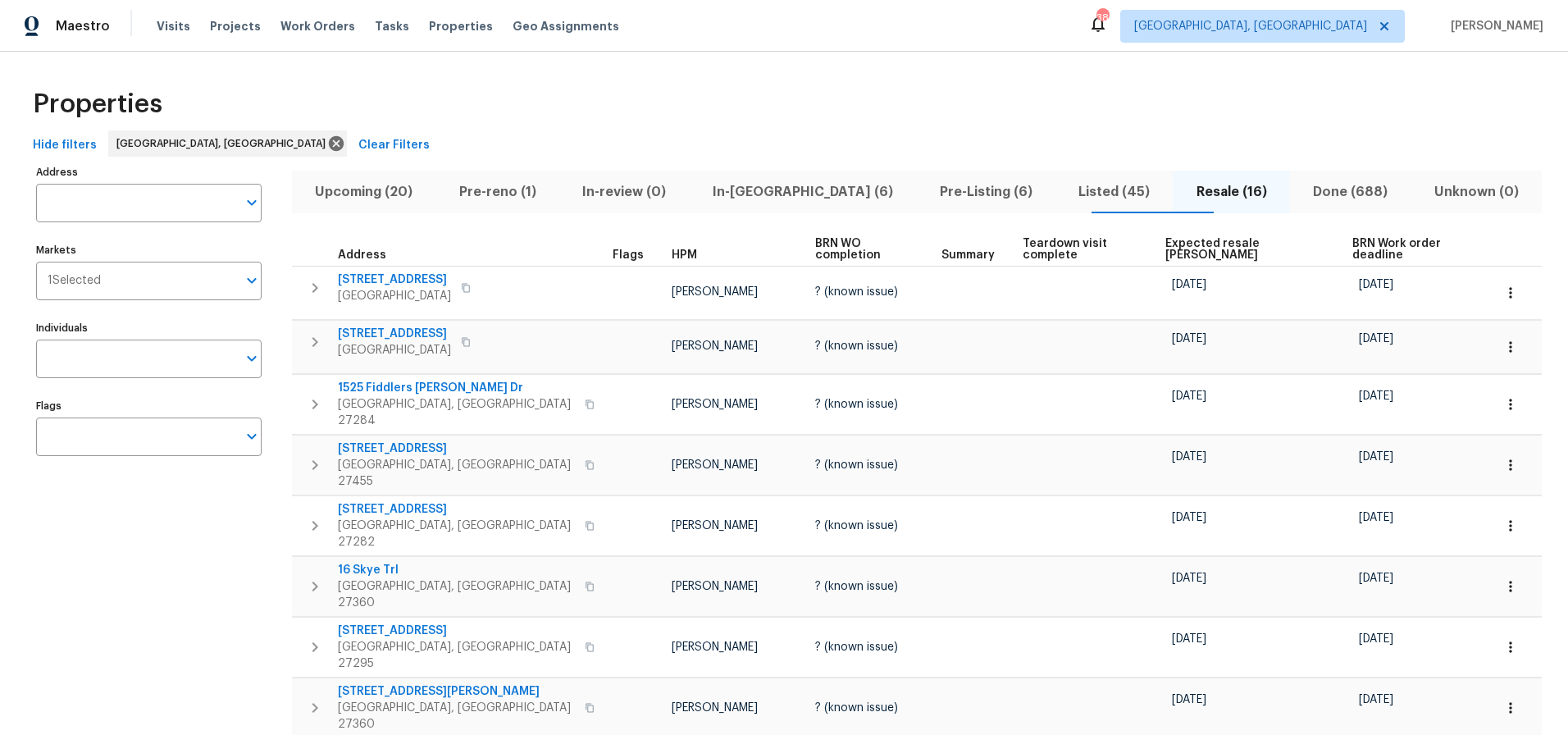
click at [616, 115] on div "Properties" at bounding box center [784, 104] width 1516 height 52
click at [596, 53] on div "Properties Hide filters Greensboro, NC Clear Filters Address Address Markets 1 …" at bounding box center [784, 648] width 1568 height 1192
click at [708, 124] on div "Properties" at bounding box center [784, 104] width 1516 height 52
click at [738, 187] on span "In-reno (6)" at bounding box center [803, 191] width 207 height 23
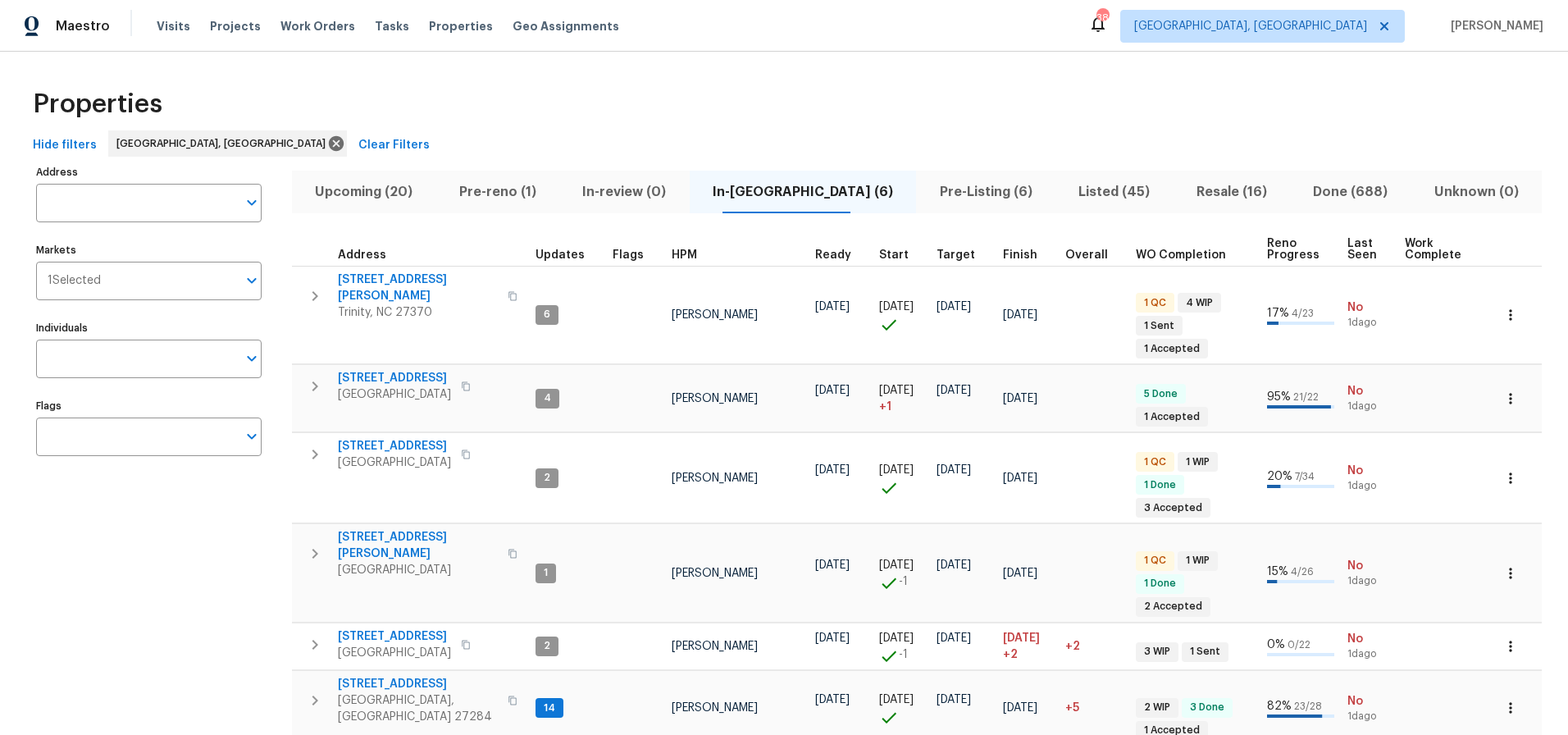
click at [732, 91] on div "Properties" at bounding box center [784, 104] width 1516 height 52
click at [507, 177] on button "Pre-reno (1)" at bounding box center [498, 191] width 124 height 42
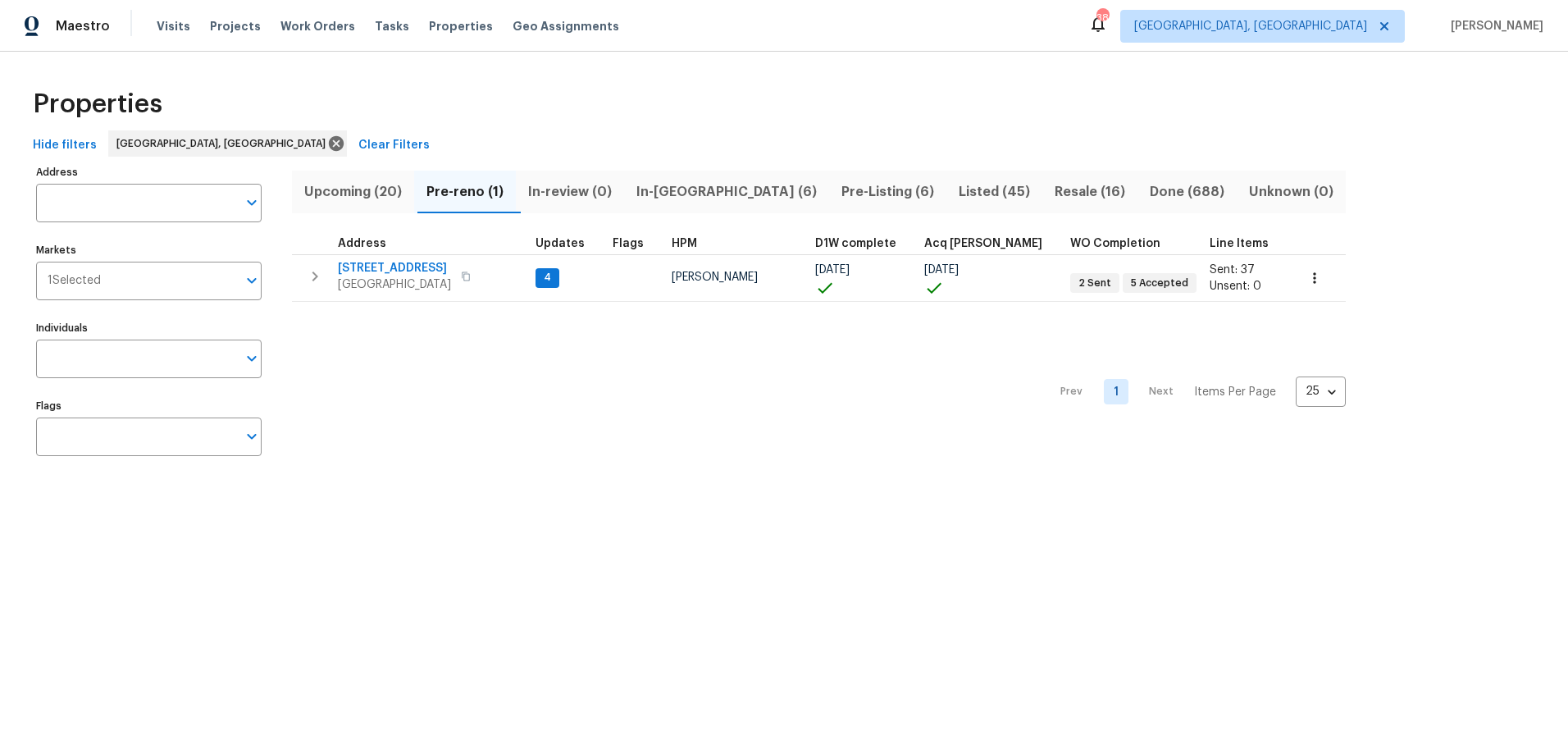
click at [567, 57] on div "Properties Hide filters Greensboro, NC Clear Filters Address Address Markets 1 …" at bounding box center [784, 275] width 1568 height 447
click at [957, 86] on div "Properties" at bounding box center [784, 104] width 1516 height 52
click at [1040, 84] on div "Properties" at bounding box center [784, 104] width 1516 height 52
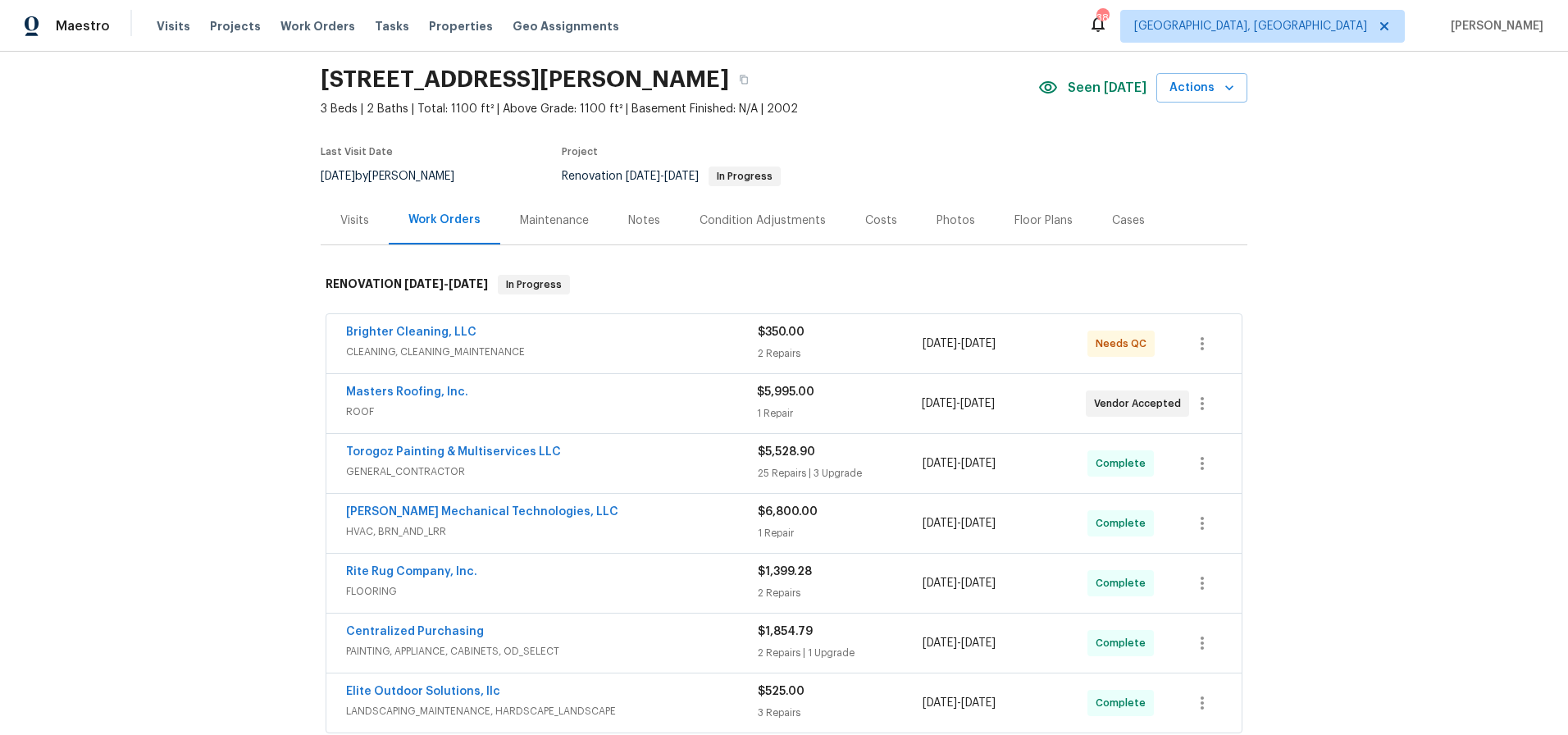
scroll to position [67, 0]
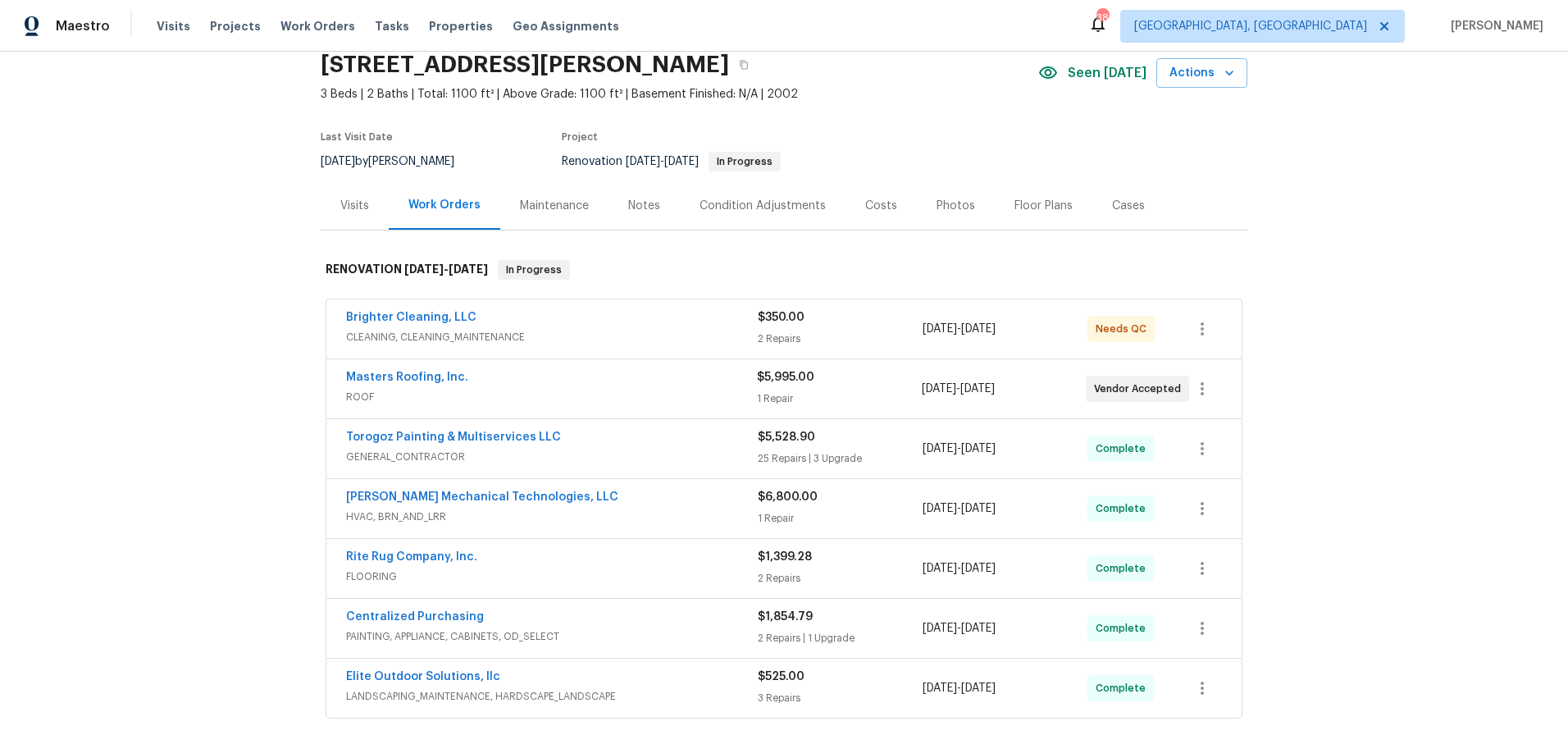
click at [638, 316] on div "Brighter Cleaning, LLC" at bounding box center [552, 318] width 411 height 19
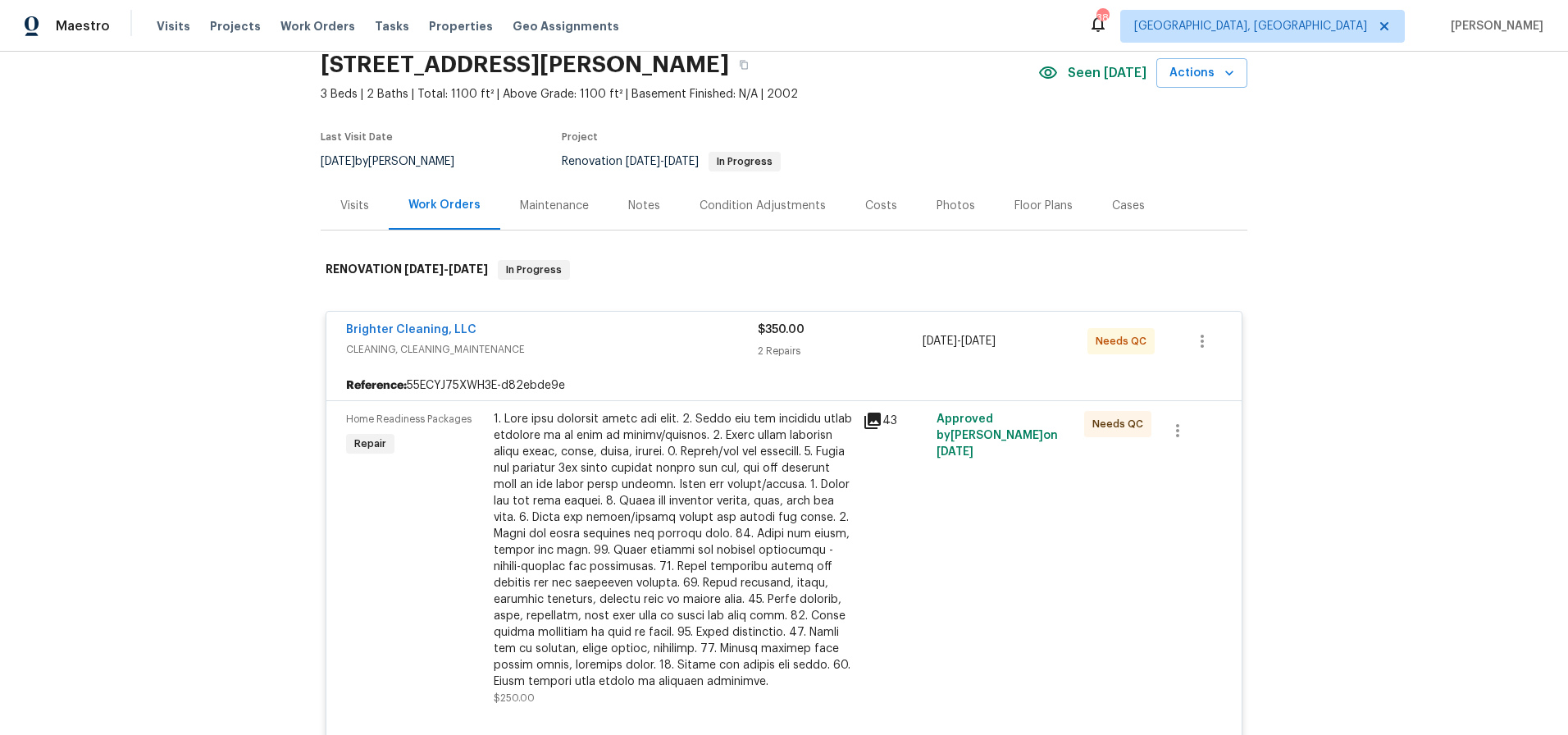
click at [700, 436] on div at bounding box center [673, 550] width 359 height 279
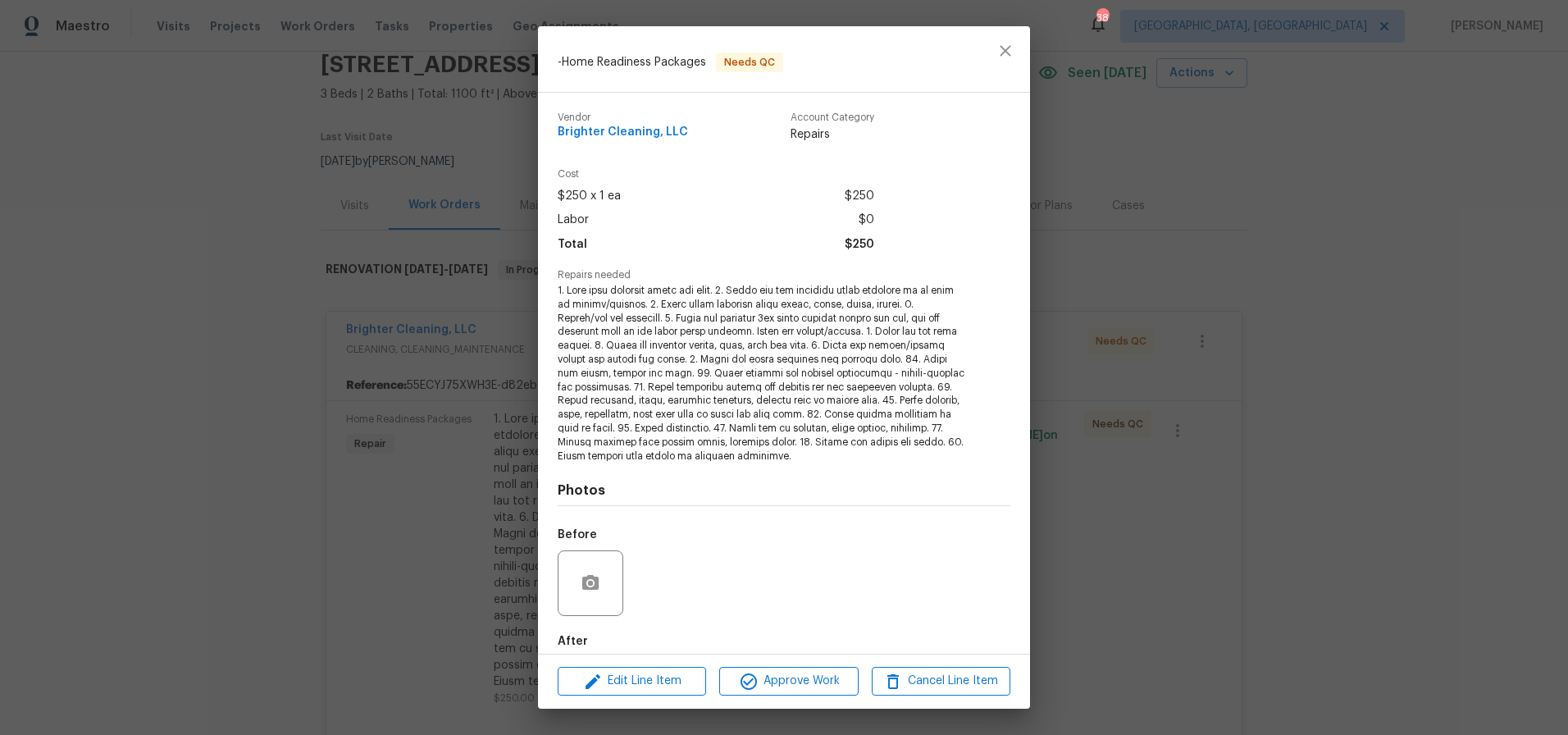
scroll to position [86, 0]
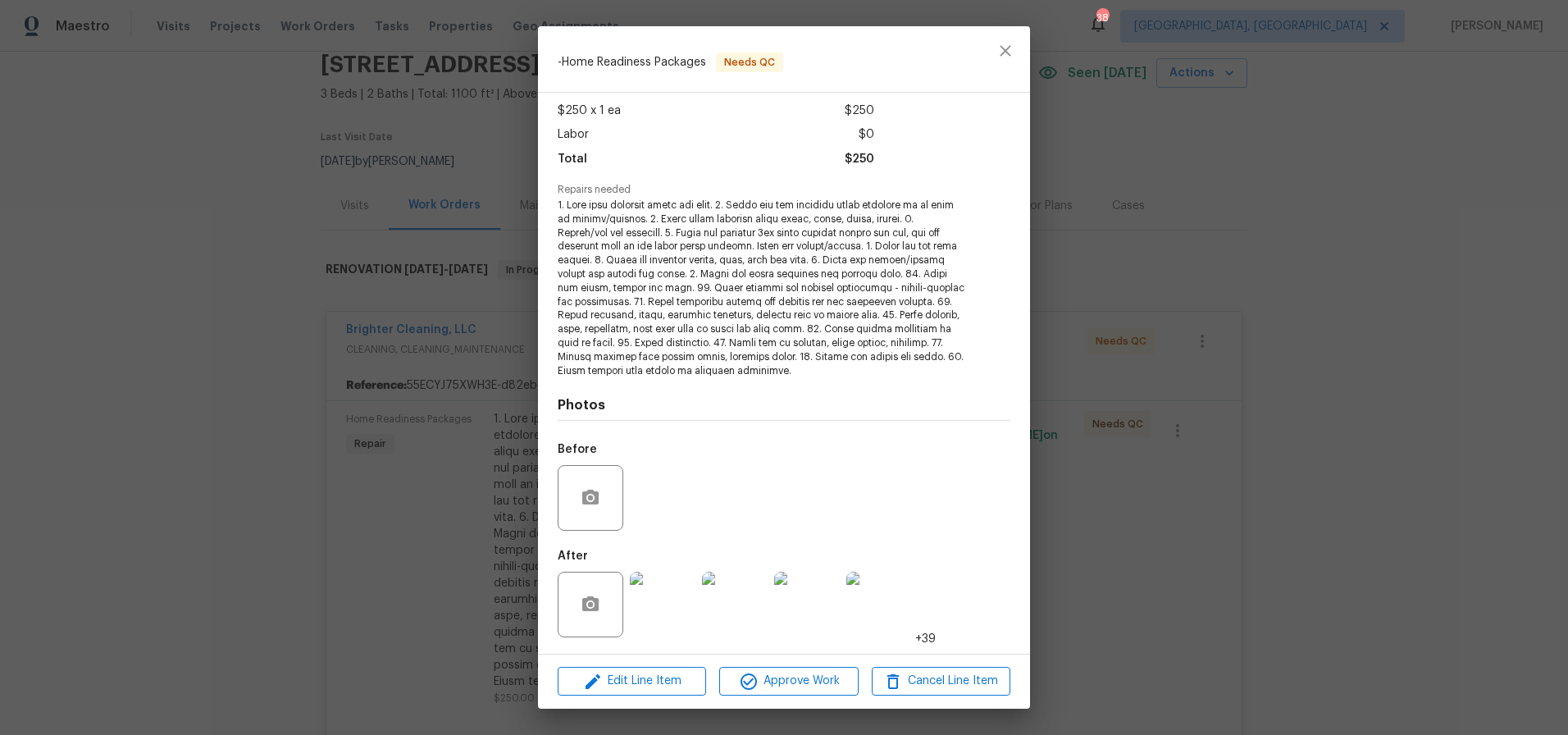
click at [675, 616] on img at bounding box center [662, 604] width 65 height 65
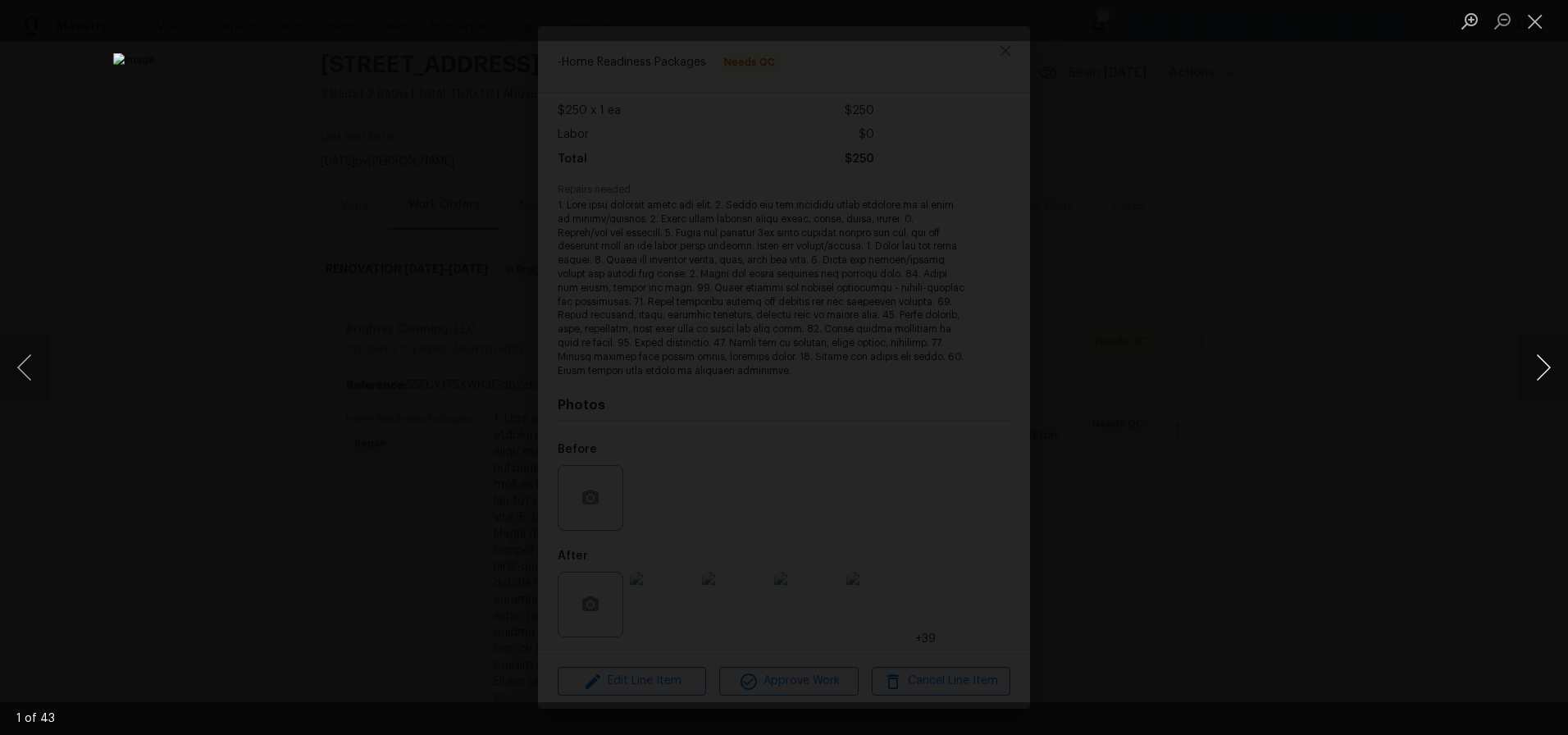
click at [1540, 379] on button "Next image" at bounding box center [1543, 367] width 49 height 65
click at [1532, 363] on button "Next image" at bounding box center [1543, 367] width 49 height 65
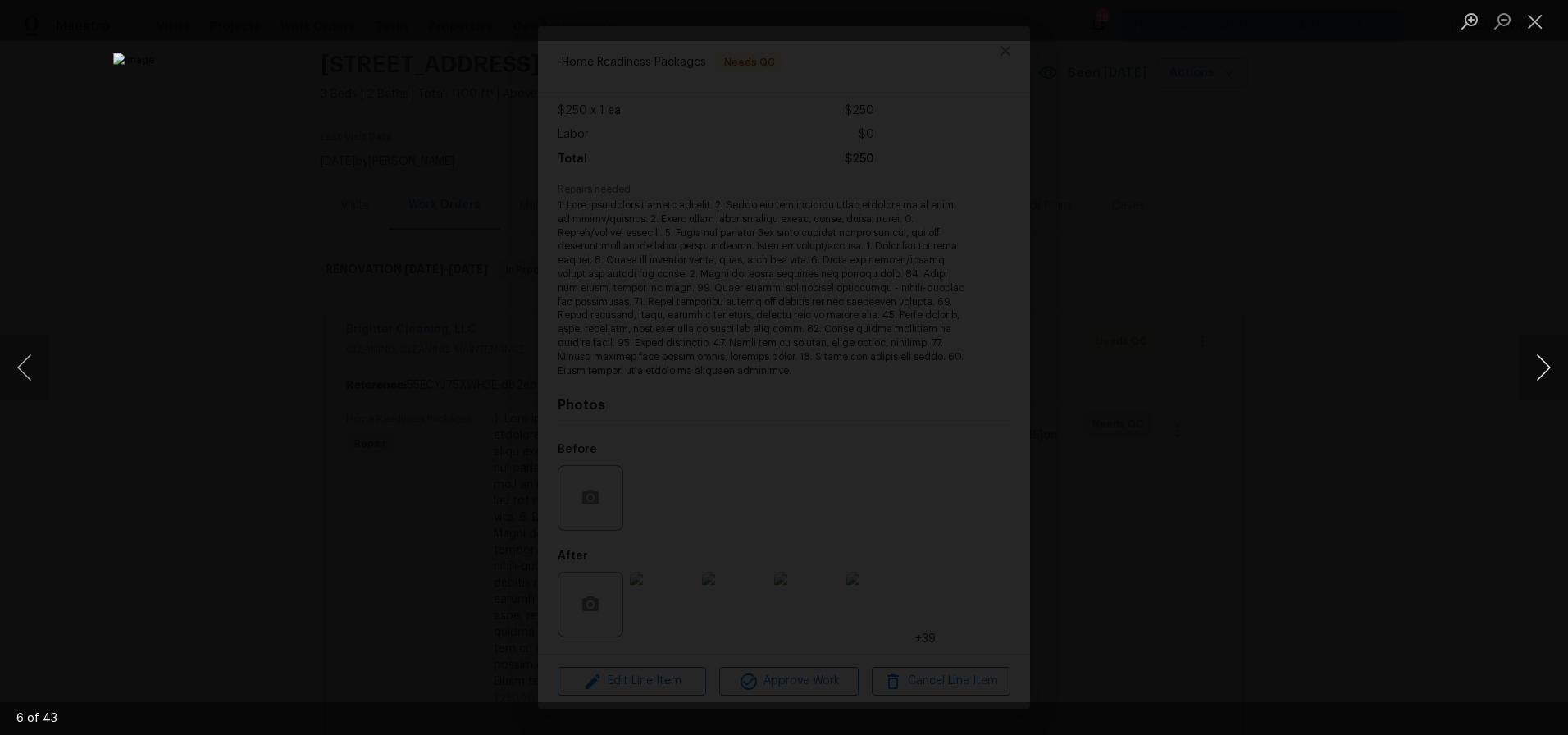
click at [1535, 369] on button "Next image" at bounding box center [1543, 367] width 49 height 65
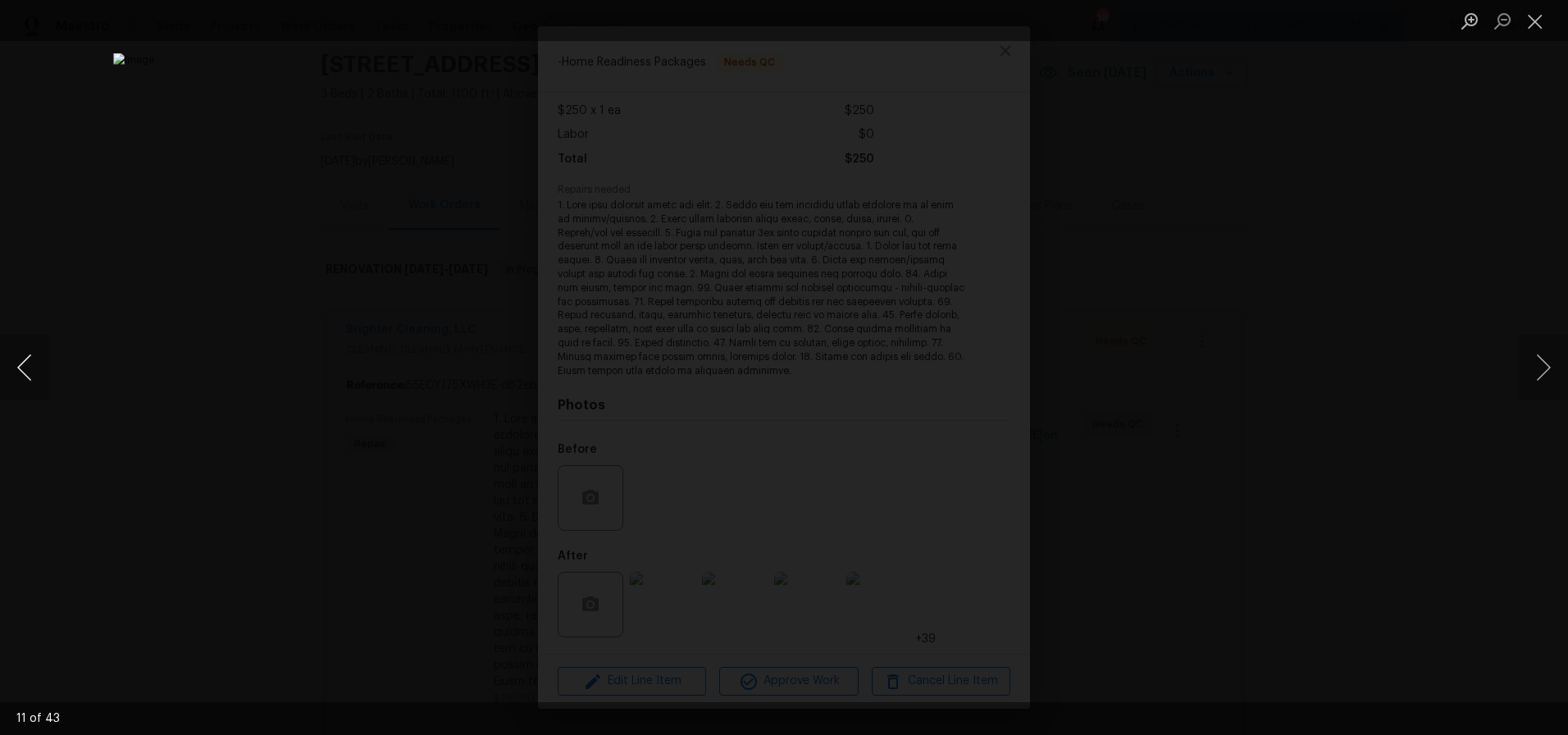
click at [29, 379] on button "Previous image" at bounding box center [25, 367] width 49 height 65
click at [1534, 372] on button "Next image" at bounding box center [1543, 367] width 49 height 65
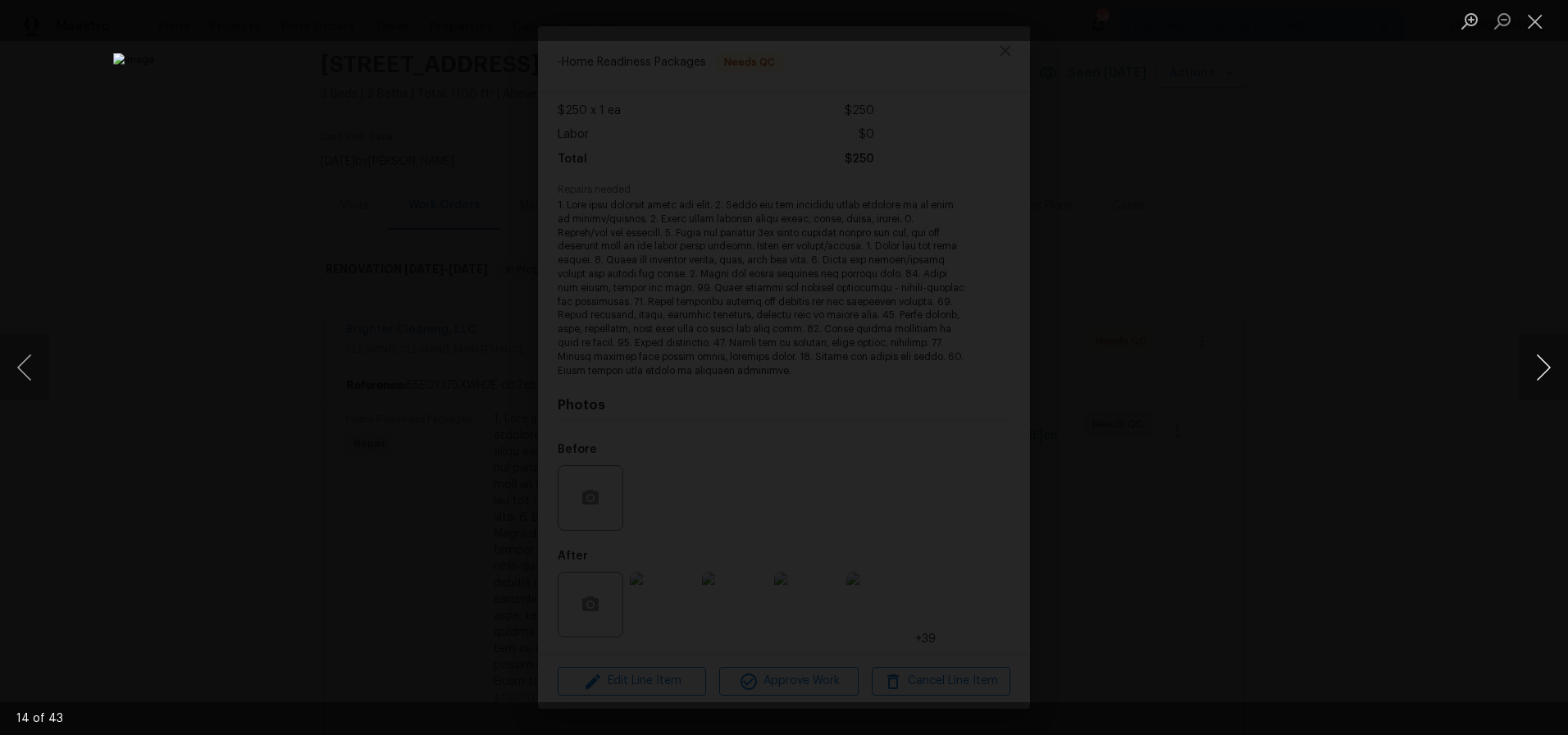
click at [1534, 372] on button "Next image" at bounding box center [1543, 367] width 49 height 65
click at [523, 352] on img "Lightbox" at bounding box center [784, 368] width 1341 height 629
click at [194, 109] on div "Lightbox" at bounding box center [784, 368] width 1568 height 735
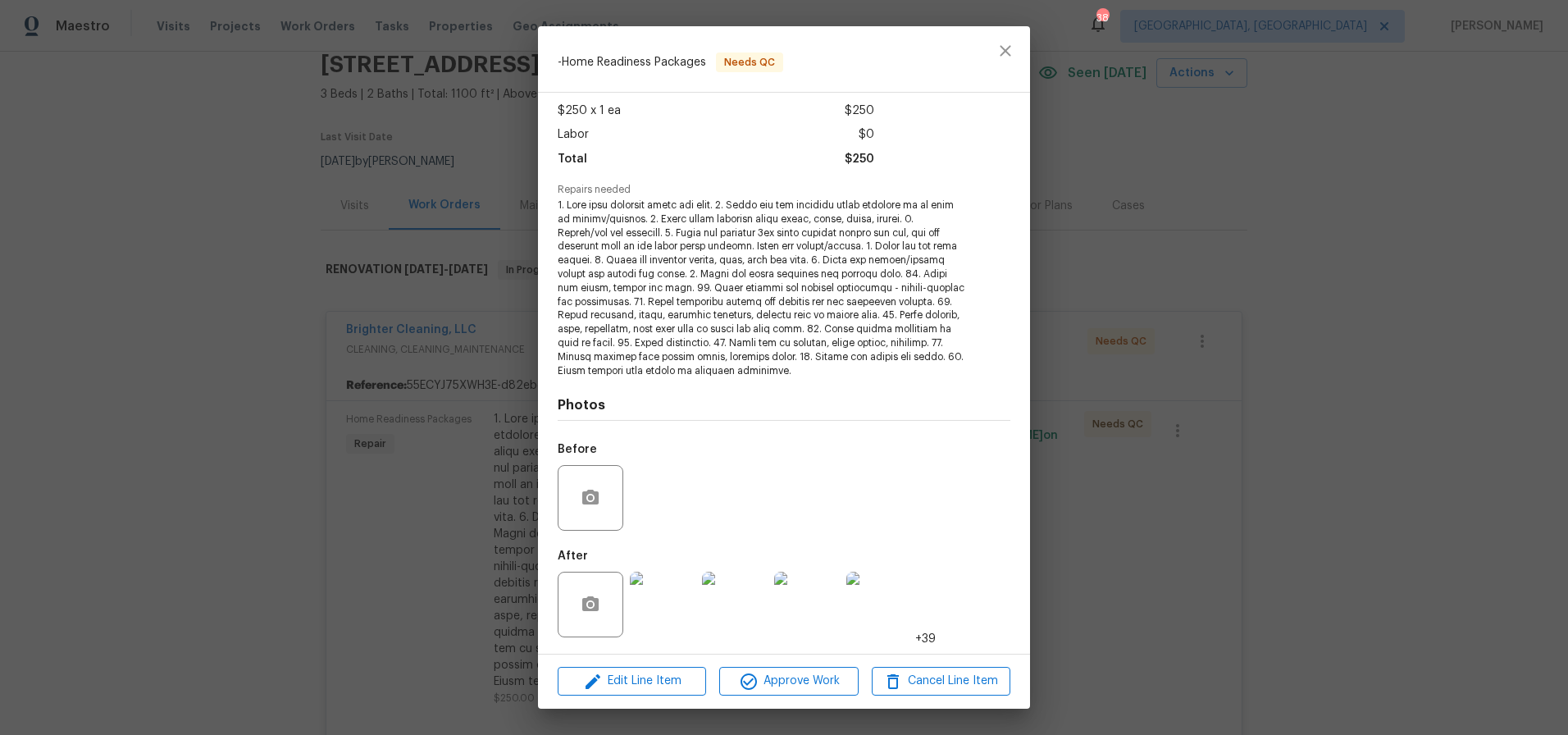
click at [1371, 83] on div "- Home Readiness Packages Needs QC Vendor Brighter Cleaning, LLC Account Catego…" at bounding box center [784, 368] width 1568 height 735
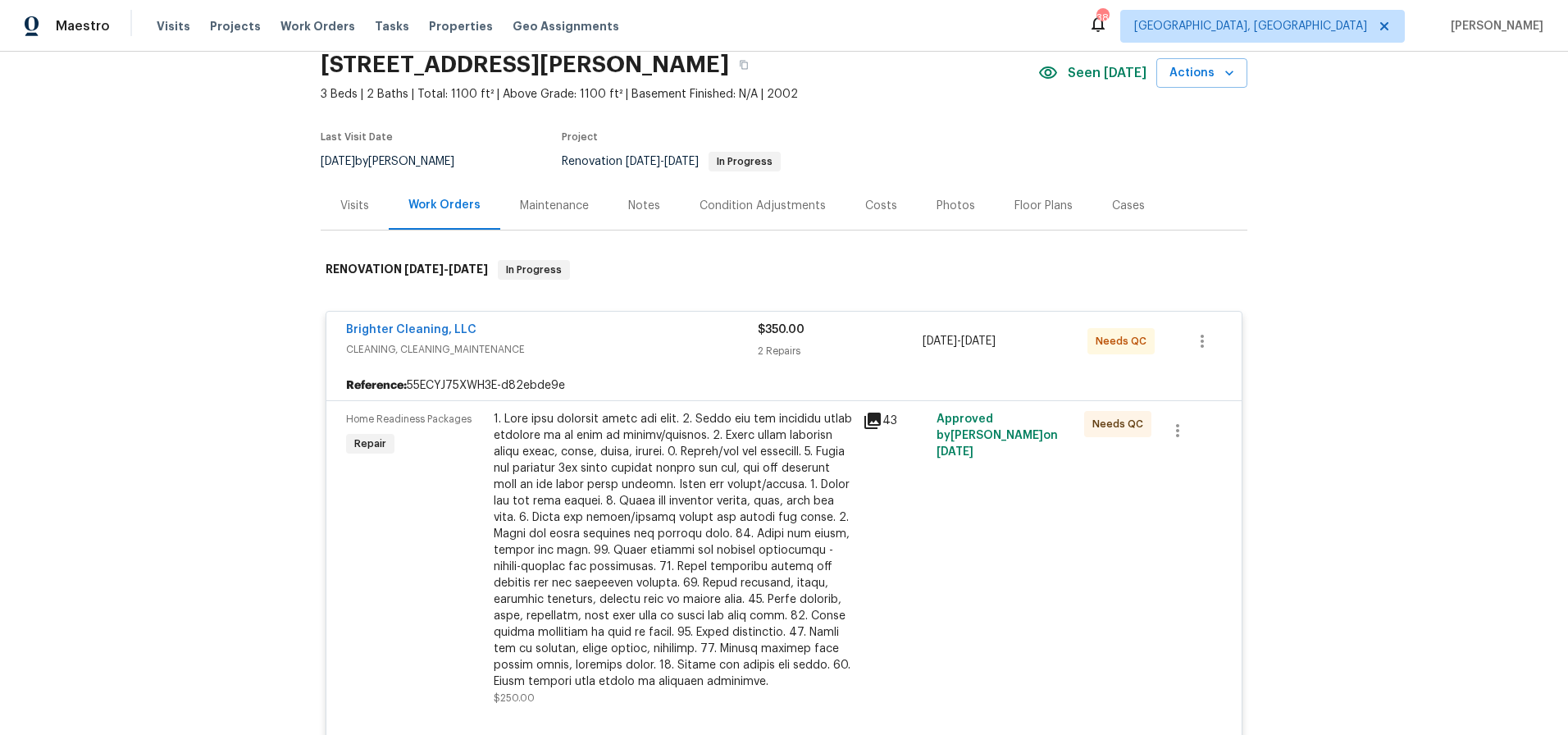
click at [647, 199] on div "Notes" at bounding box center [644, 205] width 32 height 16
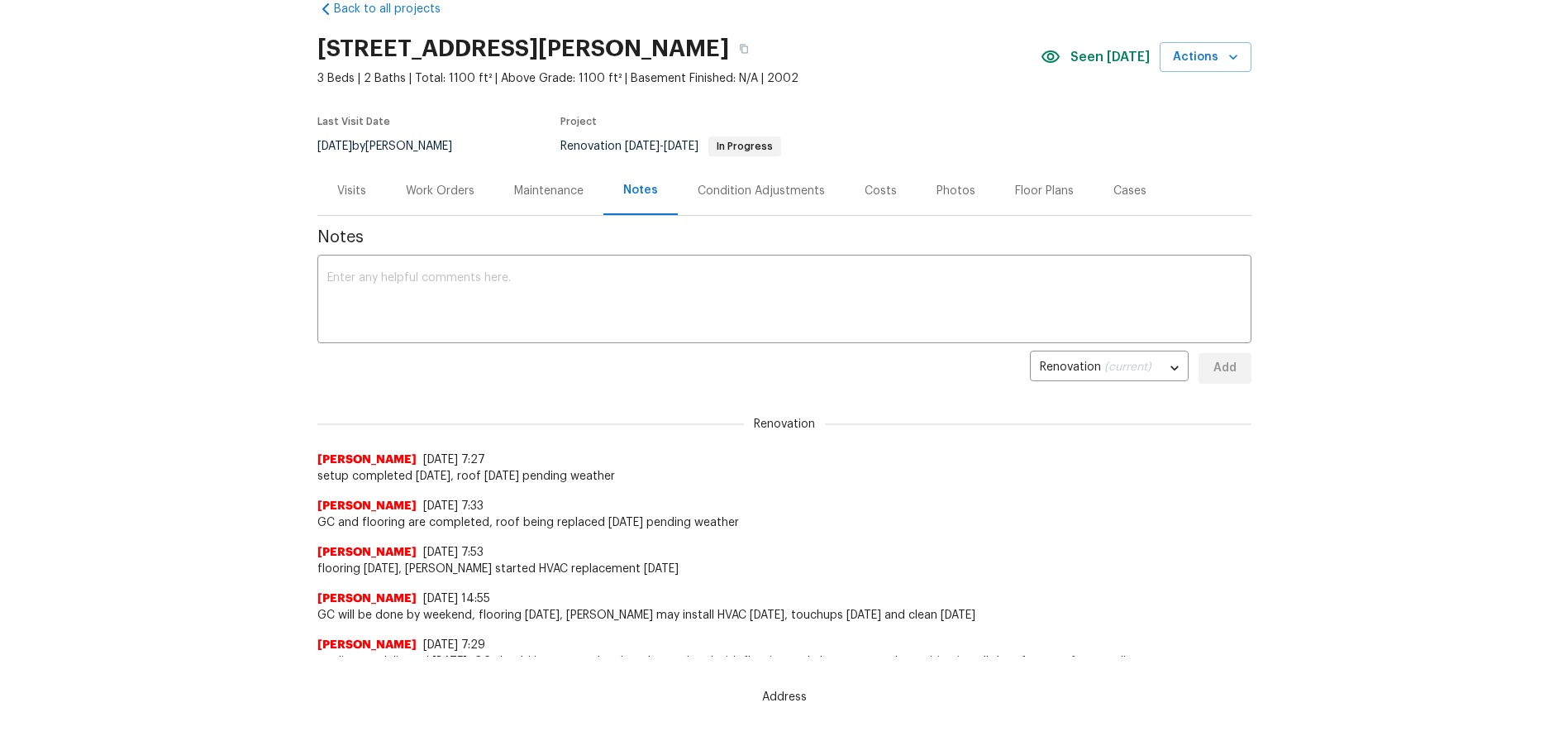
click at [879, 179] on div "Costs" at bounding box center [881, 190] width 72 height 49
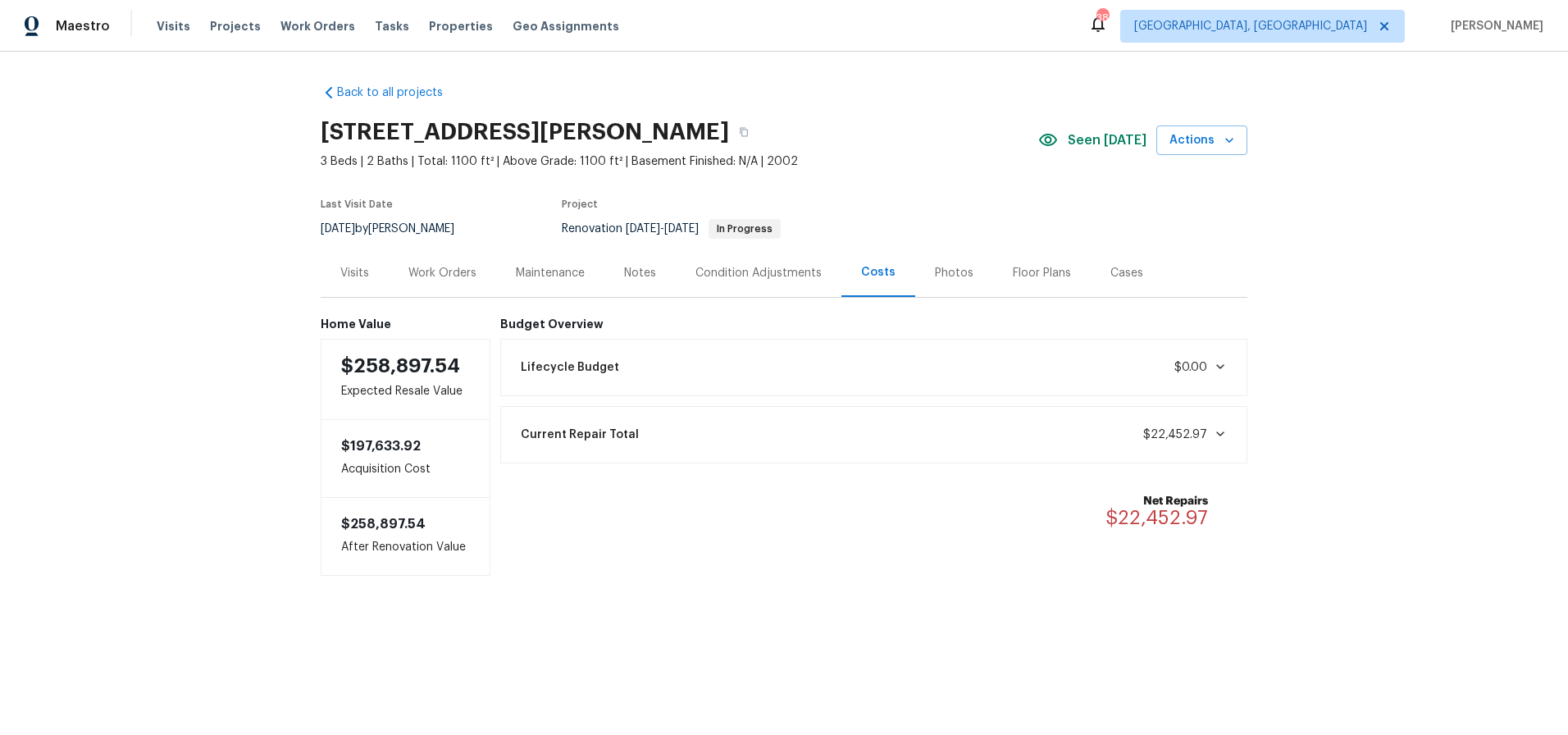
click at [949, 347] on div "Lifecycle Budget $0.00" at bounding box center [874, 368] width 748 height 58
click at [1036, 355] on div "Lifecycle Budget $0.00" at bounding box center [874, 368] width 726 height 36
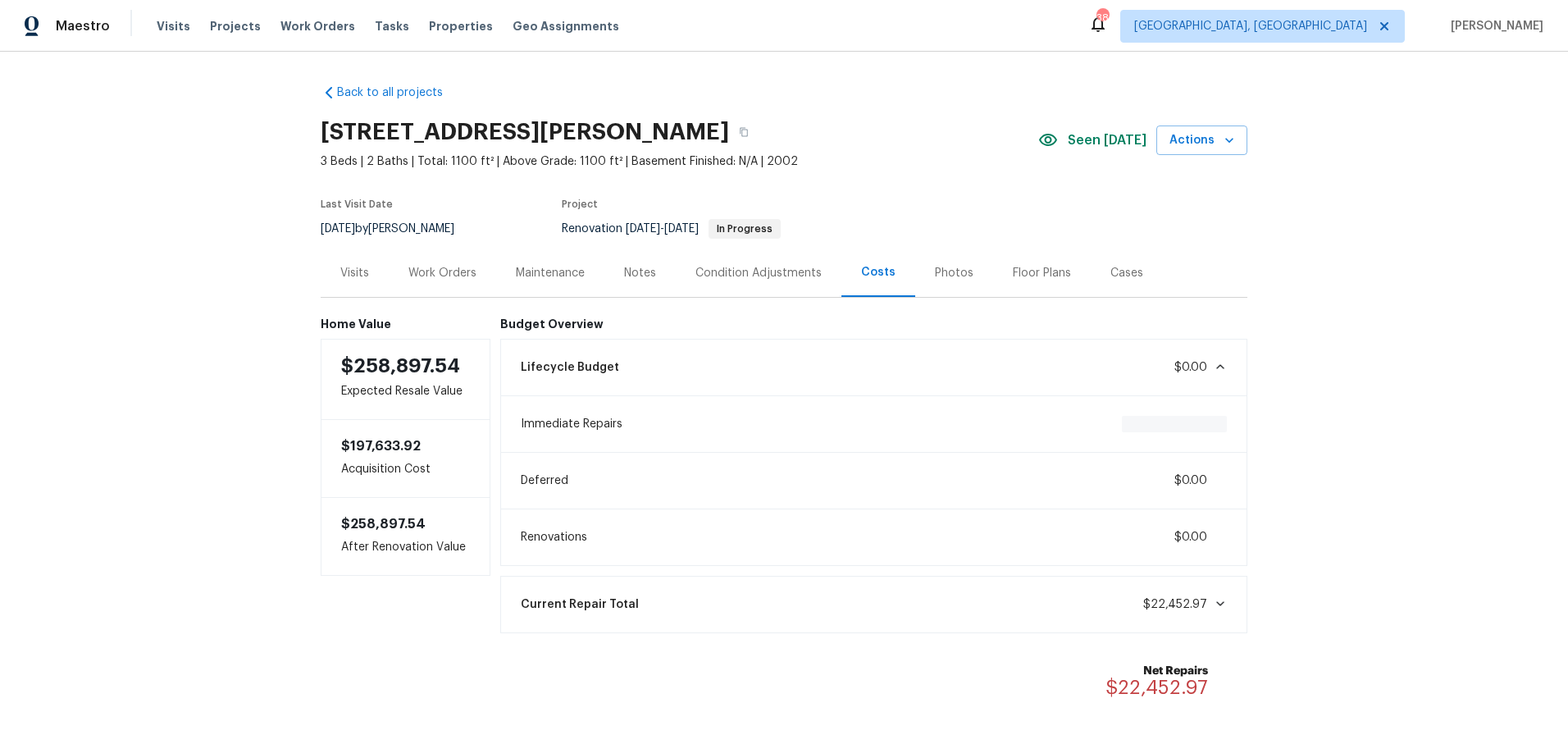
click at [1036, 369] on div "Lifecycle Budget $0.00" at bounding box center [874, 368] width 726 height 36
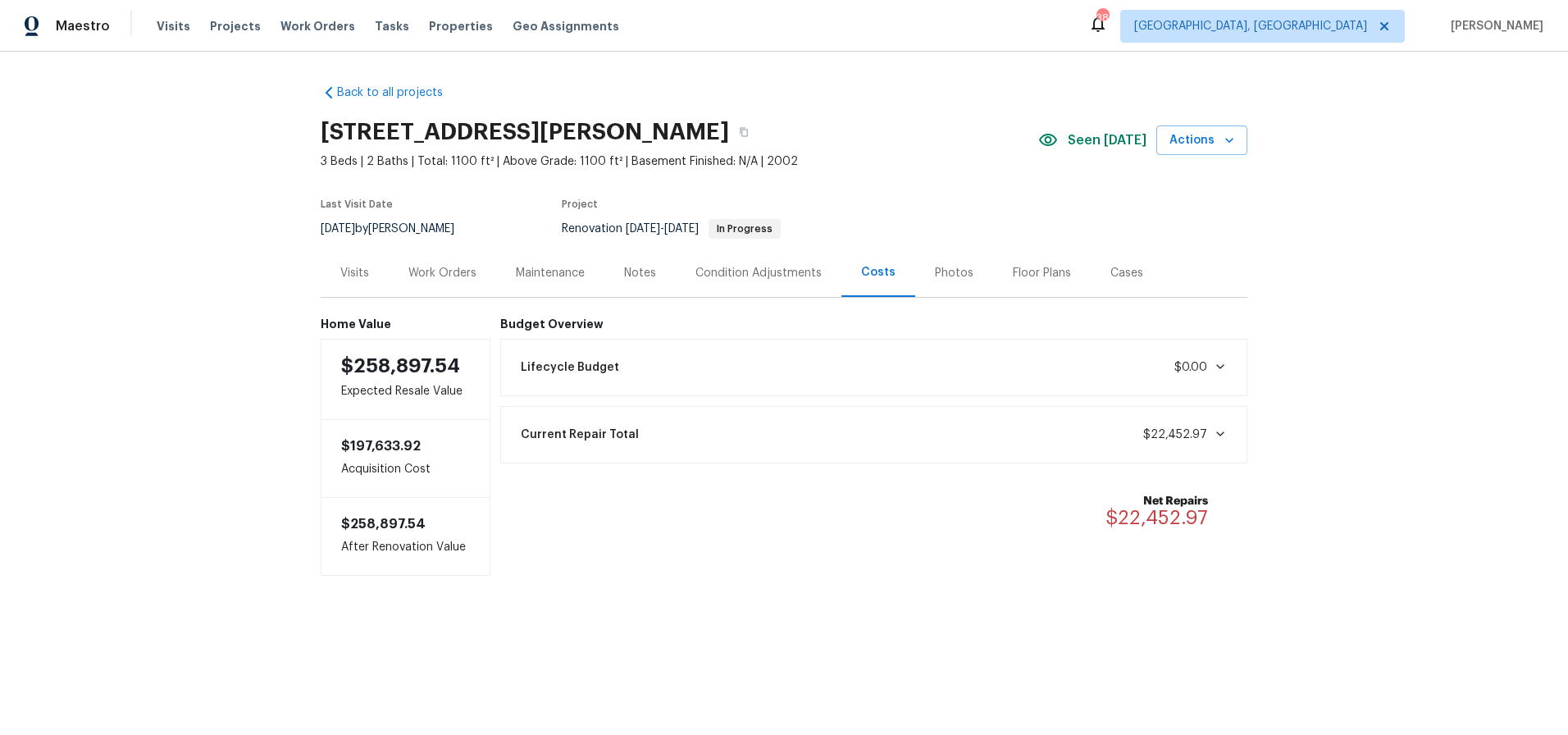
click at [801, 453] on div "Current Repair Total $22,452.97" at bounding box center [874, 434] width 748 height 58
click at [455, 267] on div "Work Orders" at bounding box center [442, 273] width 68 height 16
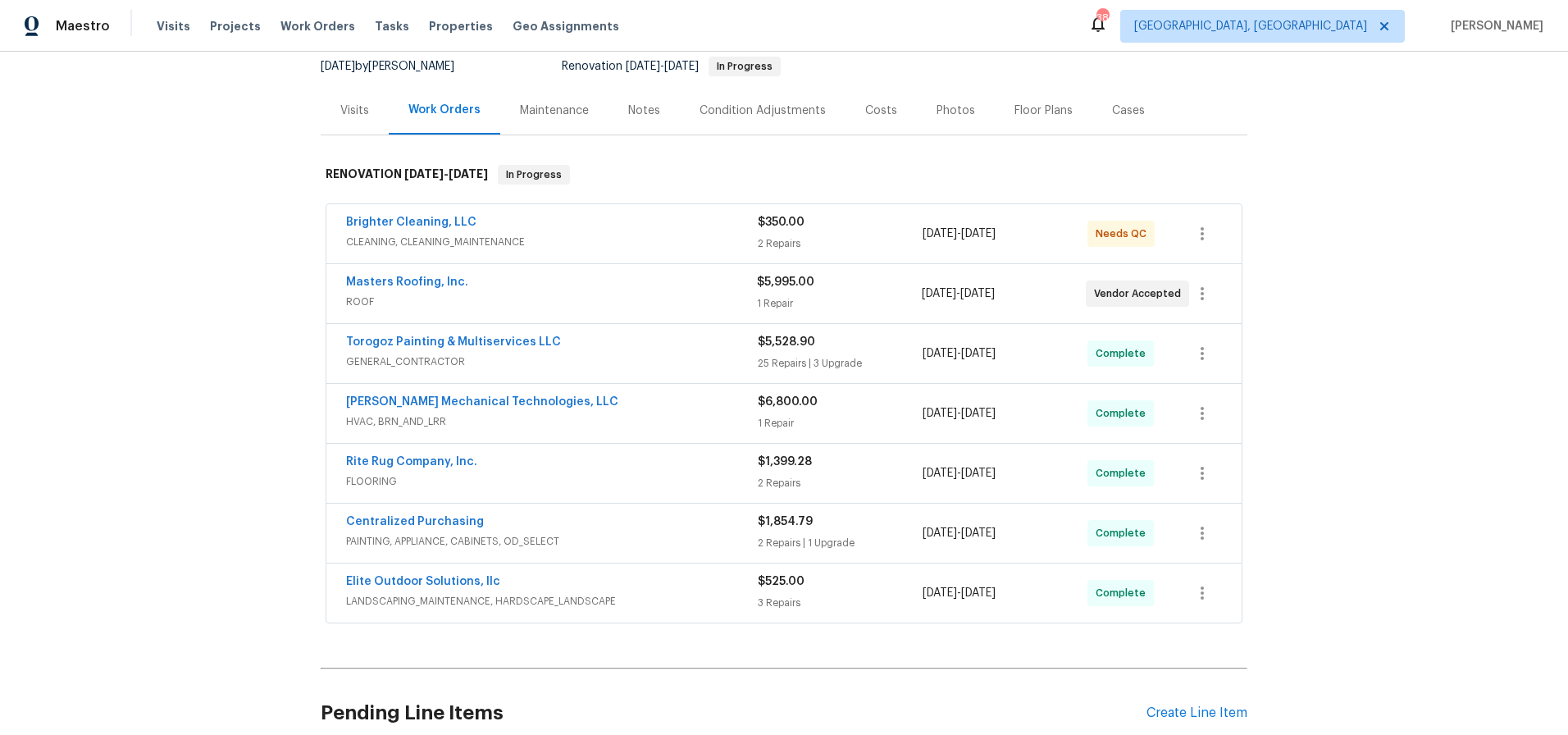
scroll to position [158, 0]
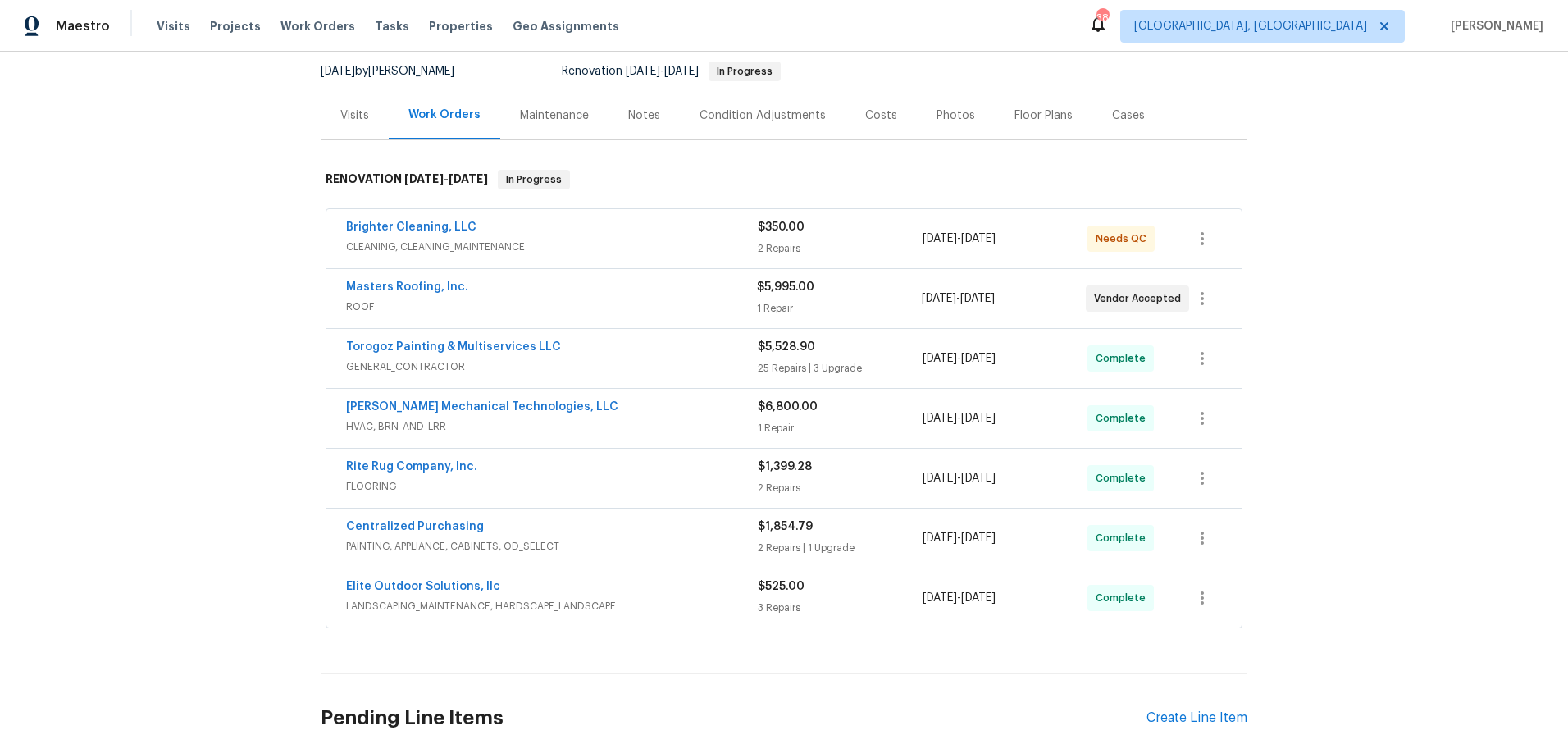
drag, startPoint x: 1285, startPoint y: 389, endPoint x: 1116, endPoint y: 311, distance: 186.1
click at [1285, 389] on div "Back to all projects 1913 Nigel Ct, Charlotte, NC 28213 3 Beds | 2 Baths | Tota…" at bounding box center [784, 393] width 1568 height 683
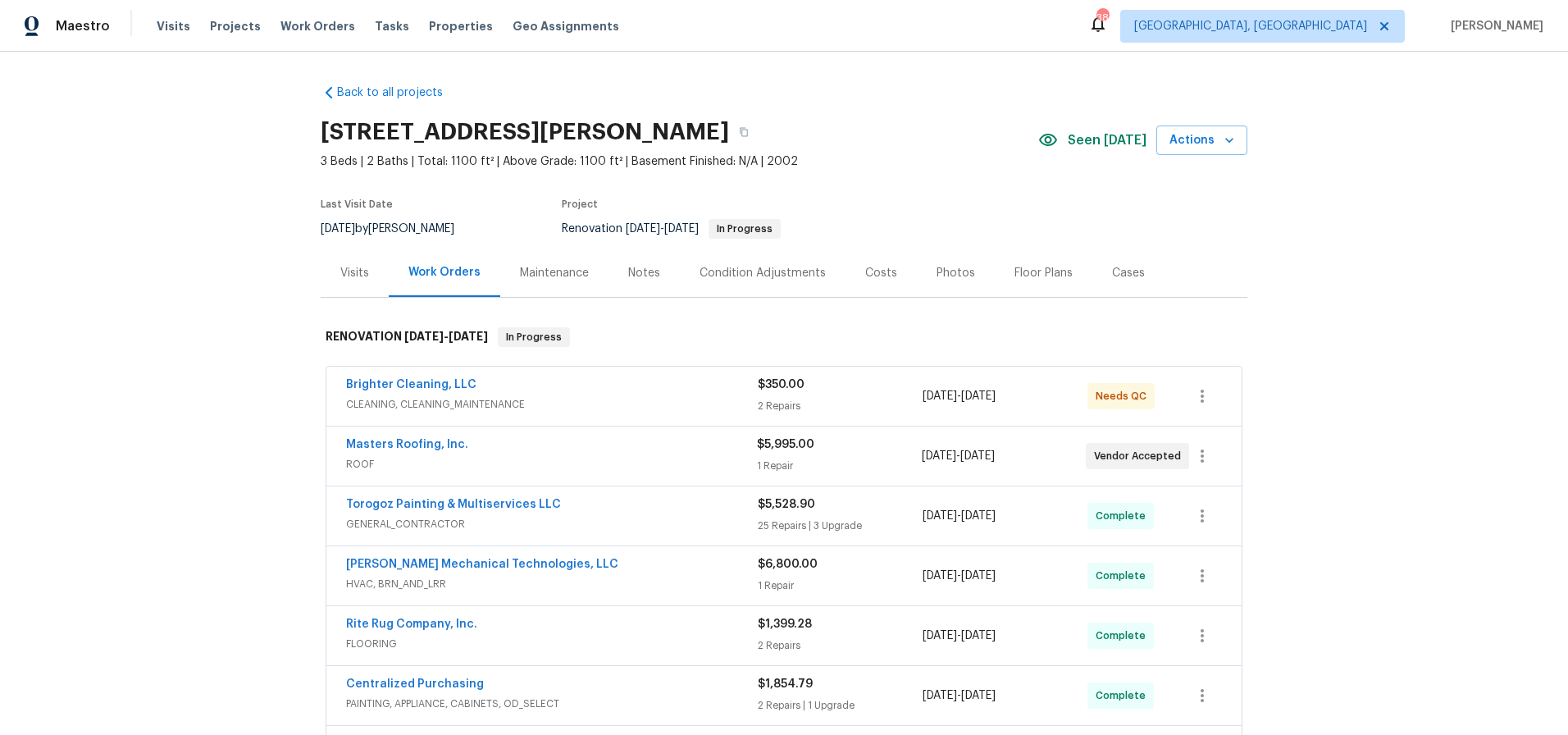
click at [879, 284] on div "Costs" at bounding box center [881, 272] width 71 height 48
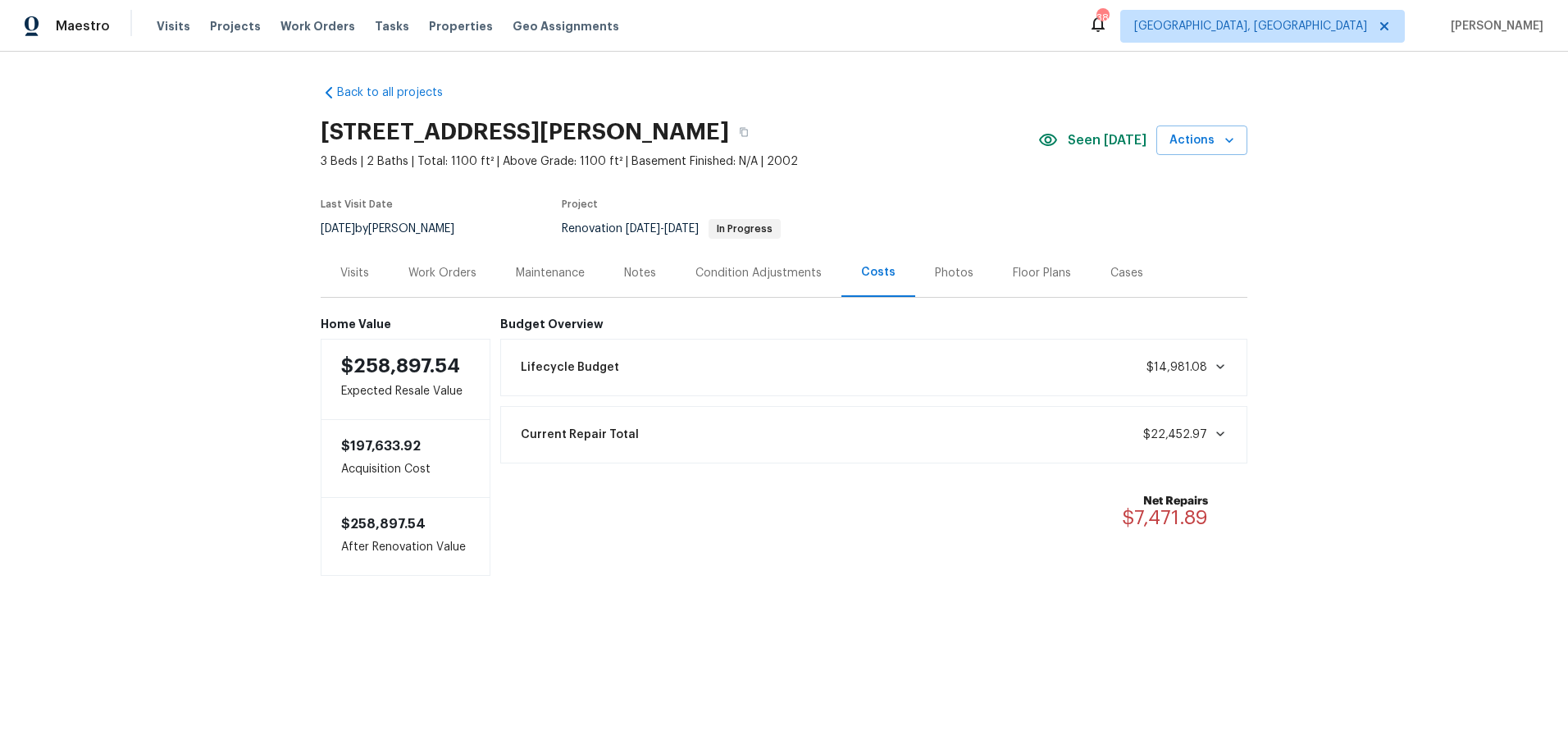
click at [922, 286] on div "Photos" at bounding box center [954, 272] width 78 height 48
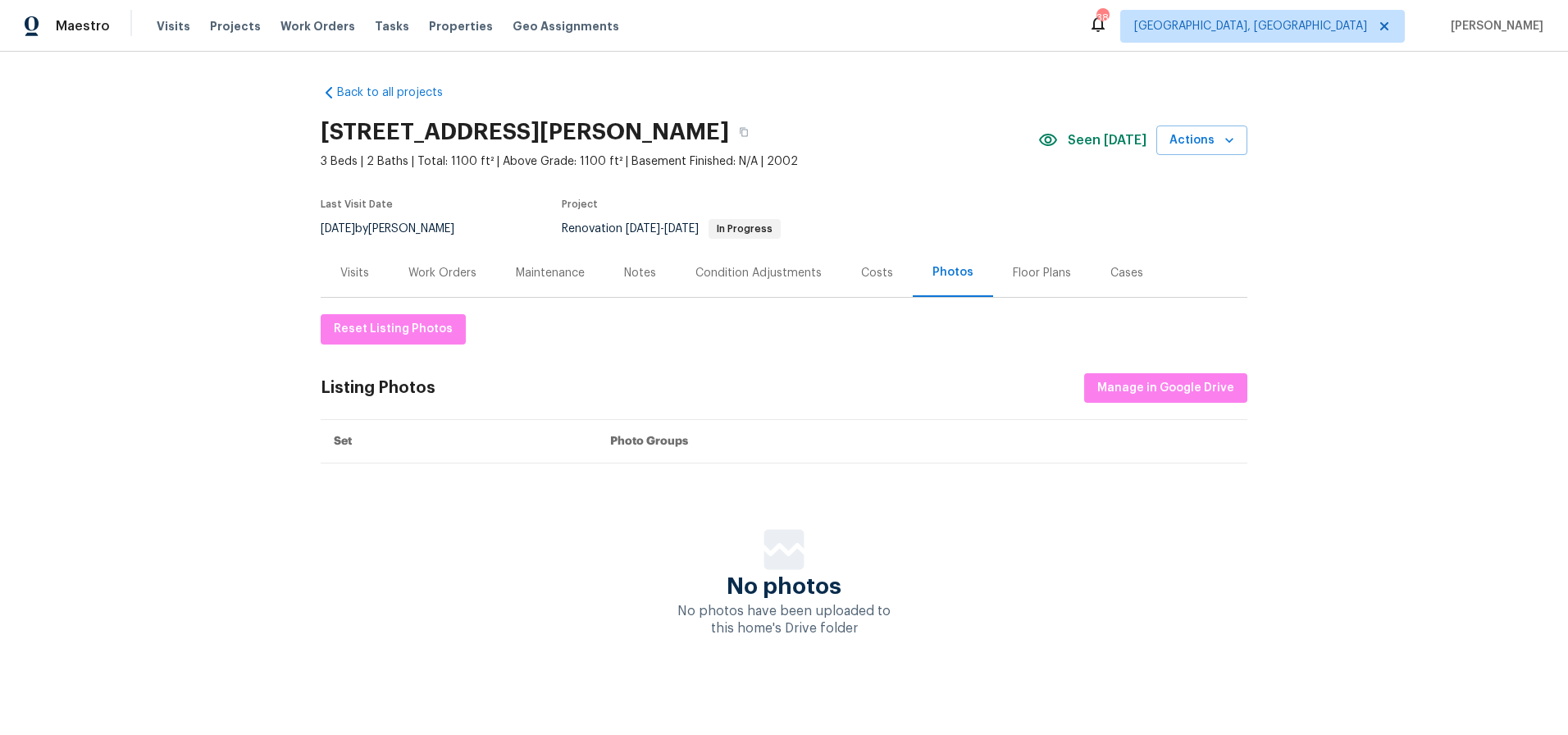
click at [1008, 281] on div "Floor Plans" at bounding box center [1041, 272] width 97 height 48
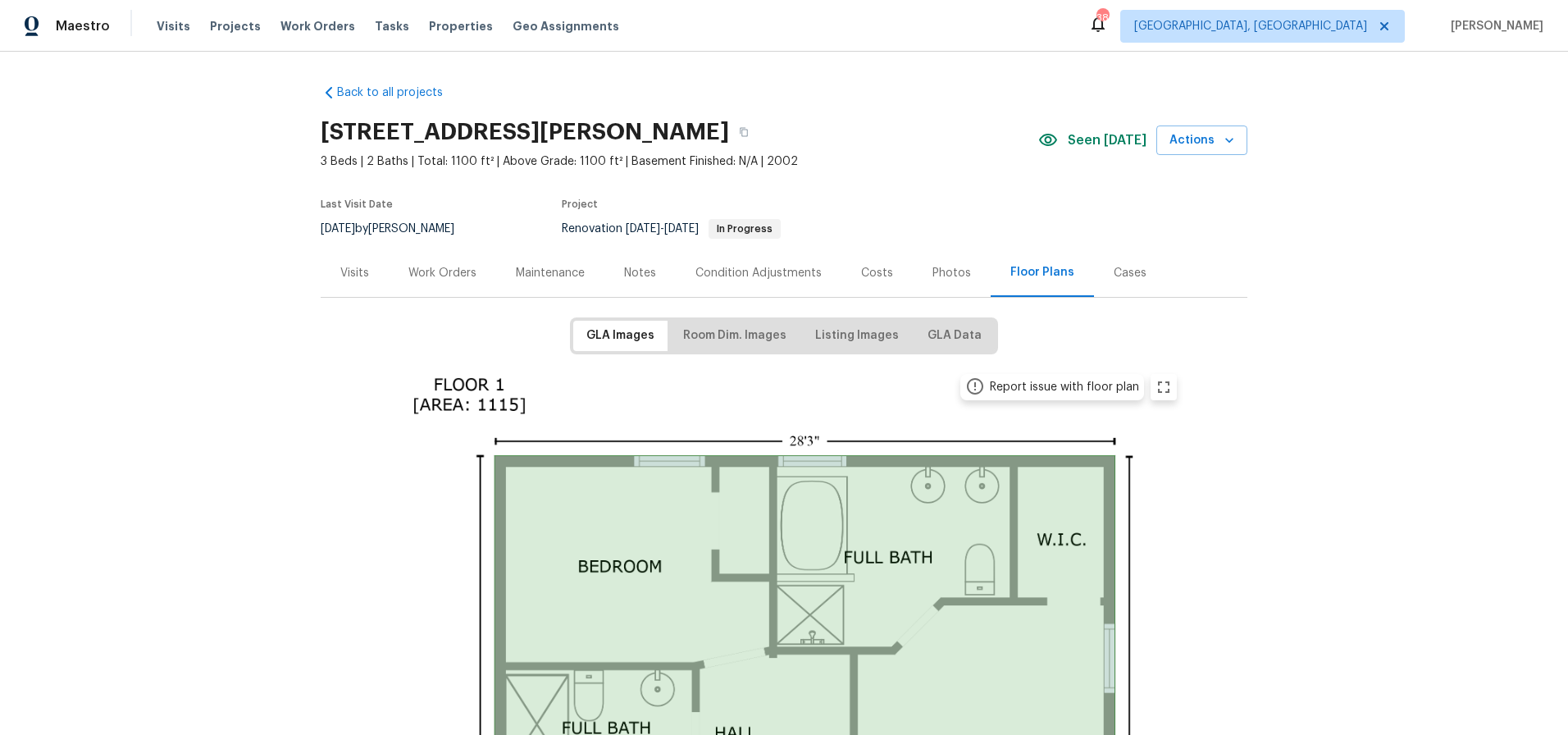
click at [170, 196] on div "Back to all projects 1913 Nigel Ct, Charlotte, NC 28213 3 Beds | 2 Baths | Tota…" at bounding box center [784, 393] width 1568 height 683
click at [373, 285] on div "Visits" at bounding box center [355, 272] width 68 height 48
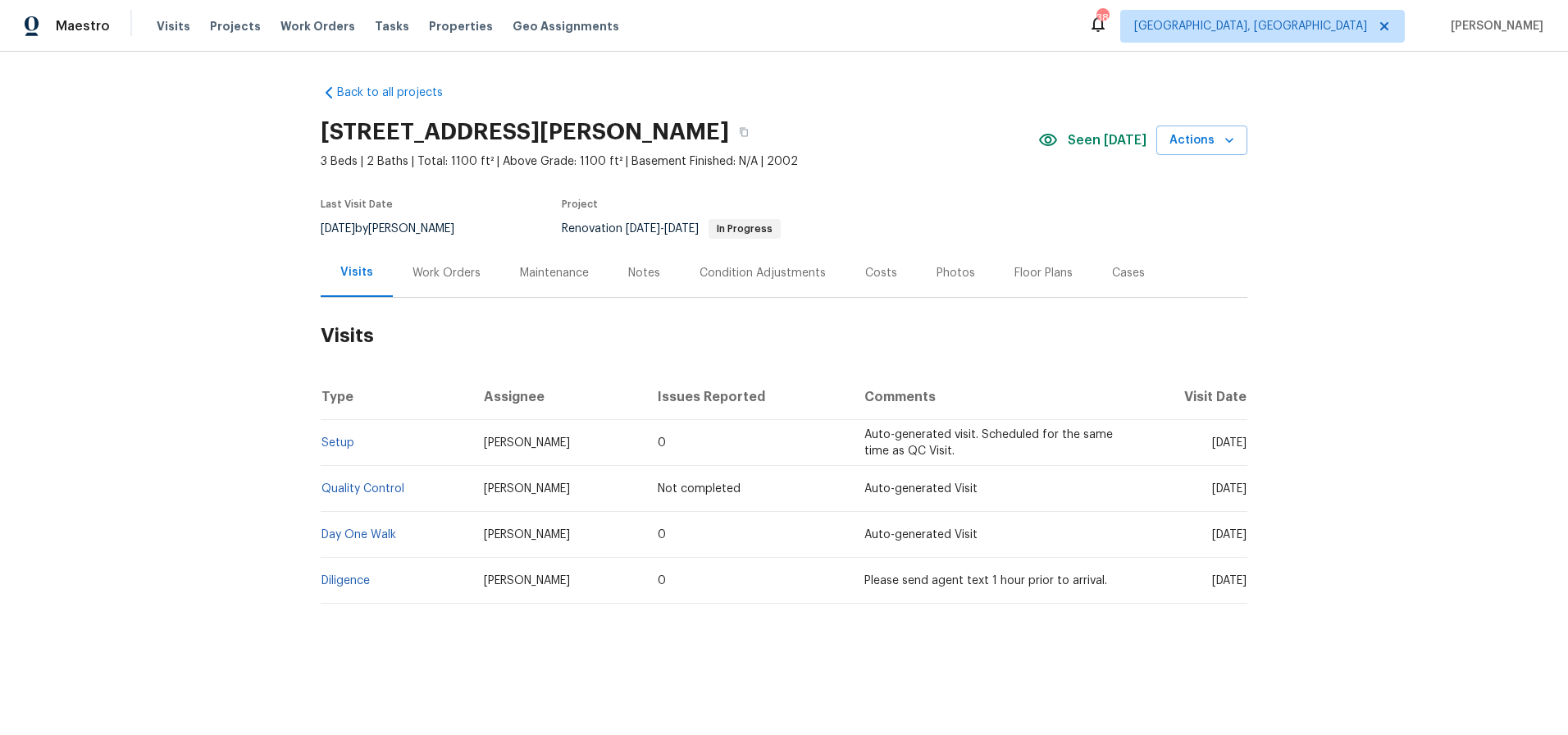
click at [331, 587] on td "Diligence" at bounding box center [395, 581] width 150 height 46
click at [334, 584] on link "Diligence" at bounding box center [345, 581] width 48 height 12
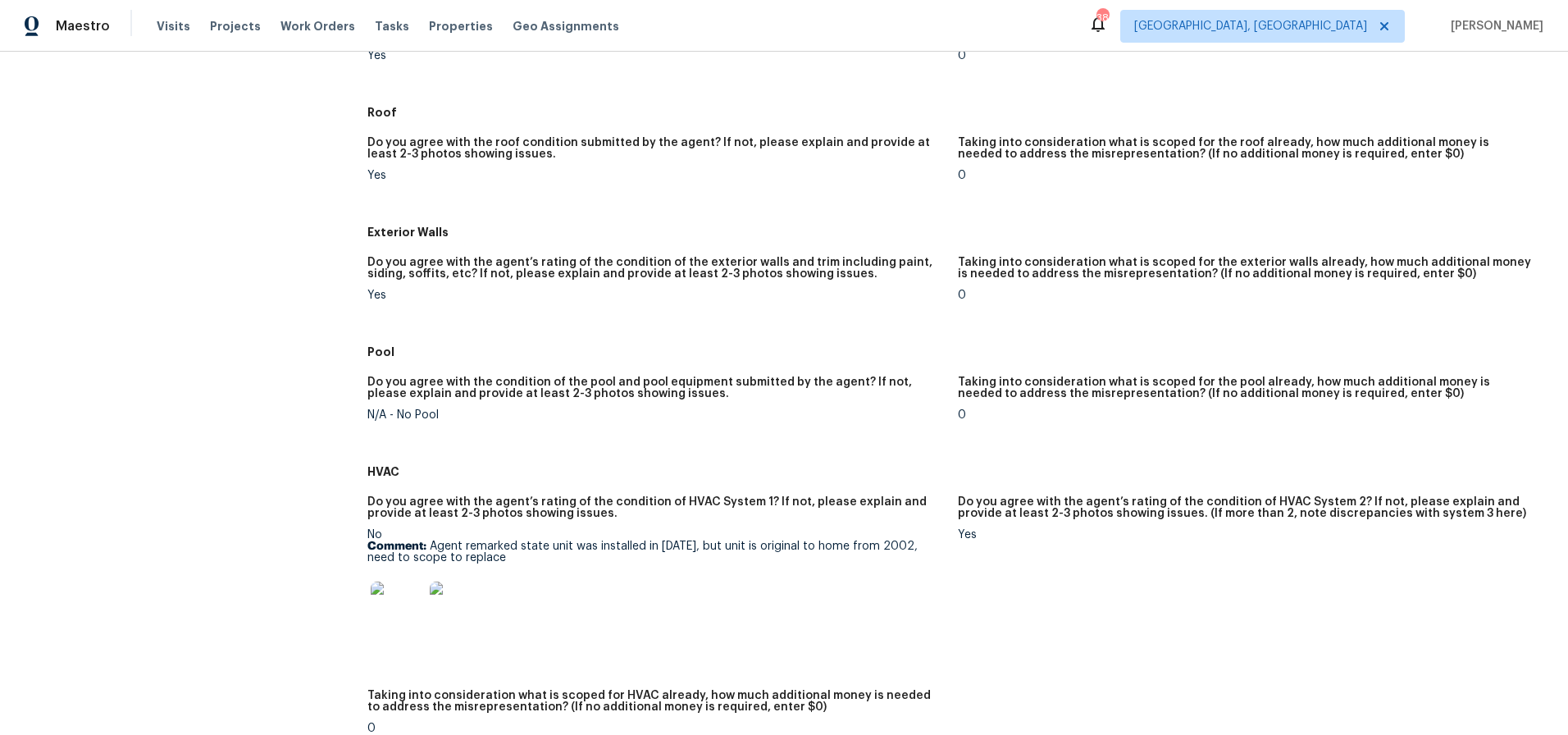
scroll to position [514, 0]
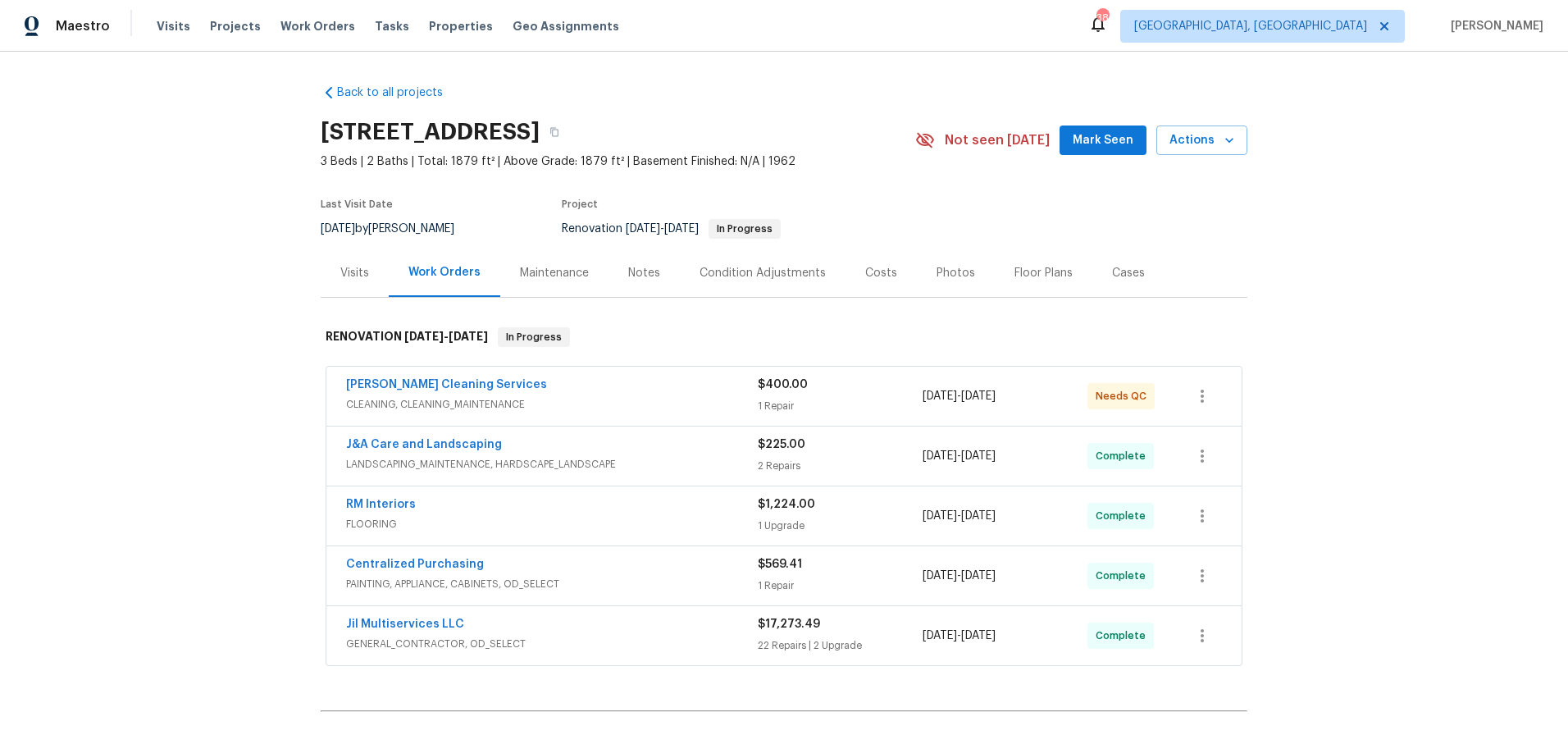
click at [1000, 285] on div "Floor Plans" at bounding box center [1043, 272] width 97 height 48
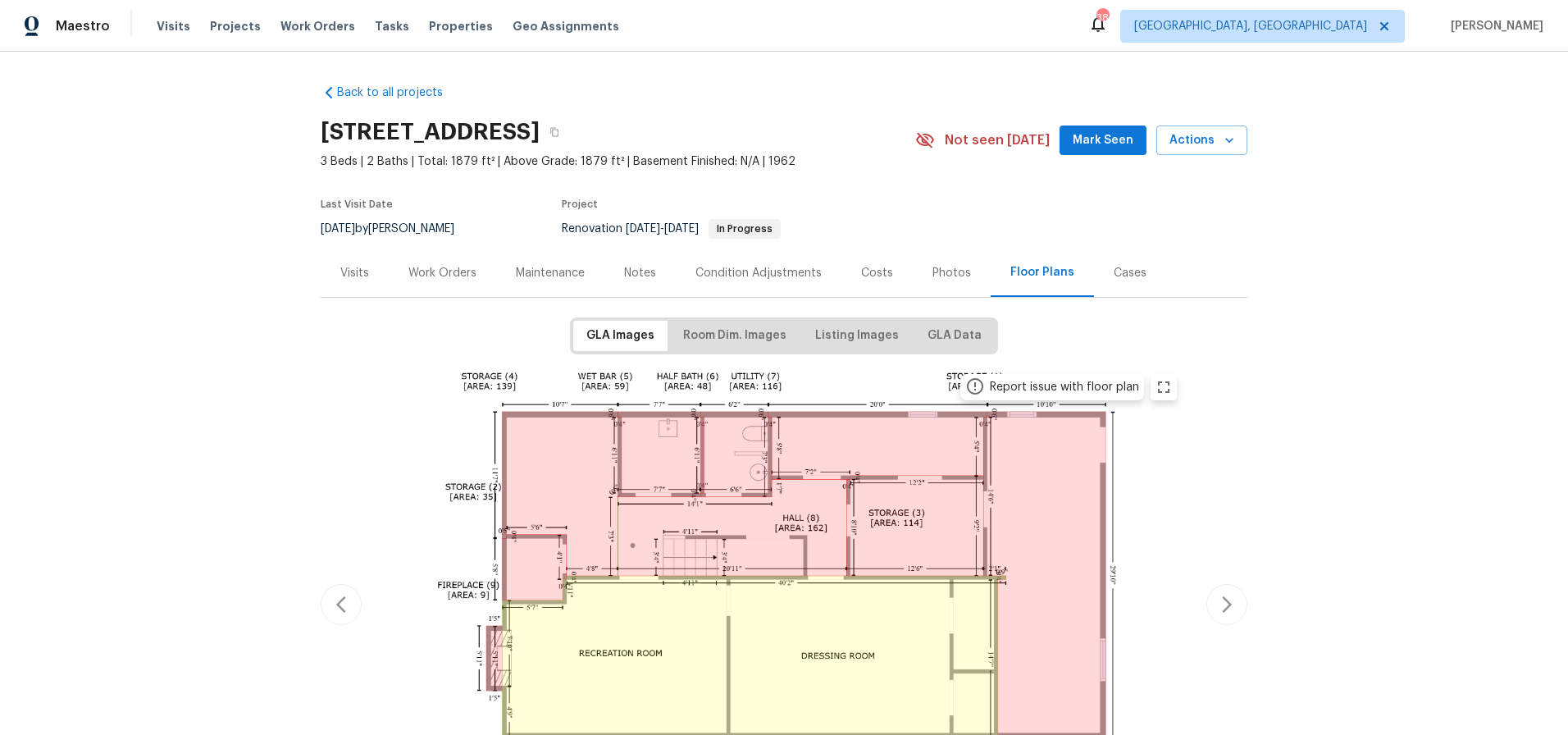
click at [937, 280] on div "Photos" at bounding box center [952, 272] width 78 height 48
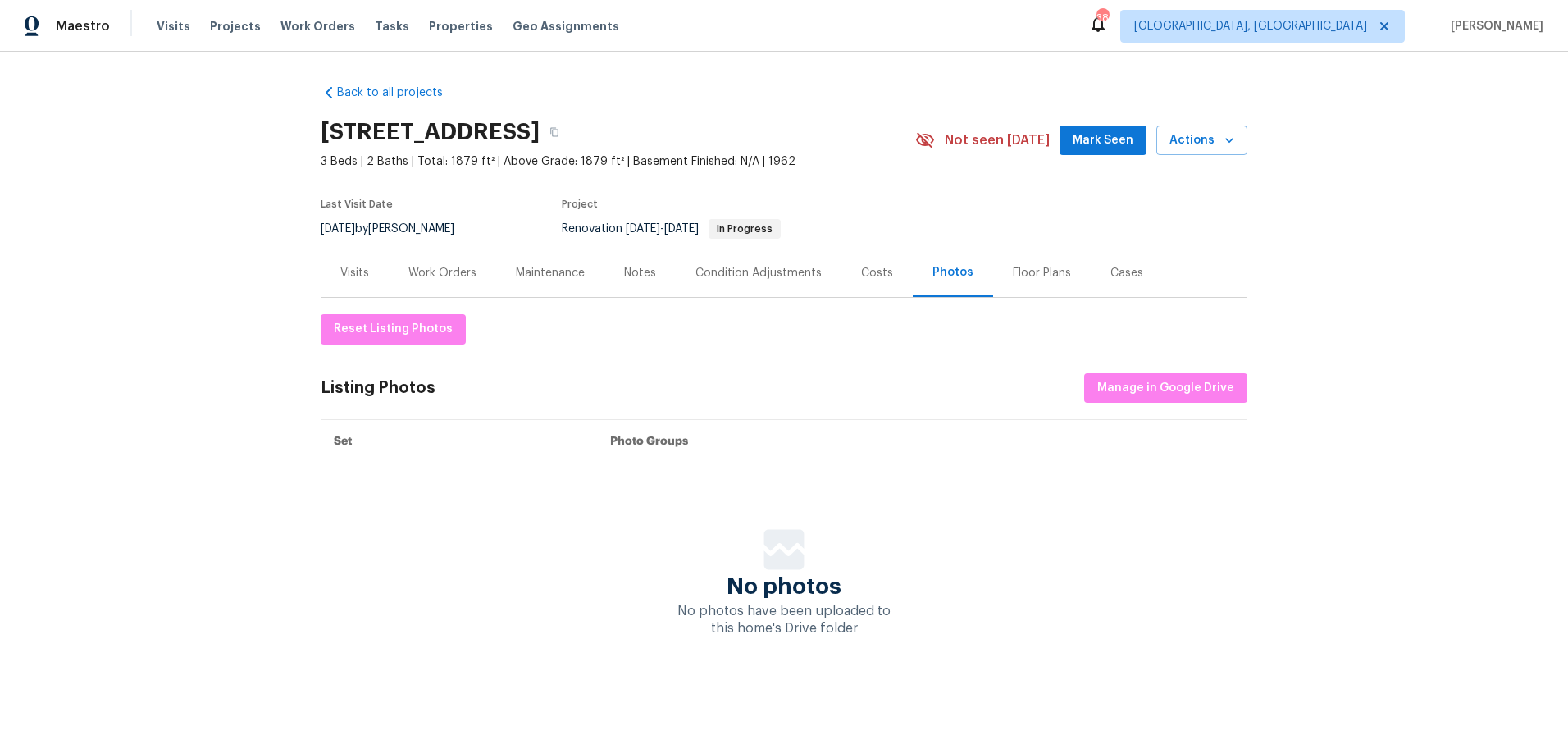
scroll to position [13, 0]
click at [411, 264] on div "Work Orders" at bounding box center [442, 272] width 68 height 16
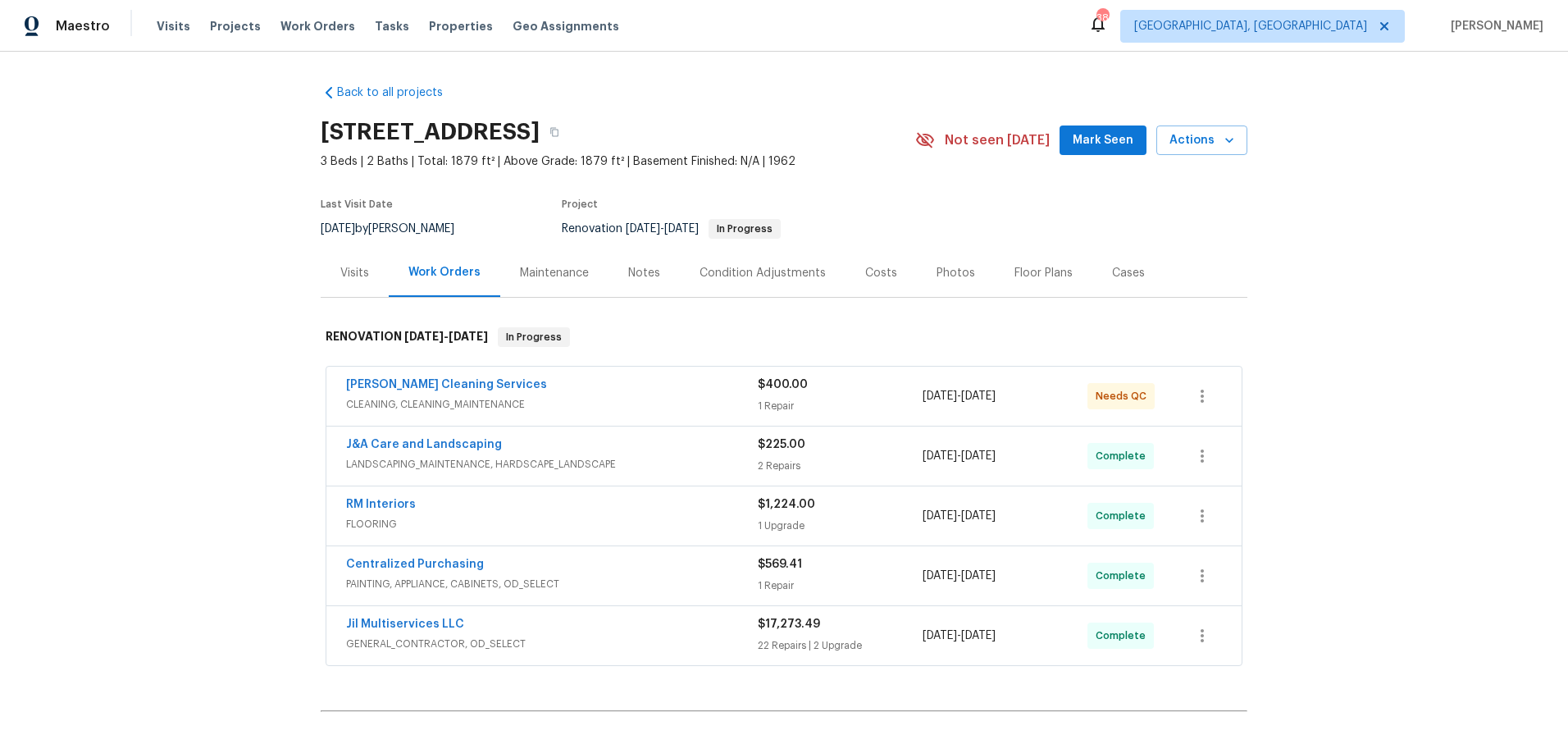
scroll to position [1, 0]
click at [936, 279] on div "Photos" at bounding box center [956, 273] width 39 height 16
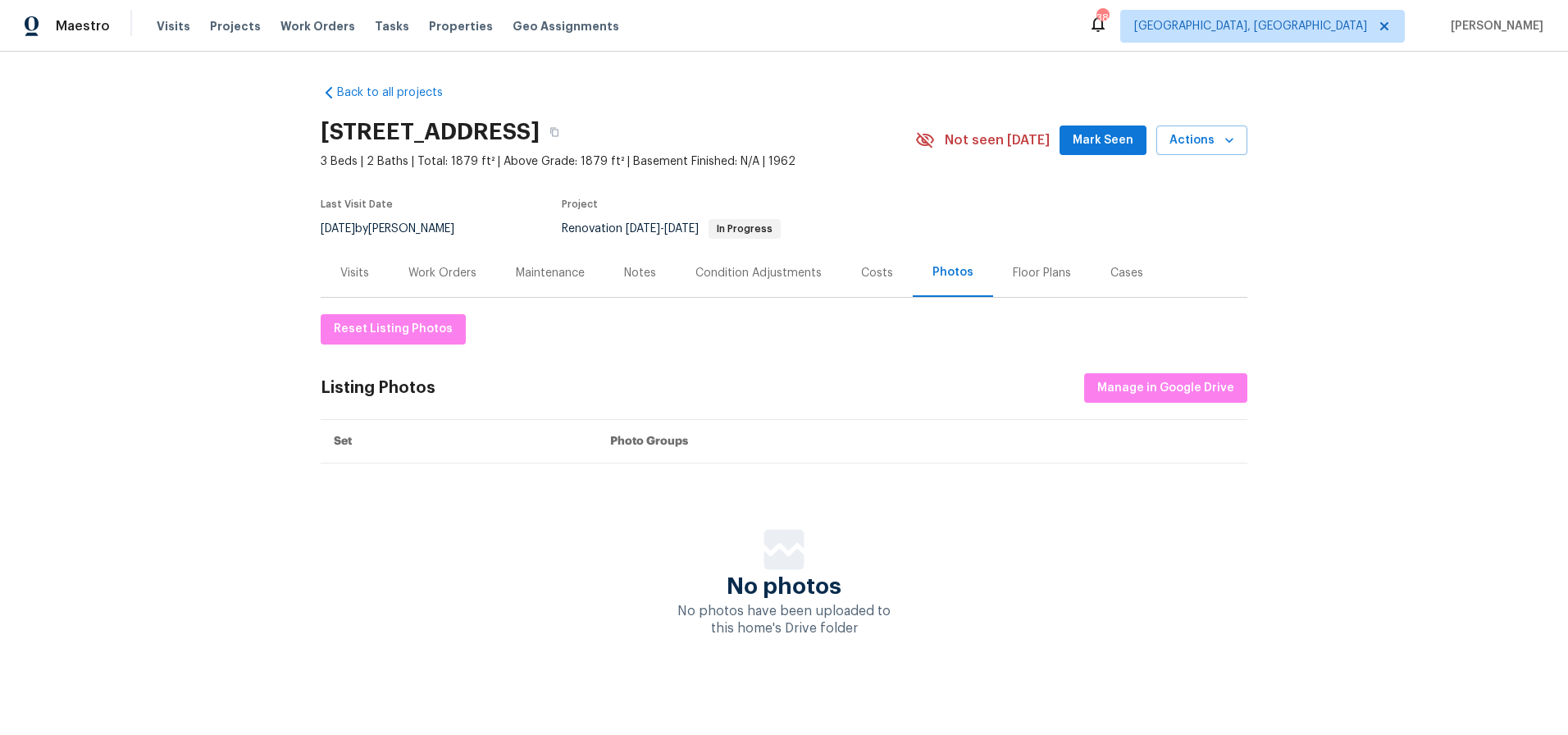
click at [432, 270] on div "Work Orders" at bounding box center [442, 273] width 68 height 16
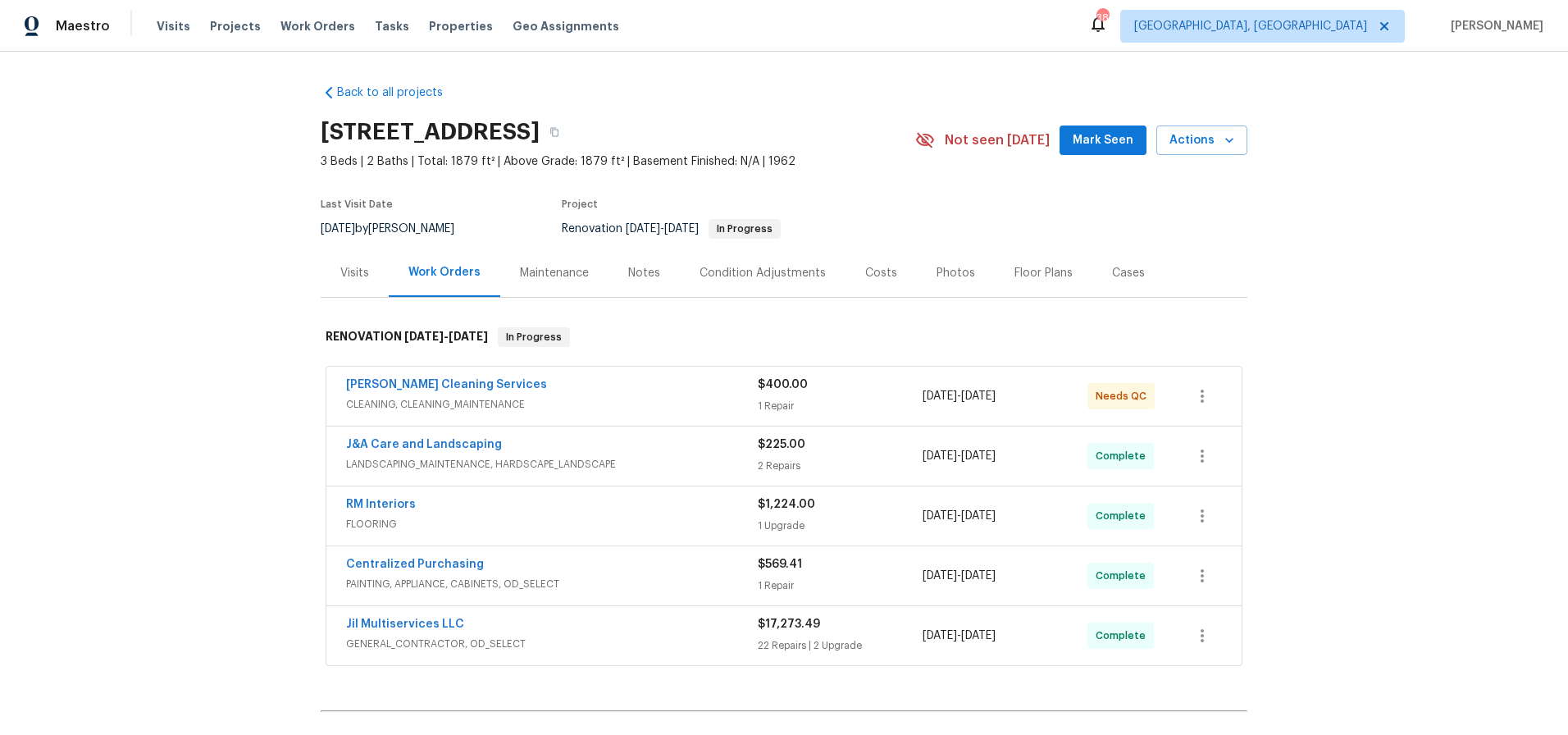
click at [648, 398] on span "CLEANING, CLEANING_MAINTENANCE" at bounding box center [552, 404] width 411 height 16
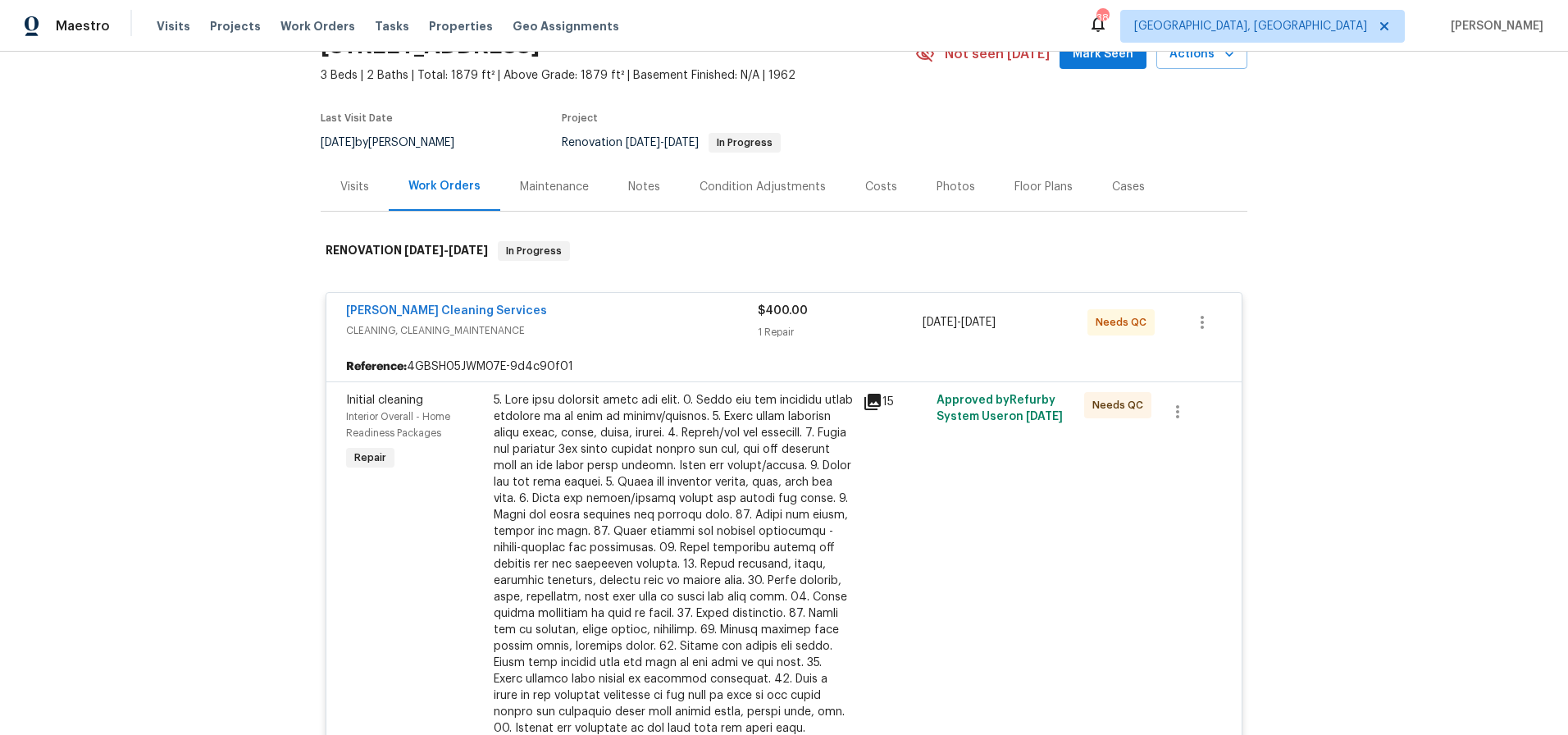
scroll to position [91, 0]
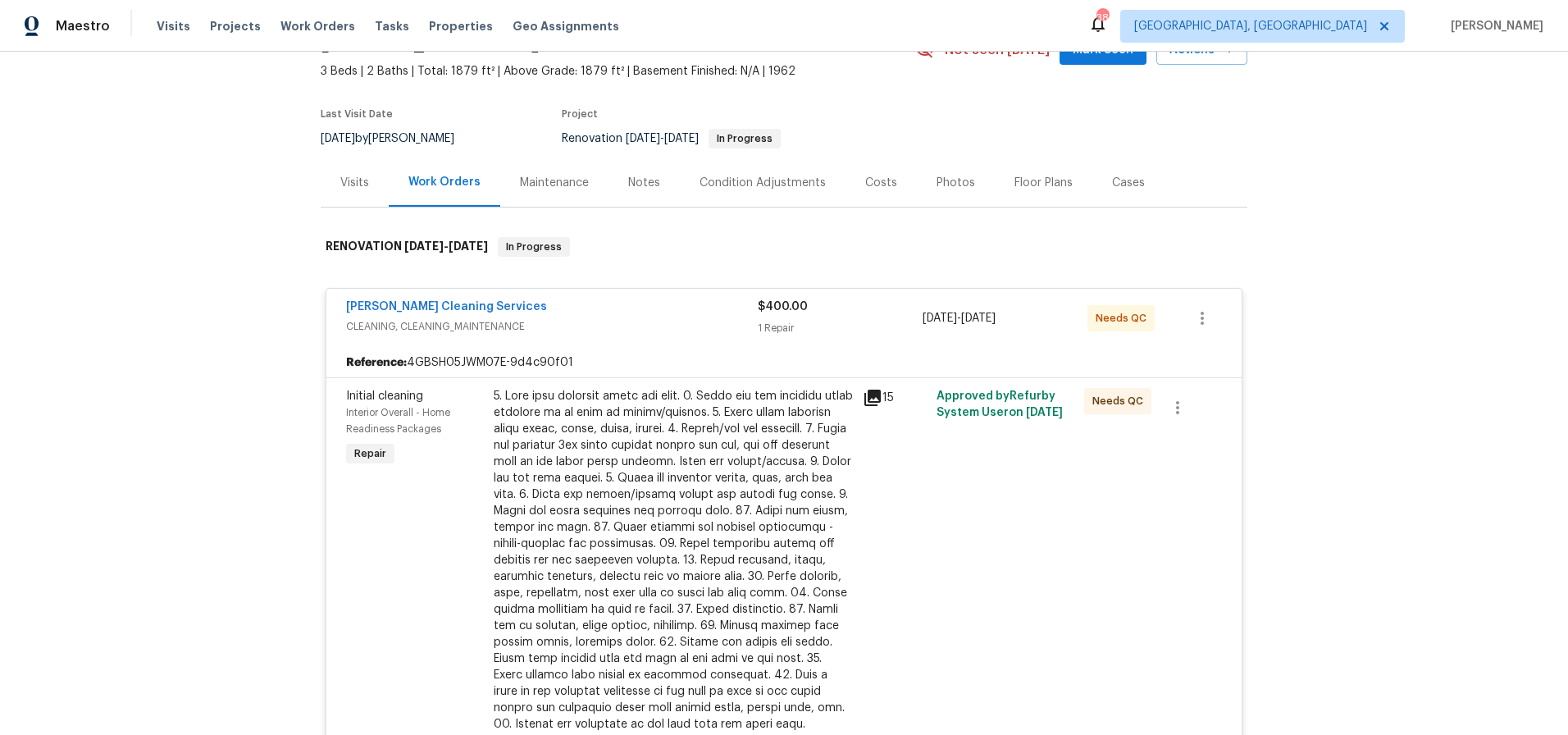
click at [619, 511] on div at bounding box center [673, 560] width 359 height 345
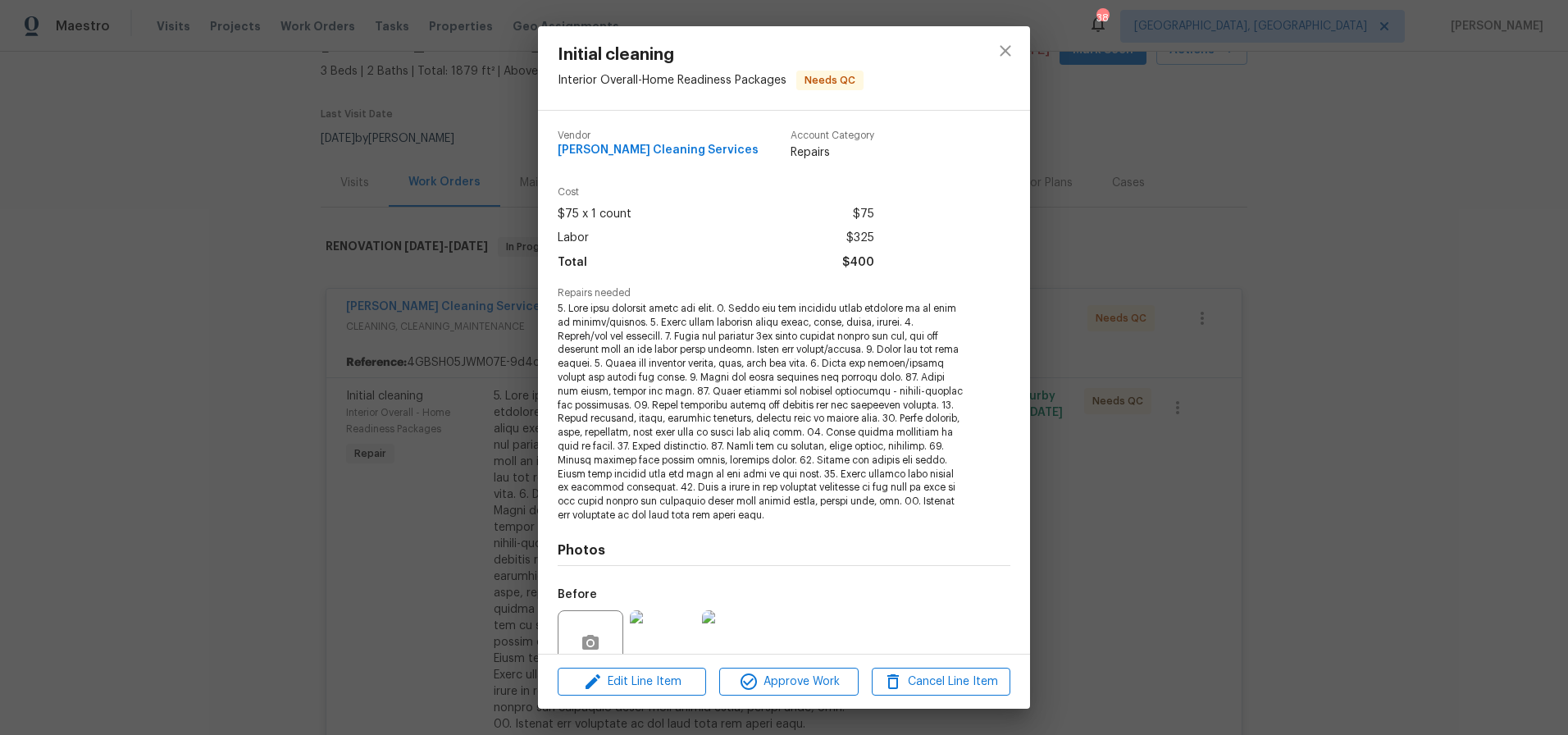
scroll to position [145, 0]
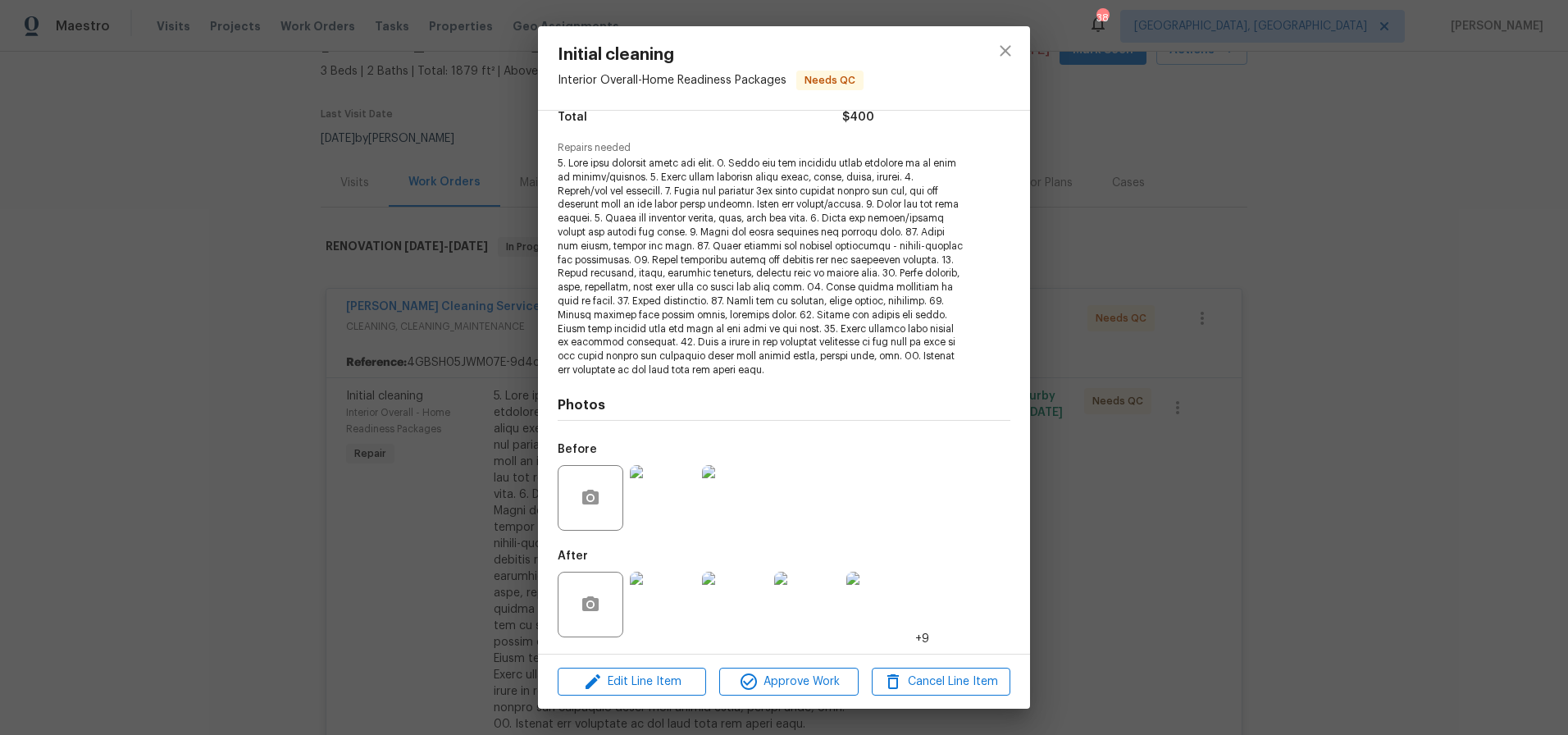
click at [649, 610] on img at bounding box center [662, 604] width 65 height 65
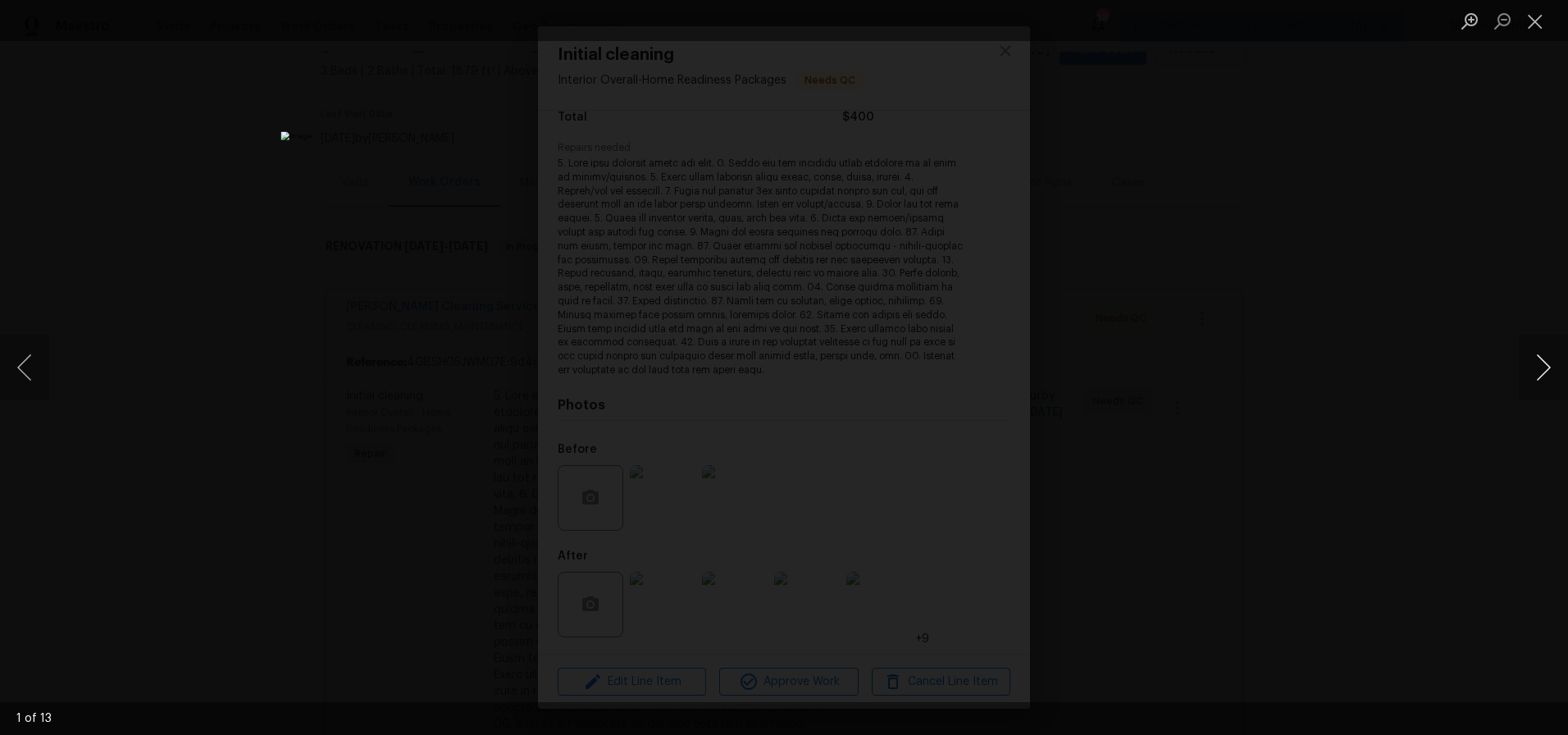
click at [1527, 369] on button "Next image" at bounding box center [1543, 367] width 49 height 65
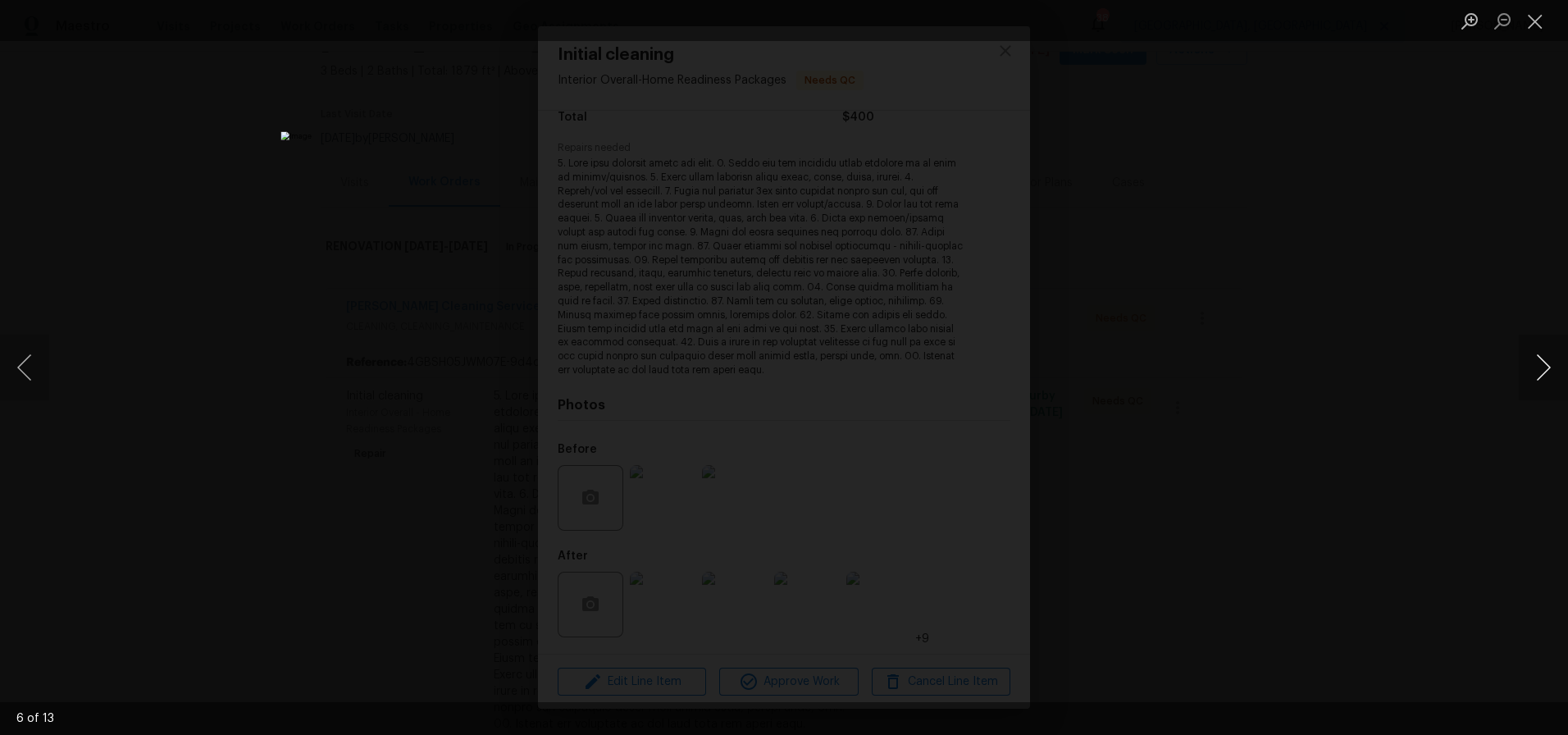
click at [1532, 365] on button "Next image" at bounding box center [1543, 367] width 49 height 65
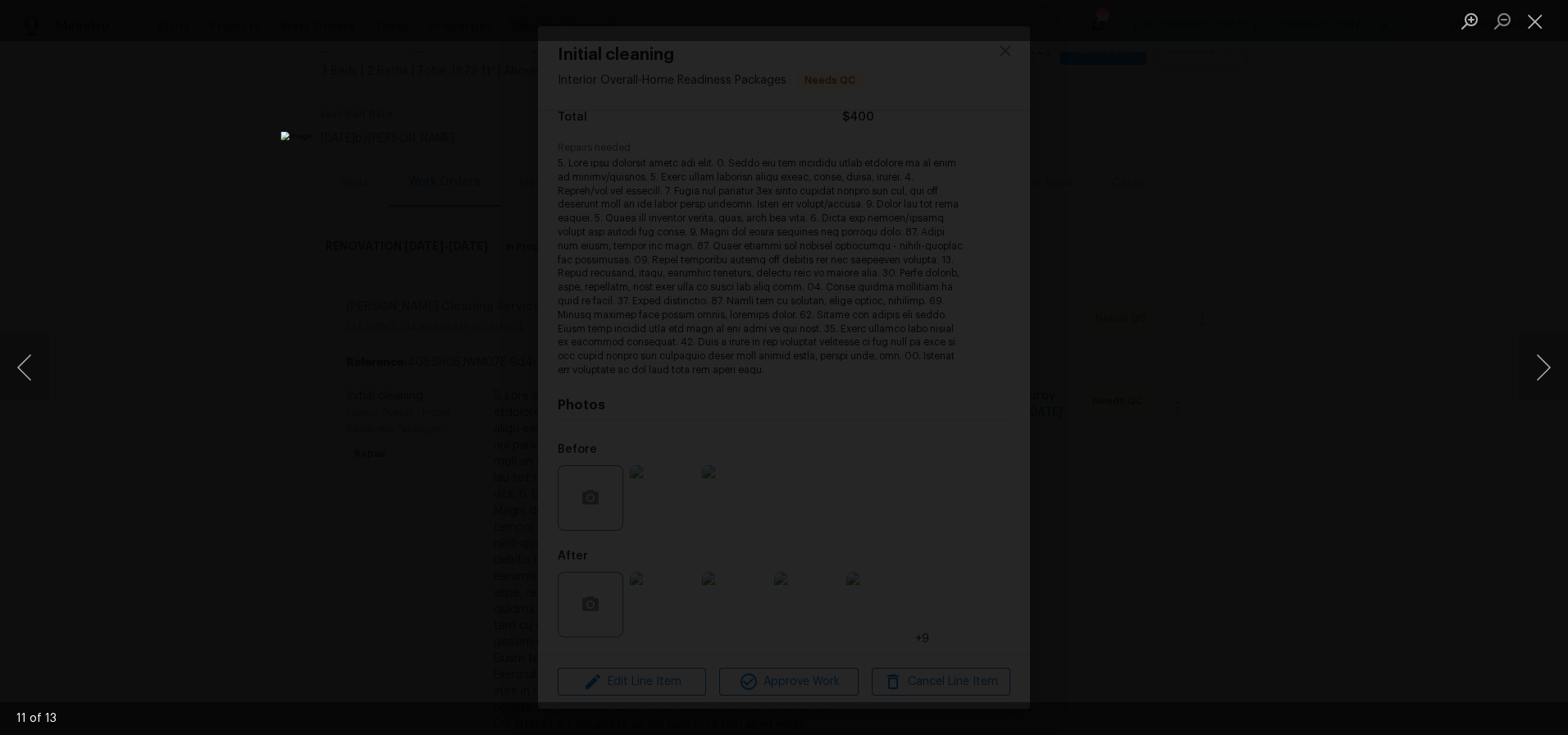
drag, startPoint x: 1532, startPoint y: 365, endPoint x: 1449, endPoint y: 289, distance: 112.5
click at [1452, 290] on div "11 of 13" at bounding box center [784, 368] width 1568 height 735
click at [1539, 370] on button "Next image" at bounding box center [1543, 367] width 49 height 65
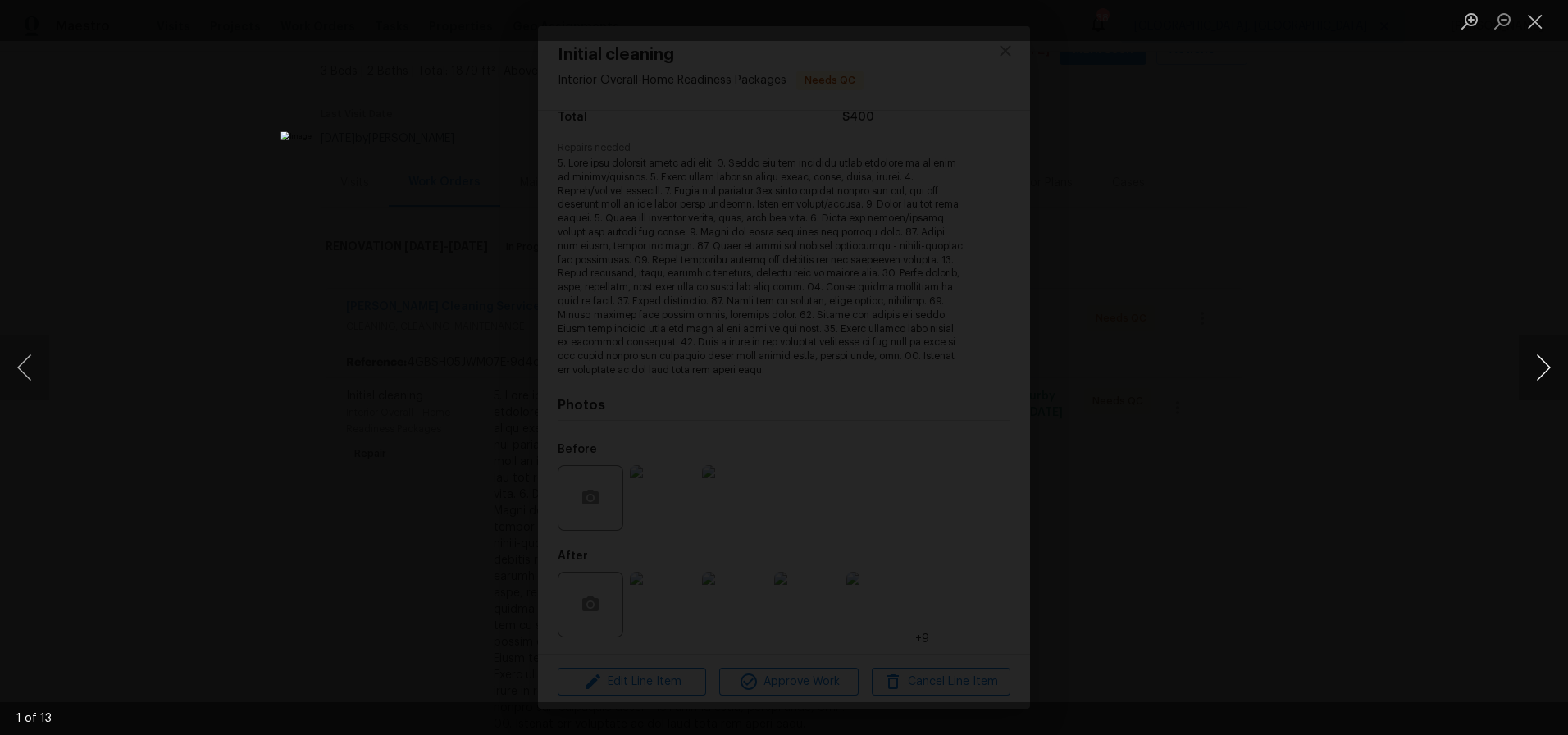
click at [1539, 370] on button "Next image" at bounding box center [1543, 367] width 49 height 65
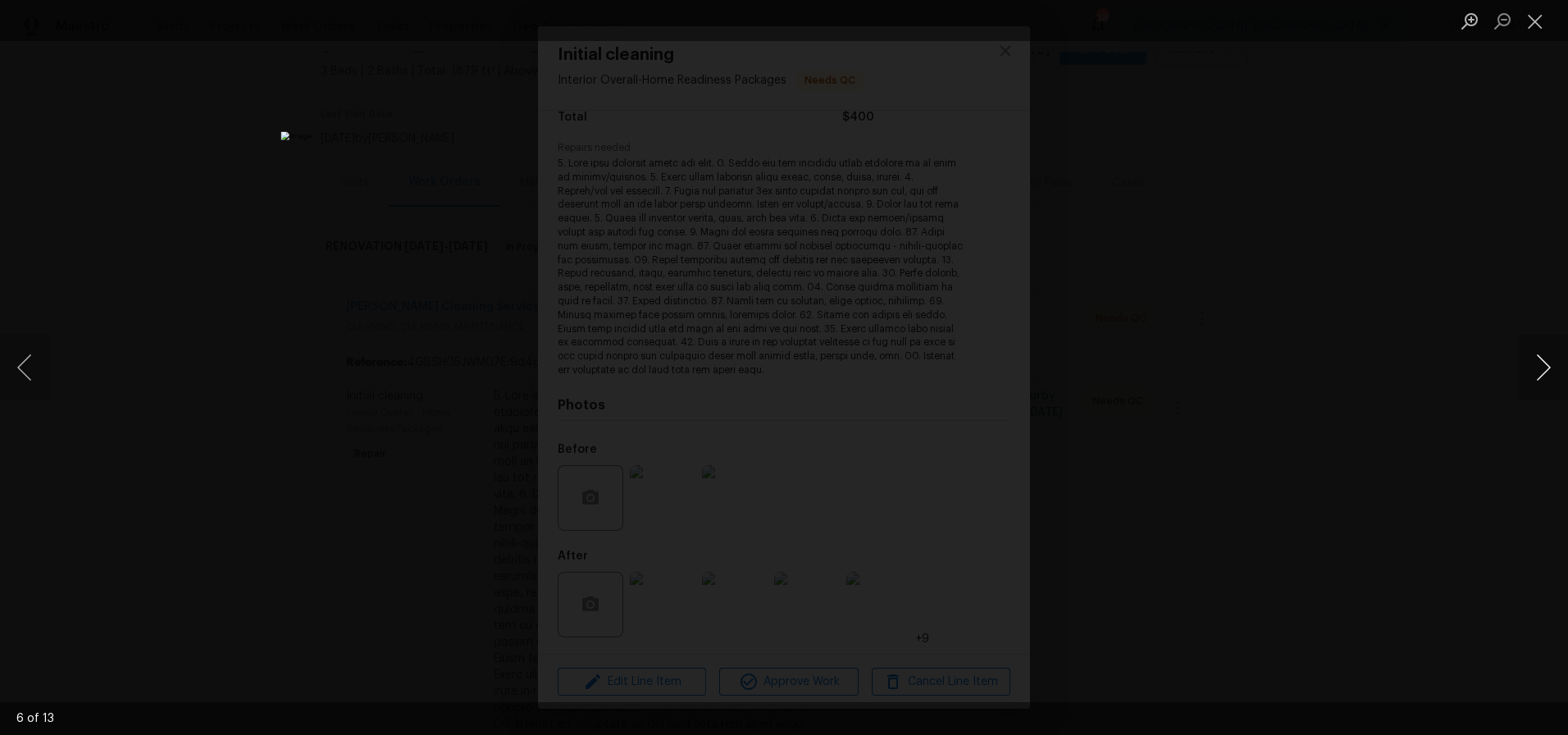
click at [1539, 370] on button "Next image" at bounding box center [1543, 367] width 49 height 65
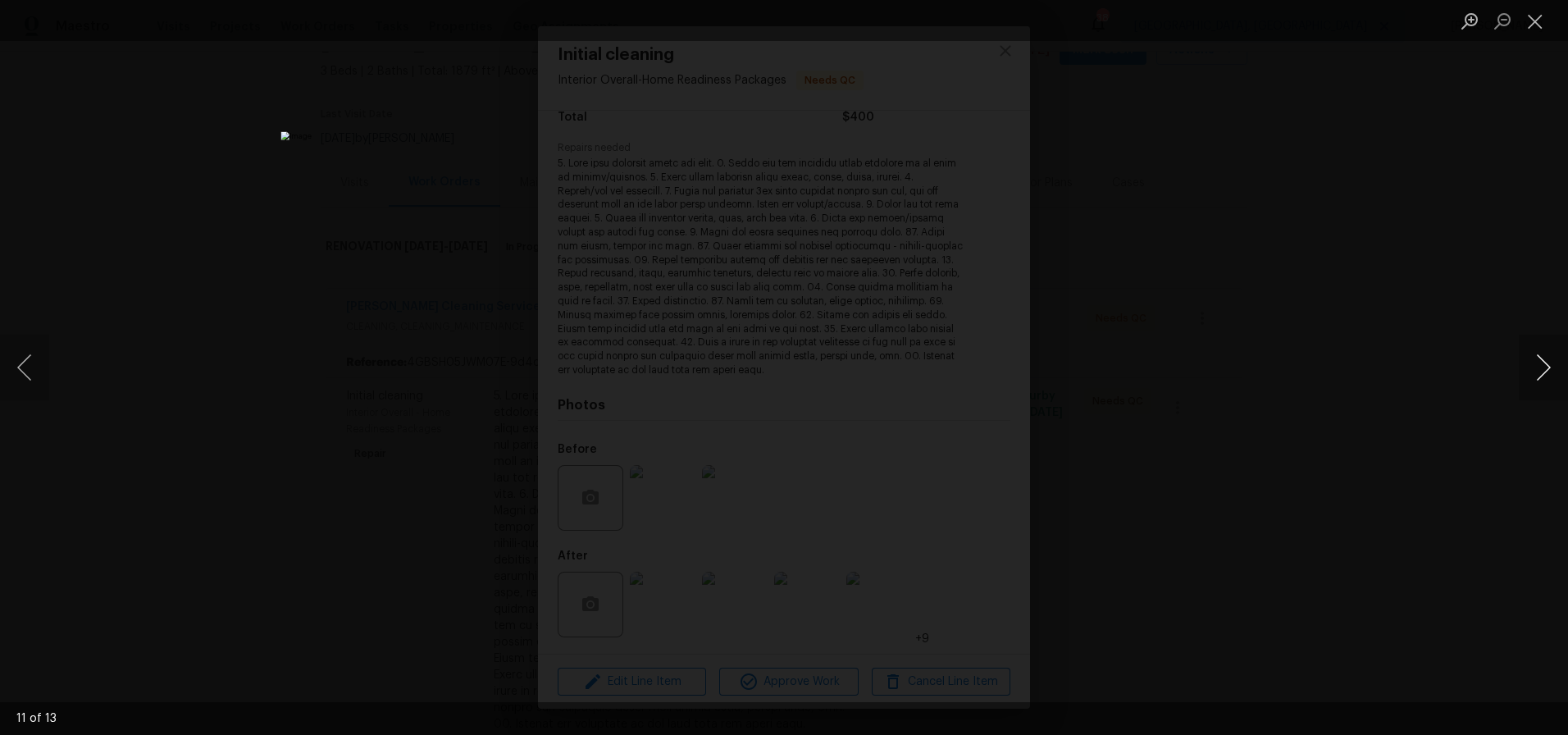
click at [1539, 370] on button "Next image" at bounding box center [1543, 367] width 49 height 65
click at [1451, 209] on div "Lightbox" at bounding box center [784, 368] width 1568 height 735
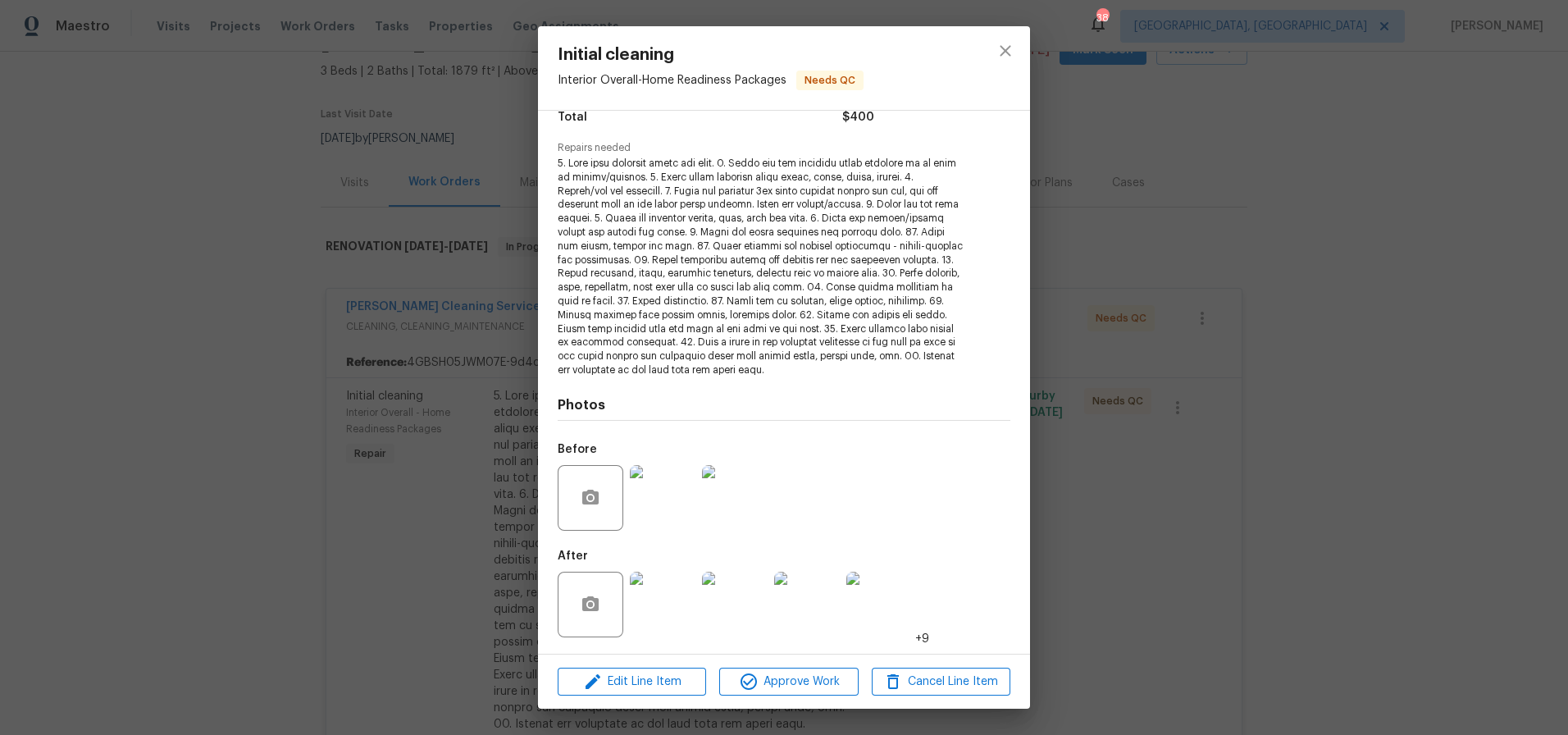
click at [1378, 235] on div "Initial cleaning Interior Overall - Home Readiness Packages Needs QC Vendor [PE…" at bounding box center [784, 368] width 1568 height 735
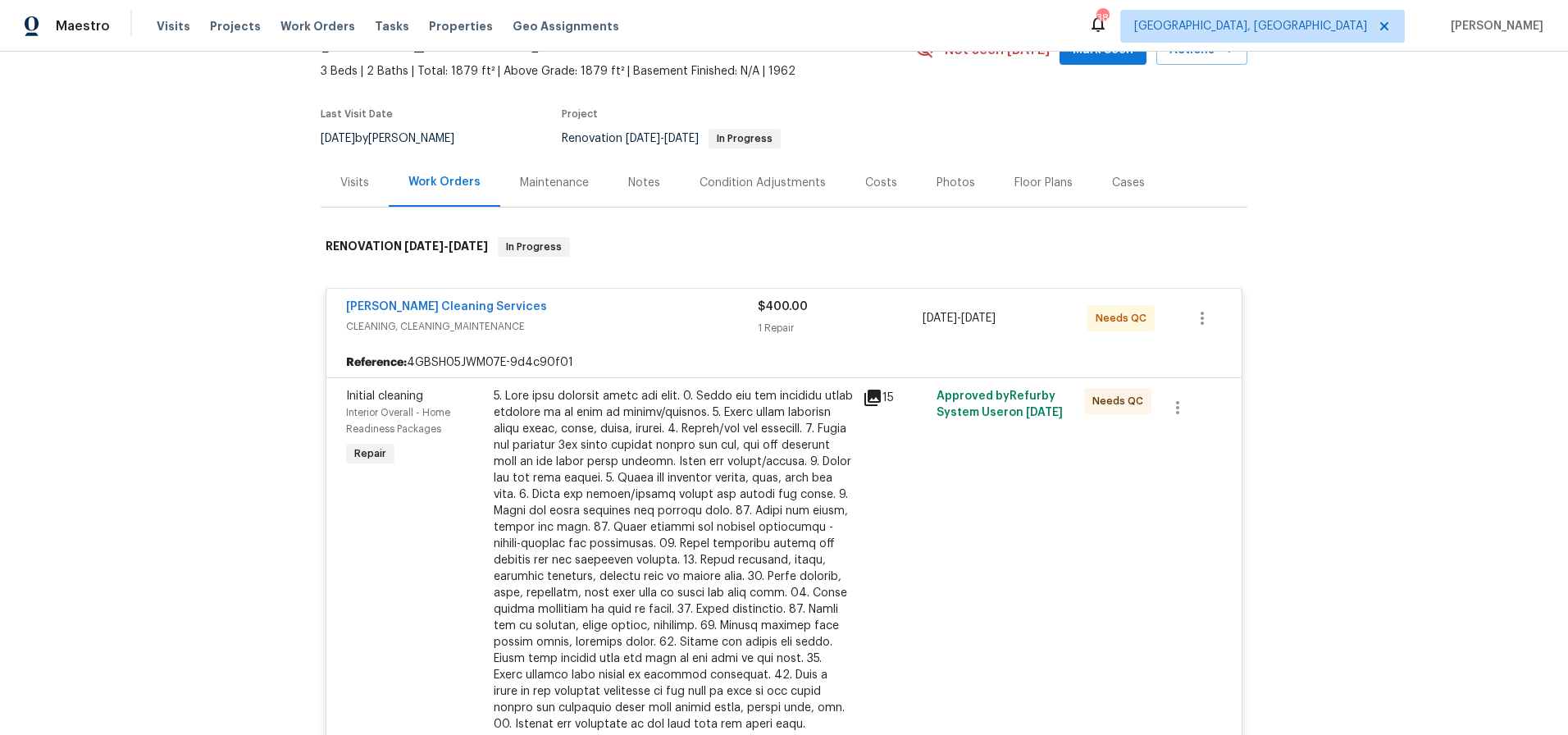
click at [889, 185] on div "Costs" at bounding box center [881, 182] width 71 height 48
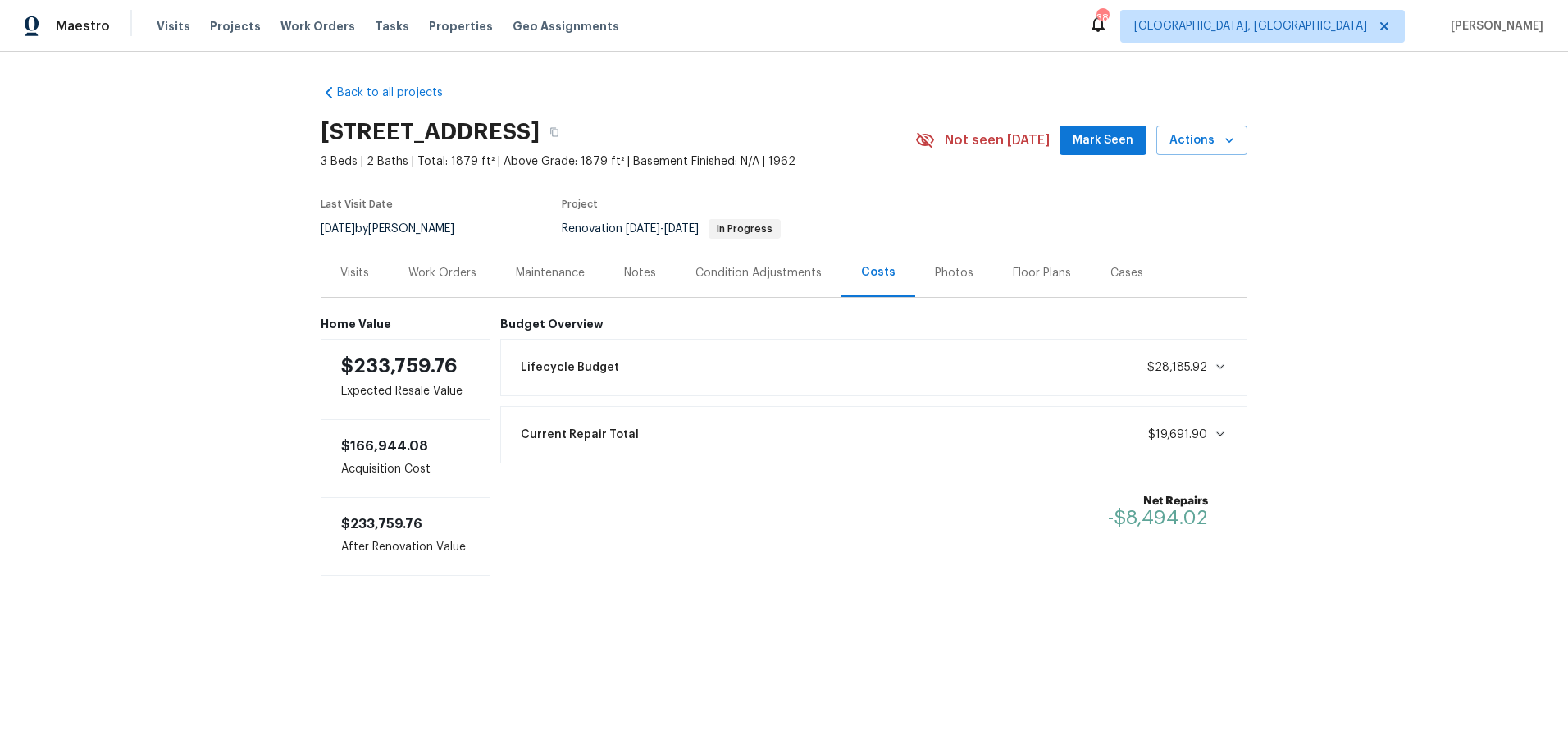
click at [344, 261] on div "Visits" at bounding box center [355, 272] width 68 height 48
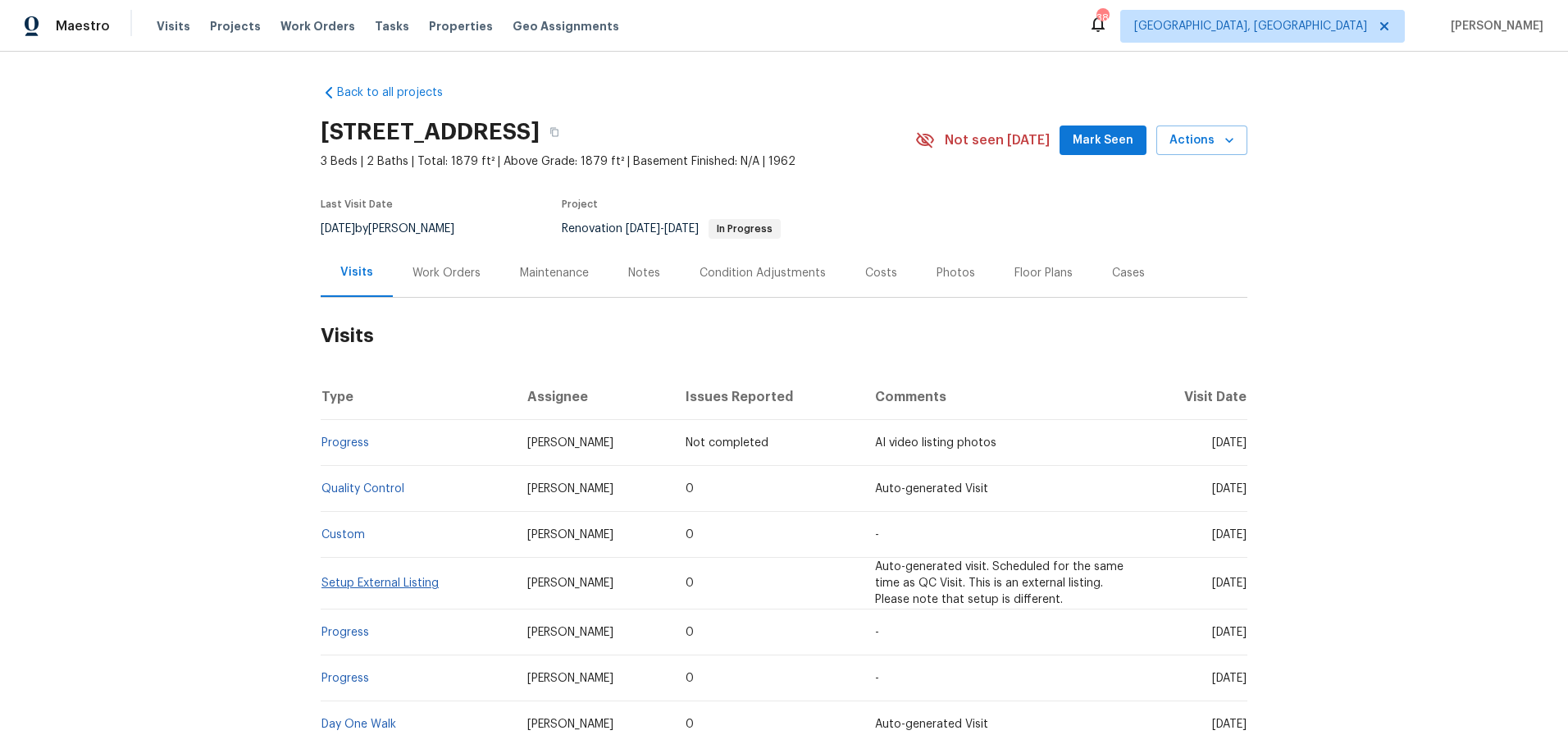
scroll to position [182, 0]
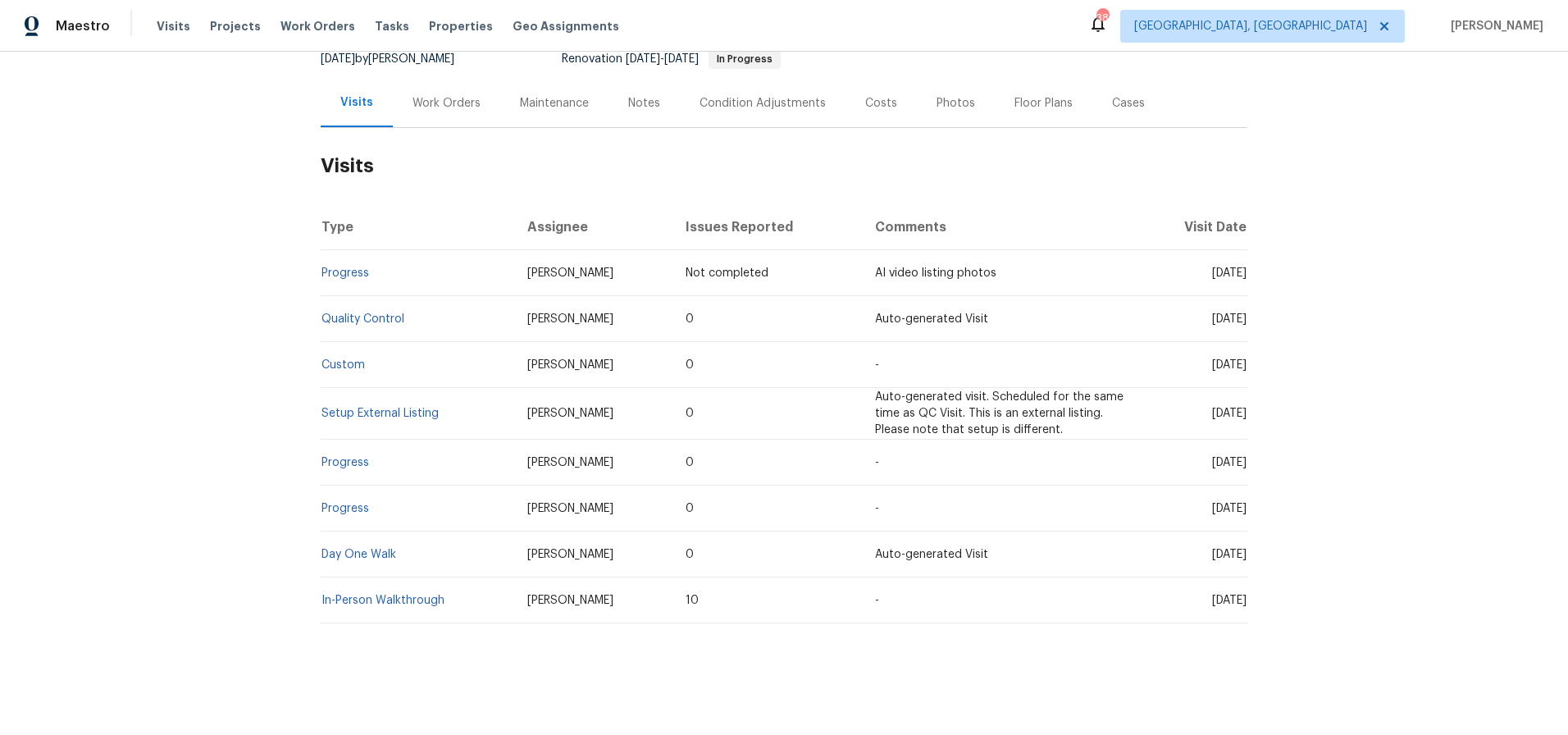
click at [1353, 230] on div "Back to all projects 4601 Oak Ridge Dr, Winston Salem, NC 27105 3 Beds | 2 Bath…" at bounding box center [784, 393] width 1568 height 683
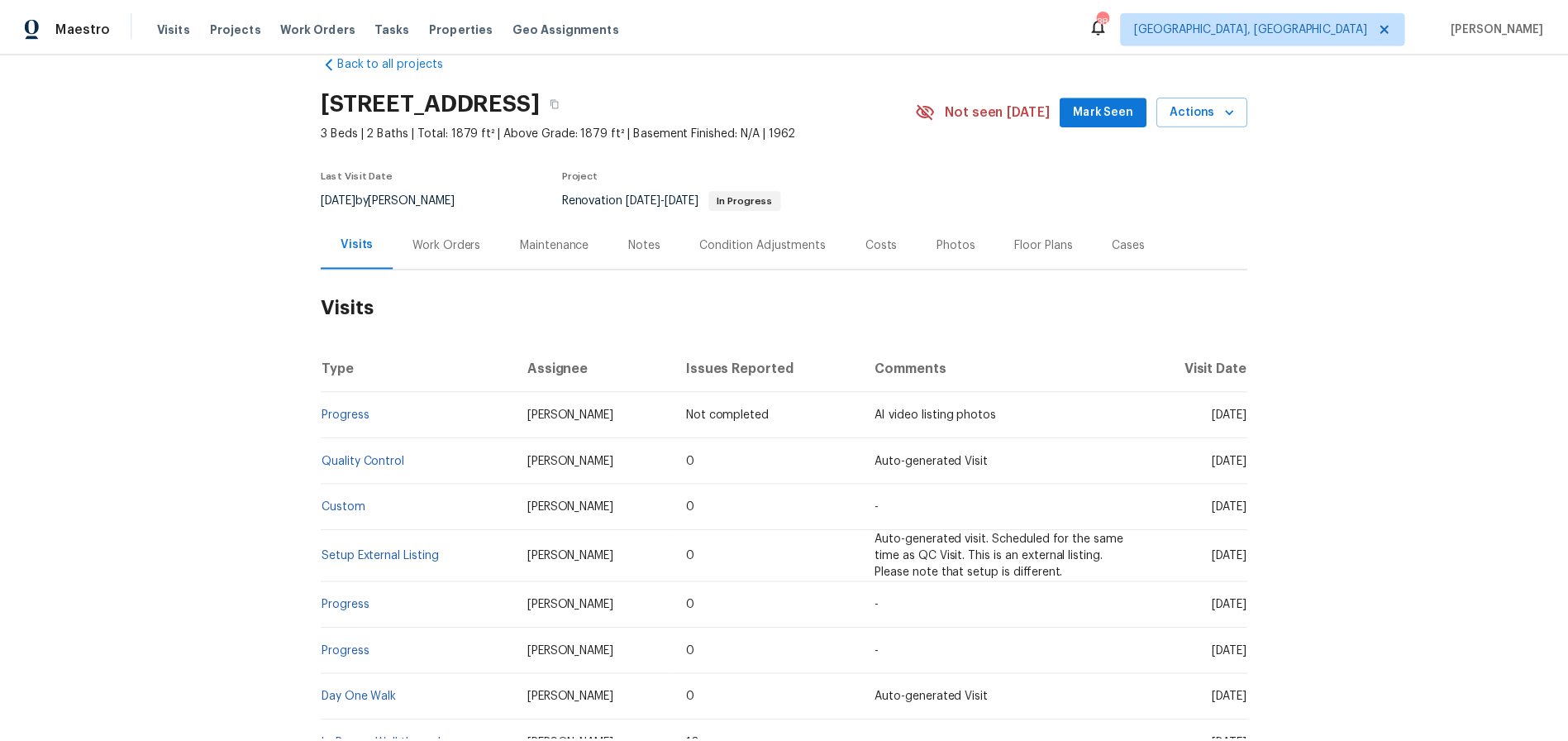
scroll to position [0, 0]
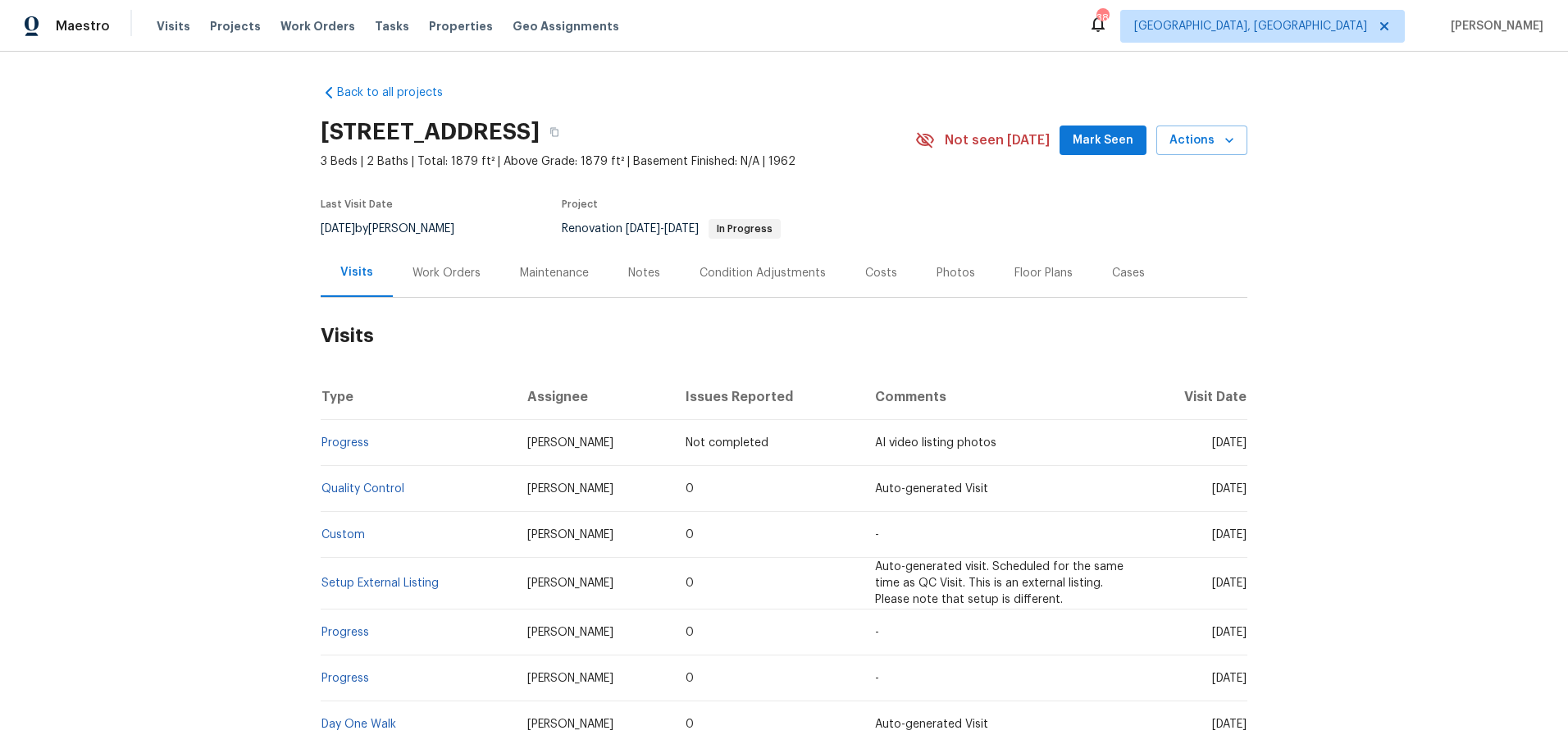
click at [657, 267] on div "Notes" at bounding box center [644, 272] width 71 height 48
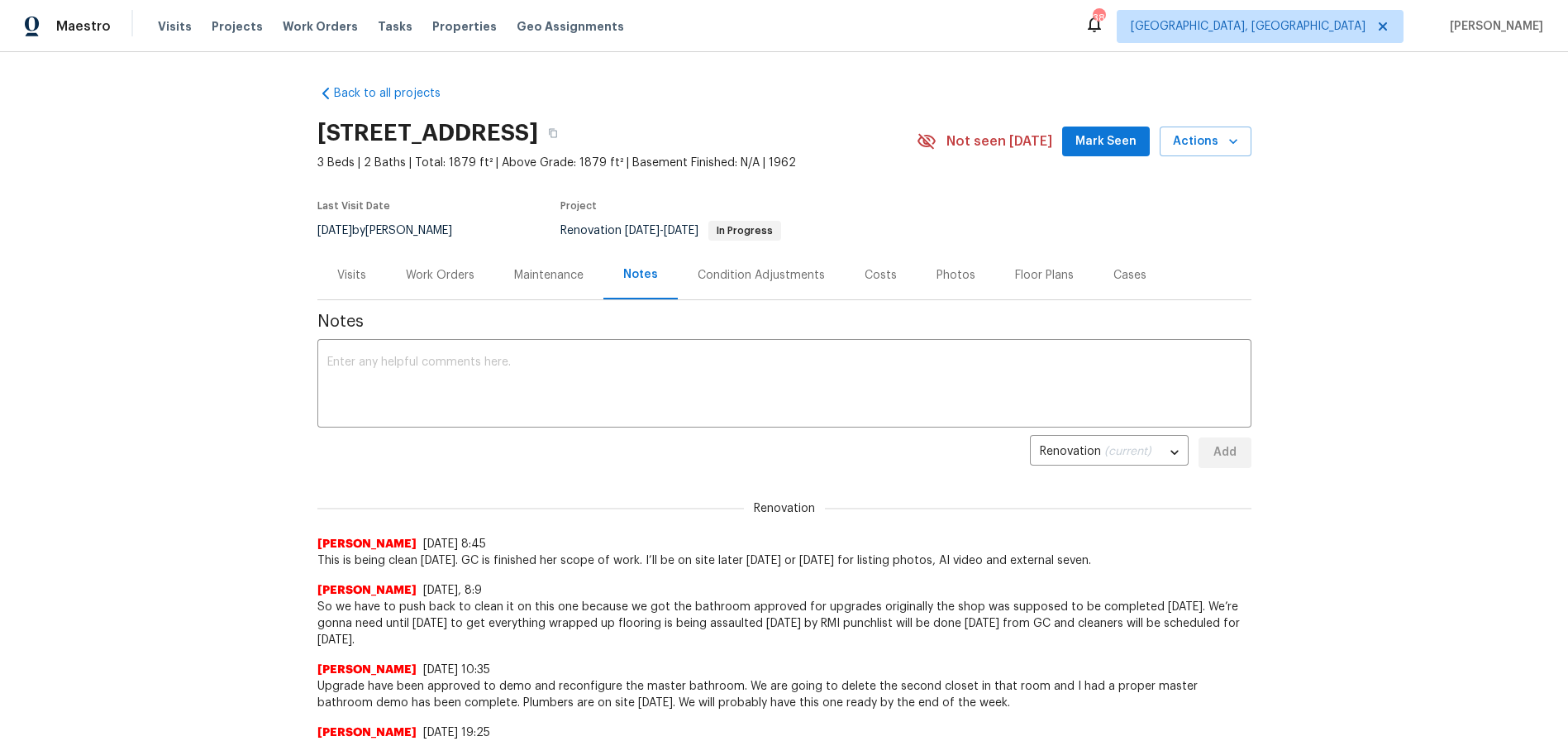
click at [939, 564] on span "This is being clean today. GC is finished her scope of work. I’ll be on site la…" at bounding box center [784, 560] width 934 height 16
click at [1412, 208] on div "Back to all projects 4601 Oak Ridge Dr, Winston Salem, NC 27105 3 Beds | 2 Bath…" at bounding box center [784, 396] width 1568 height 689
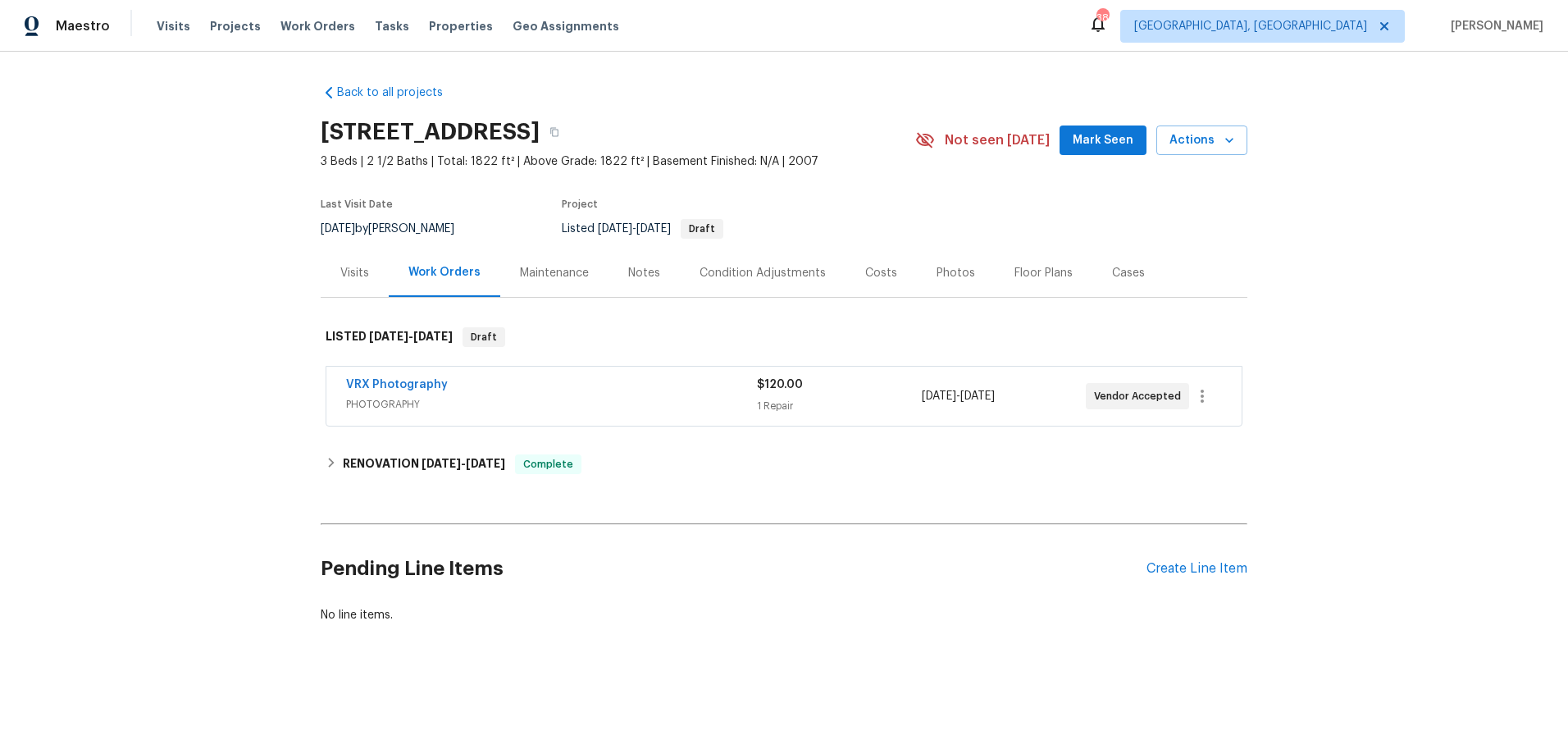
click at [964, 273] on div "Photos" at bounding box center [956, 272] width 78 height 48
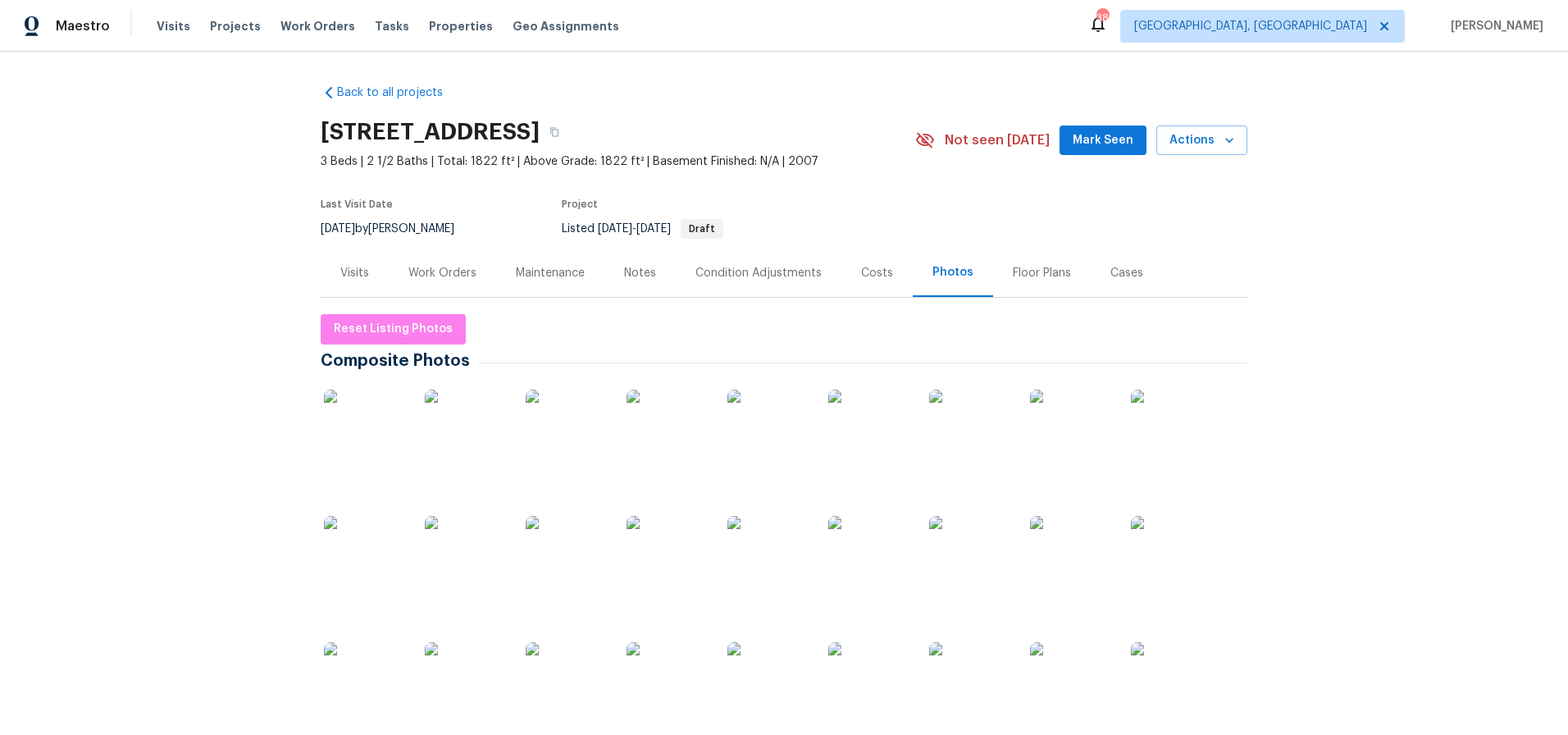
click at [329, 456] on img at bounding box center [365, 430] width 82 height 82
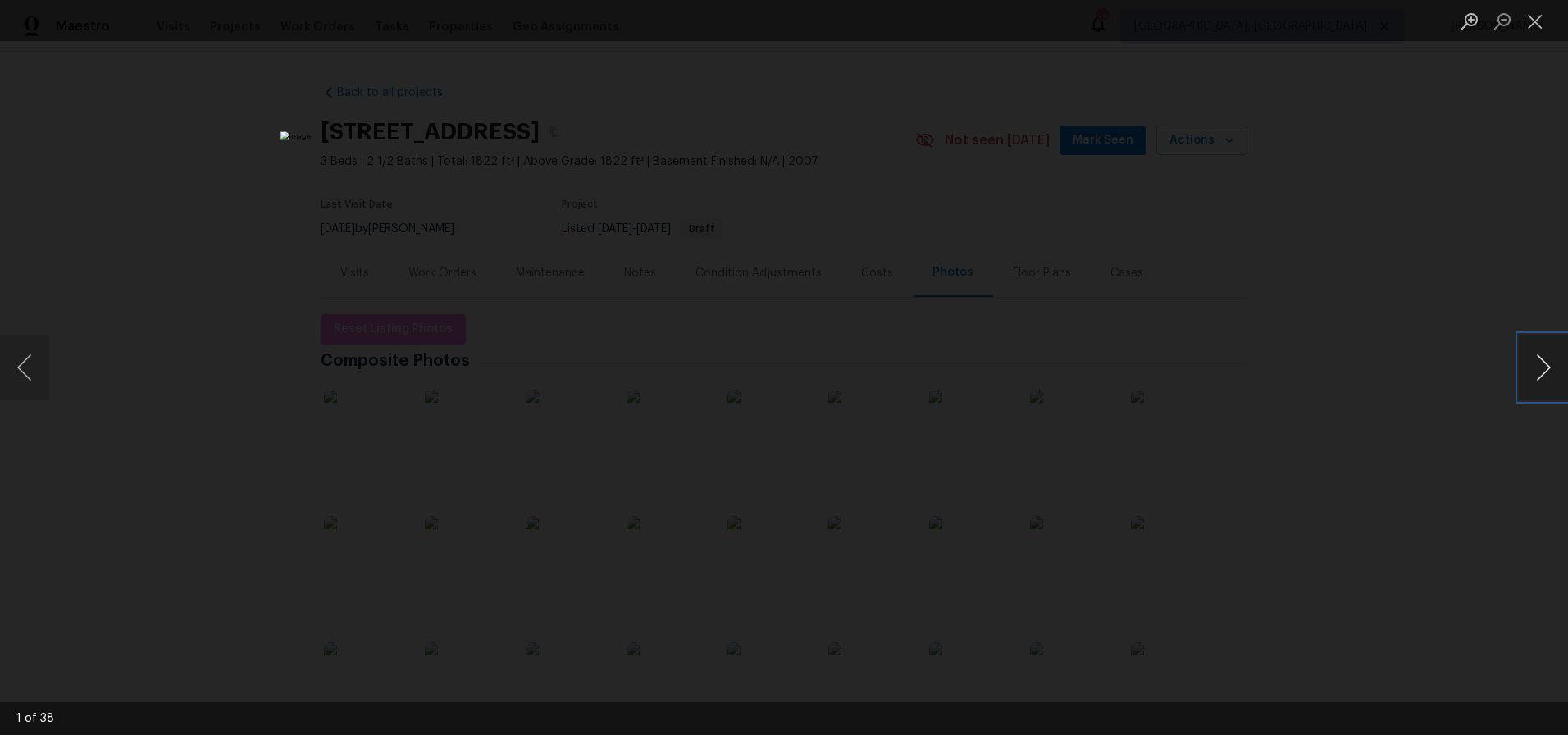
click at [1540, 356] on button "Next image" at bounding box center [1543, 367] width 49 height 65
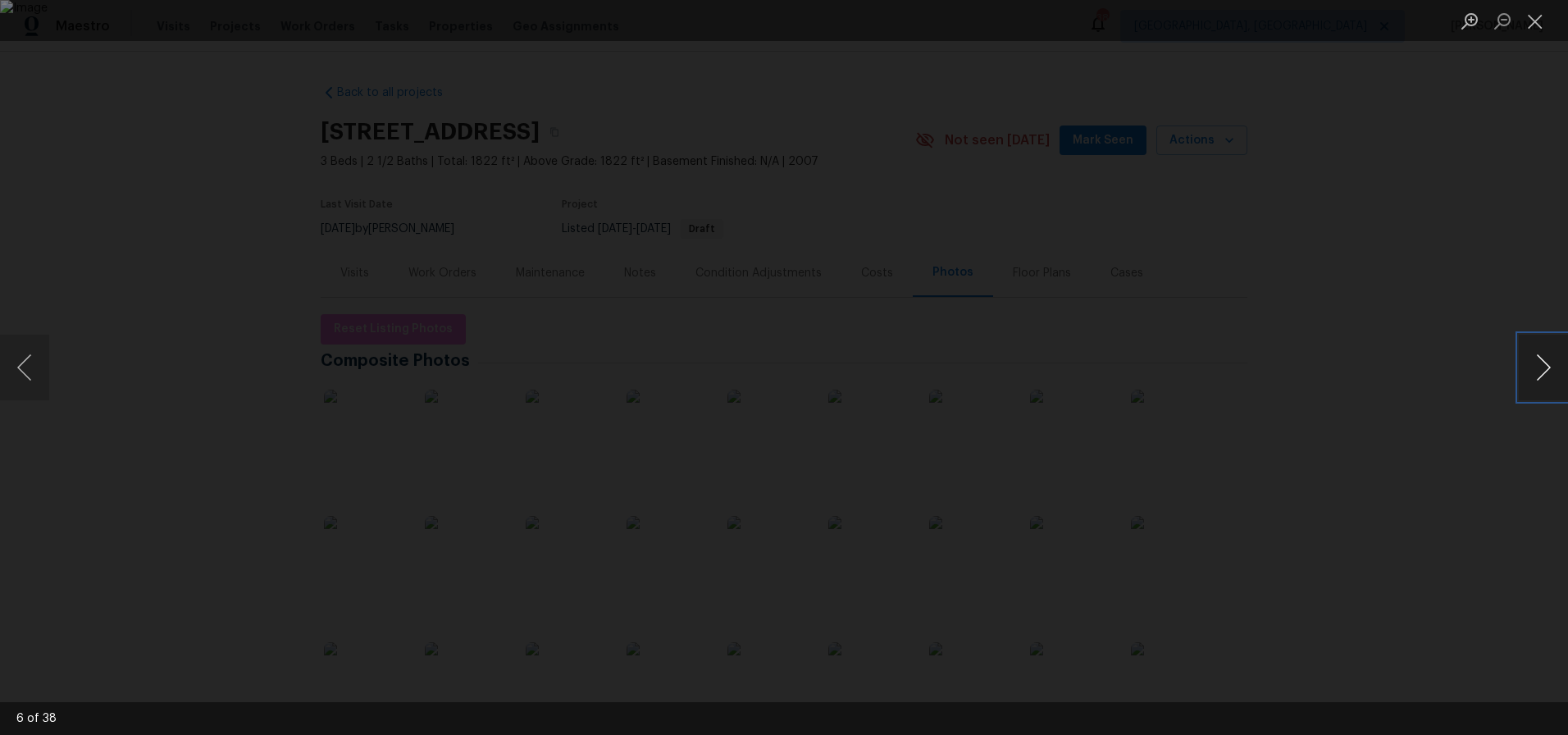
click at [1540, 356] on button "Next image" at bounding box center [1543, 367] width 49 height 65
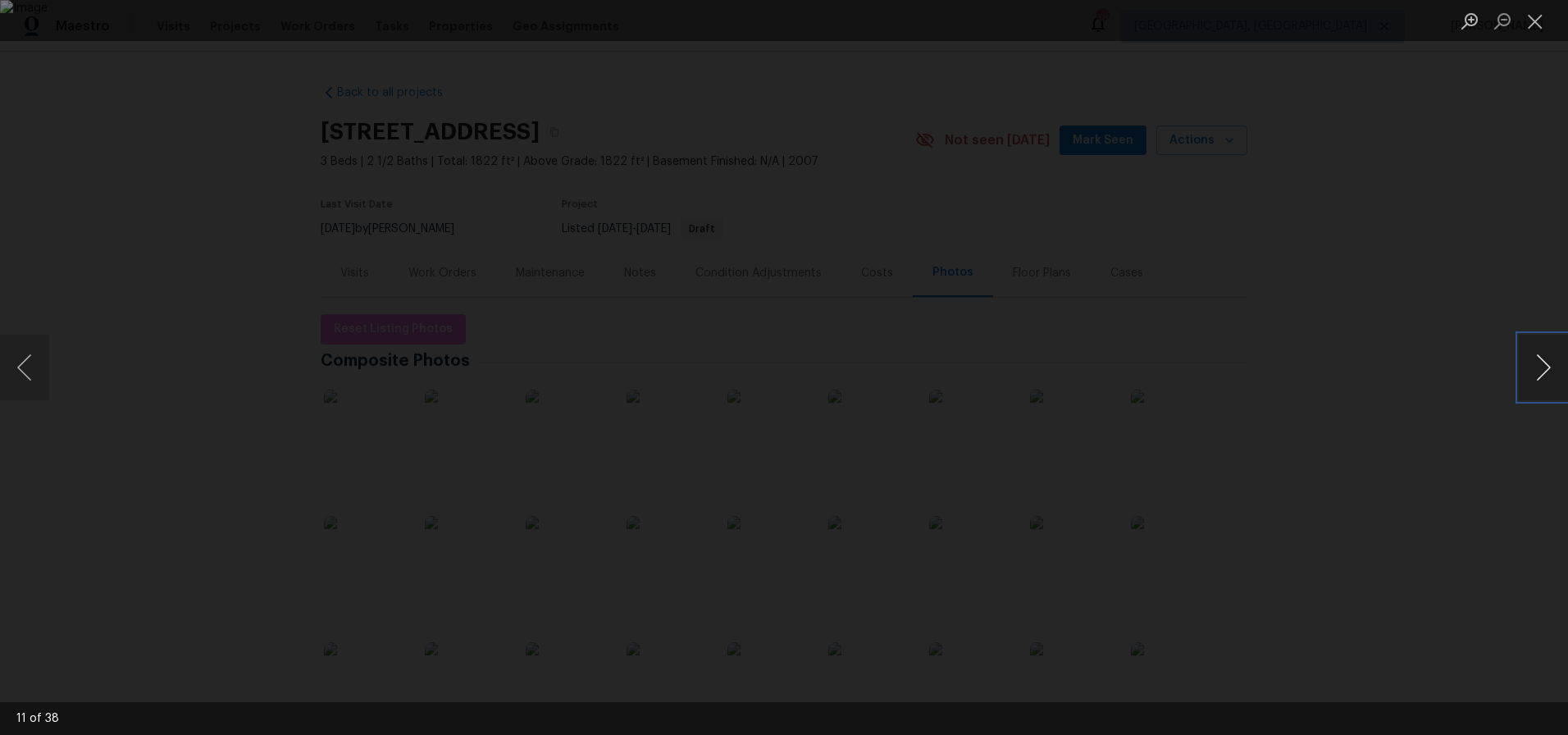
click at [1540, 356] on button "Next image" at bounding box center [1543, 367] width 49 height 65
click at [1439, 235] on div "Lightbox" at bounding box center [784, 368] width 1568 height 735
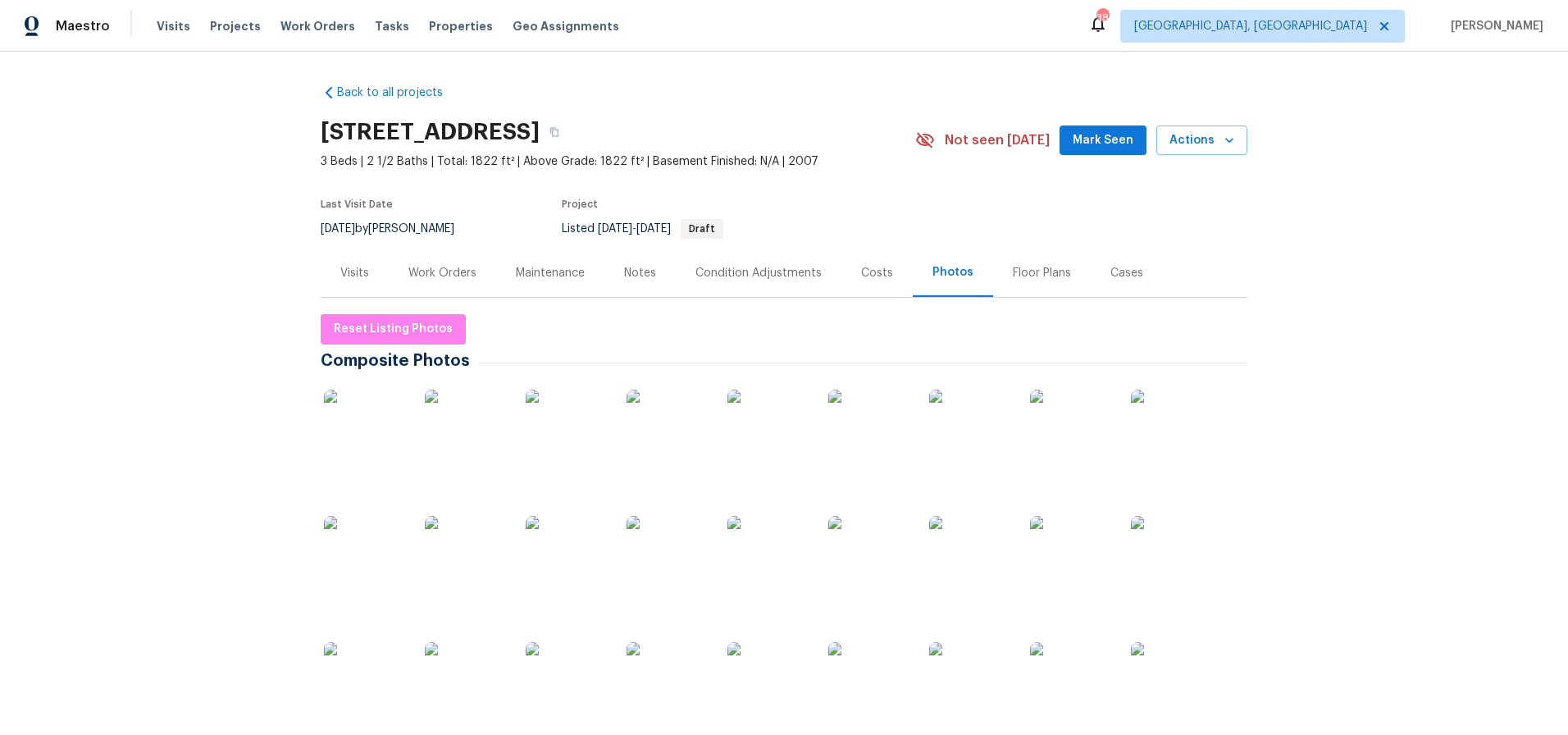
click at [1322, 203] on div "Back to all projects [STREET_ADDRESS] 3 Beds | 2 1/2 Baths | Total: 1822 ft² | …" at bounding box center [784, 393] width 1568 height 683
click at [1258, 312] on div "Back to all projects [STREET_ADDRESS] 3 Beds | 2 1/2 Baths | Total: 1822 ft² | …" at bounding box center [784, 393] width 1568 height 683
click at [1299, 315] on div "Back to all projects [STREET_ADDRESS] 3 Beds | 2 1/2 Baths | Total: 1822 ft² | …" at bounding box center [784, 393] width 1568 height 683
